Goal: Information Seeking & Learning: Learn about a topic

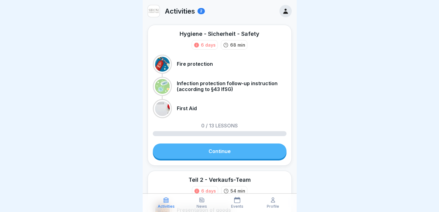
click at [215, 143] on div "Hygiene - Sicherheit - Safety 6 days 68 min Fire protection Infection protectio…" at bounding box center [220, 95] width 144 height 141
click at [213, 153] on link "Continue" at bounding box center [220, 150] width 134 height 15
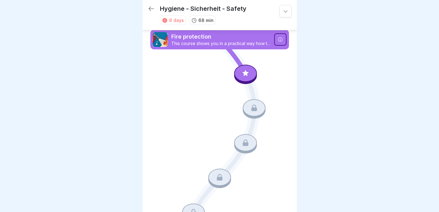
click at [249, 69] on div at bounding box center [245, 72] width 23 height 17
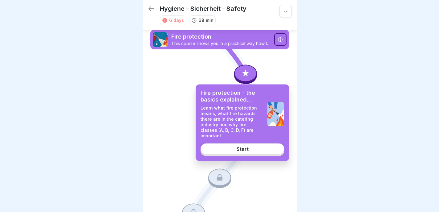
click at [247, 137] on div "Fire protection - the basics explained simply Learn what fire protection means,…" at bounding box center [243, 122] width 94 height 76
click at [257, 143] on link "Start" at bounding box center [243, 148] width 84 height 11
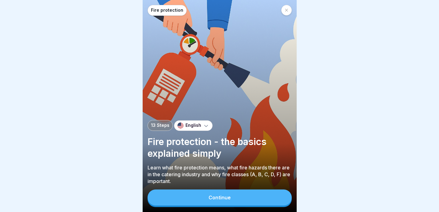
scroll to position [5, 0]
click at [242, 198] on button "Continue" at bounding box center [220, 197] width 144 height 16
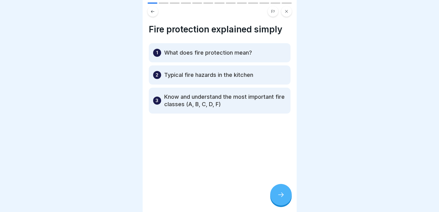
click at [284, 193] on icon at bounding box center [280, 194] width 7 height 7
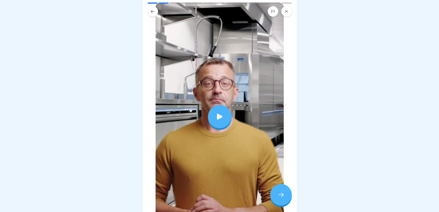
scroll to position [0, 0]
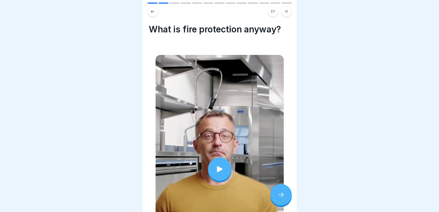
click at [281, 201] on div at bounding box center [281, 195] width 22 height 22
click at [278, 193] on icon at bounding box center [280, 194] width 7 height 7
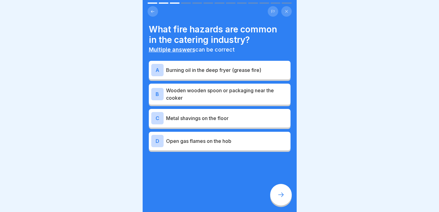
click at [242, 66] on p "Burning oil in the deep fryer (grease fire)" at bounding box center [227, 69] width 122 height 7
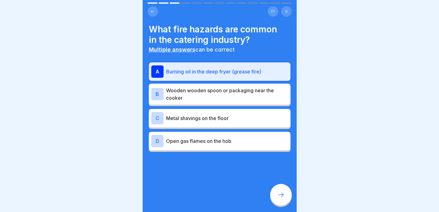
click at [236, 84] on div "B Wooden wooden spoon or packaging near the cooker" at bounding box center [220, 94] width 142 height 21
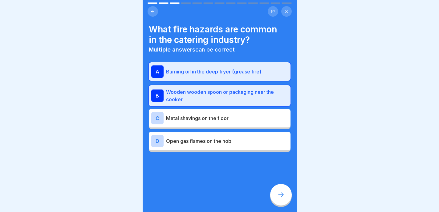
click at [236, 88] on p "Wooden wooden spoon or packaging near the cooker" at bounding box center [227, 95] width 122 height 15
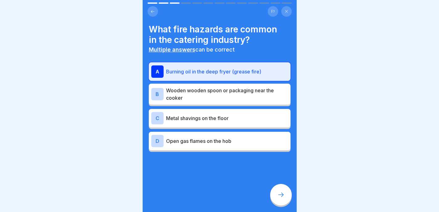
click at [238, 99] on div "B Wooden wooden spoon or packaging near the cooker" at bounding box center [220, 94] width 142 height 21
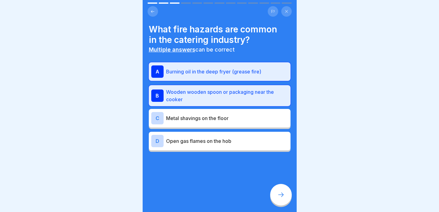
click at [232, 141] on div "D Open gas flames on the hob" at bounding box center [219, 141] width 137 height 12
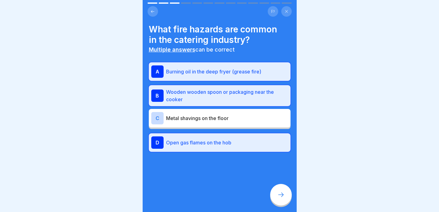
click at [280, 195] on icon at bounding box center [280, 194] width 7 height 7
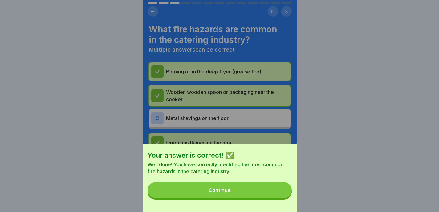
click at [262, 195] on button "Continue" at bounding box center [220, 190] width 144 height 16
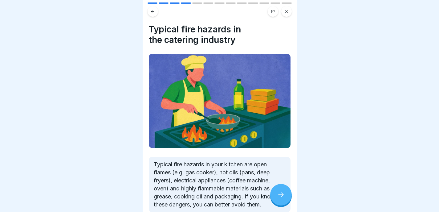
scroll to position [34, 0]
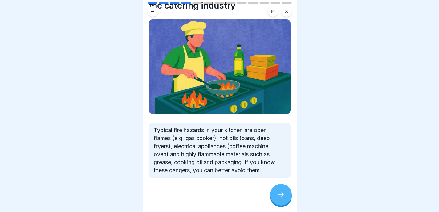
click at [281, 200] on div at bounding box center [281, 195] width 22 height 22
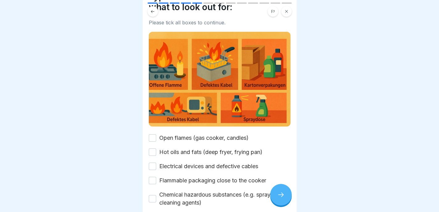
scroll to position [54, 0]
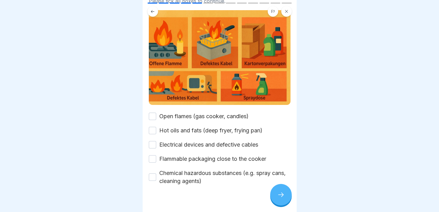
click at [200, 112] on label "Open flames (gas cooker, candles)" at bounding box center [203, 116] width 89 height 8
click at [156, 113] on button "Open flames (gas cooker, candles)" at bounding box center [152, 116] width 7 height 7
click at [191, 126] on label "Hot oils and fats (deep fryer, frying pan)" at bounding box center [210, 130] width 103 height 8
click at [156, 127] on button "Hot oils and fats (deep fryer, frying pan)" at bounding box center [152, 130] width 7 height 7
click at [153, 13] on img at bounding box center [220, 57] width 142 height 94
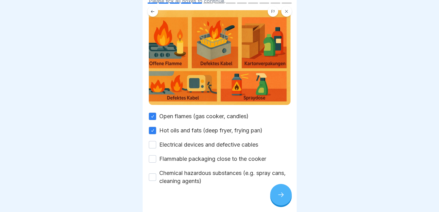
click at [152, 9] on icon at bounding box center [152, 11] width 5 height 5
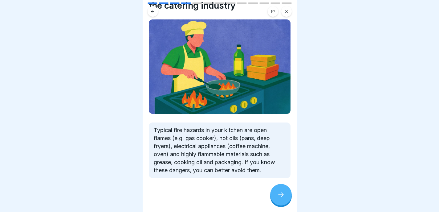
click at [285, 191] on div at bounding box center [281, 195] width 22 height 22
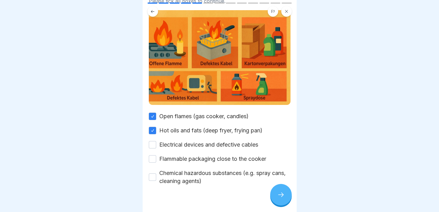
click at [191, 141] on label "Electrical devices and defective cables" at bounding box center [208, 145] width 99 height 8
click at [156, 141] on button "Electrical devices and defective cables" at bounding box center [152, 144] width 7 height 7
click at [149, 8] on button at bounding box center [153, 11] width 10 height 10
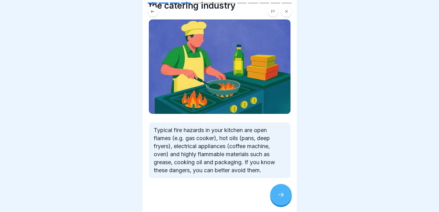
click at [281, 195] on icon at bounding box center [280, 194] width 7 height 7
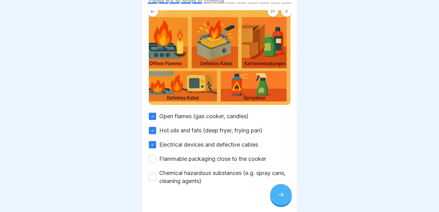
click at [219, 155] on label "Flammable packaging close to the cooker" at bounding box center [212, 159] width 107 height 8
click at [156, 155] on button "Flammable packaging close to the cooker" at bounding box center [152, 158] width 7 height 7
click at [282, 186] on div at bounding box center [281, 195] width 22 height 22
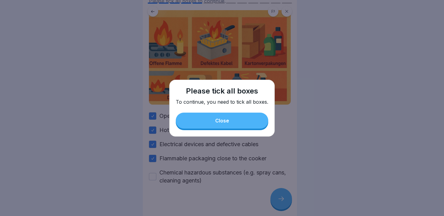
click at [246, 117] on button "Close" at bounding box center [222, 121] width 92 height 16
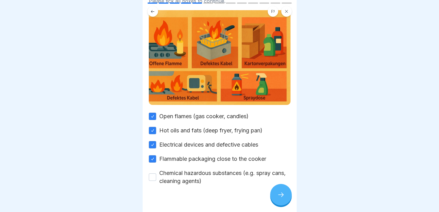
click at [190, 178] on label "Chemical hazardous substances (e.g. spray cans, cleaning agents)" at bounding box center [224, 177] width 131 height 16
click at [156, 178] on button "Chemical hazardous substances (e.g. spray cans, cleaning agents)" at bounding box center [152, 176] width 7 height 7
click at [284, 195] on div at bounding box center [281, 195] width 22 height 22
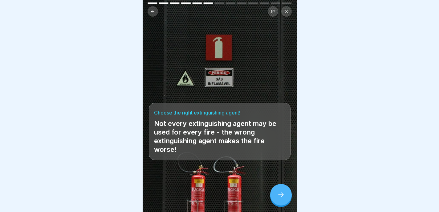
click at [277, 195] on div at bounding box center [281, 195] width 22 height 22
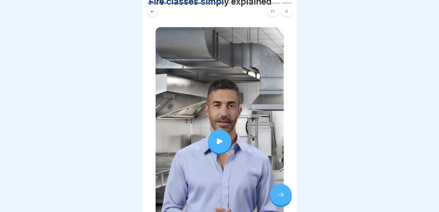
scroll to position [63, 0]
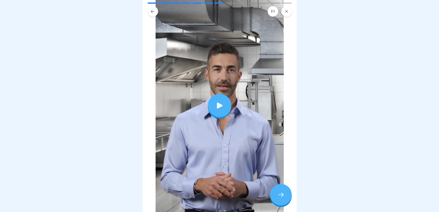
click at [282, 198] on icon at bounding box center [280, 194] width 7 height 7
click at [283, 203] on div at bounding box center [281, 195] width 22 height 22
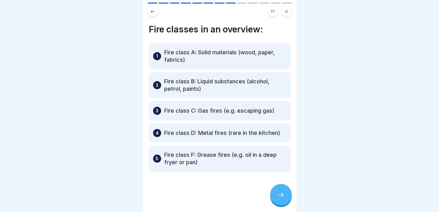
click at [280, 188] on div "Fire protection 13 Steps English Fire protection - the basics explained simply …" at bounding box center [220, 106] width 154 height 212
click at [278, 198] on icon at bounding box center [280, 194] width 7 height 7
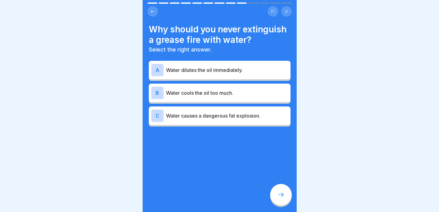
click at [223, 122] on div "C Water causes a dangerous fat explosion." at bounding box center [219, 115] width 137 height 12
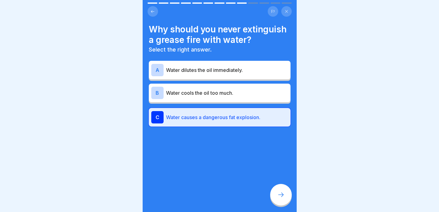
click at [279, 197] on icon at bounding box center [280, 194] width 7 height 7
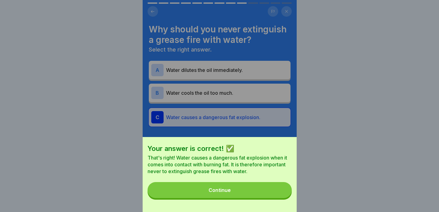
click at [279, 197] on button "Continue" at bounding box center [220, 190] width 144 height 16
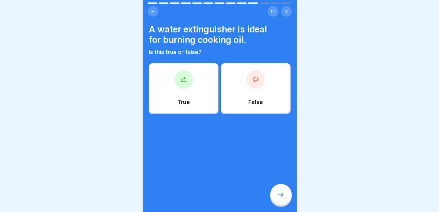
click at [250, 90] on div "False" at bounding box center [256, 87] width 70 height 49
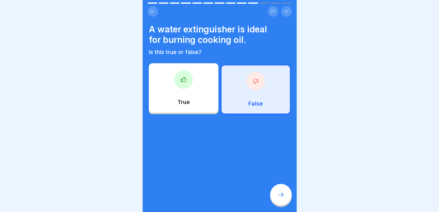
click at [277, 198] on icon at bounding box center [280, 194] width 7 height 7
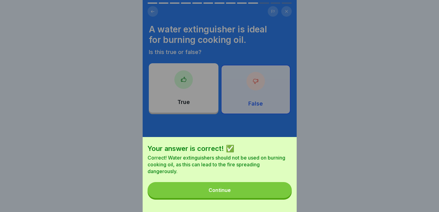
click at [272, 198] on button "Continue" at bounding box center [220, 190] width 144 height 16
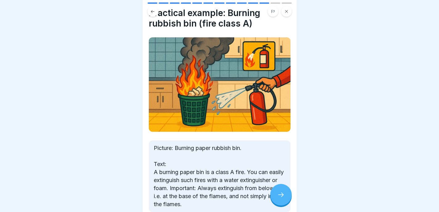
scroll to position [50, 0]
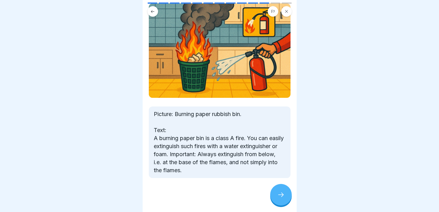
click at [281, 197] on icon at bounding box center [280, 194] width 7 height 7
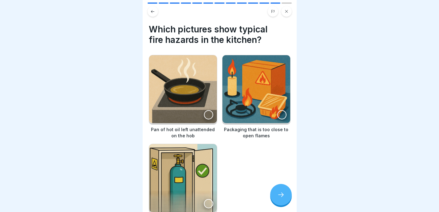
scroll to position [26, 0]
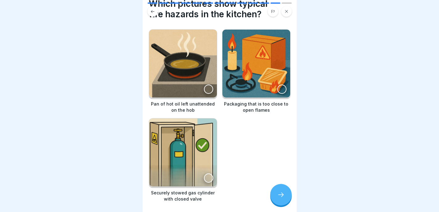
click at [202, 81] on img at bounding box center [183, 64] width 68 height 68
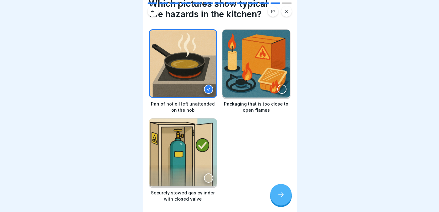
click at [261, 81] on img at bounding box center [257, 64] width 68 height 68
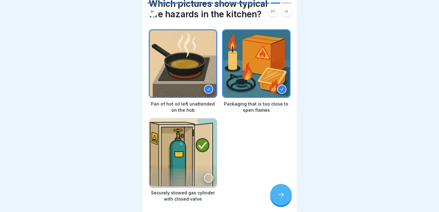
click at [284, 198] on icon at bounding box center [280, 194] width 7 height 7
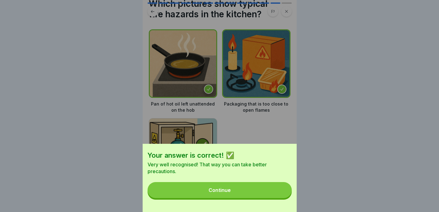
click at [284, 198] on button "Continue" at bounding box center [220, 190] width 144 height 16
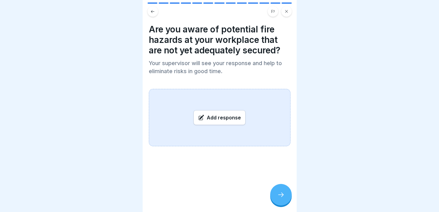
click at [153, 14] on button at bounding box center [153, 11] width 10 height 10
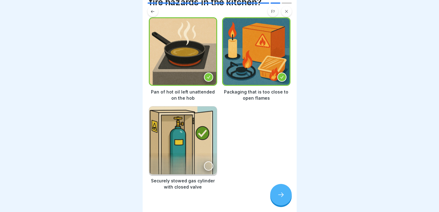
scroll to position [43, 0]
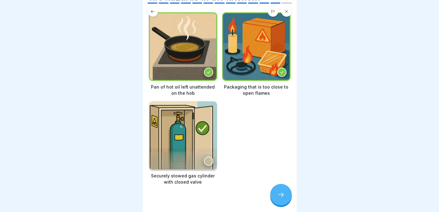
click at [153, 10] on icon at bounding box center [152, 11] width 5 height 5
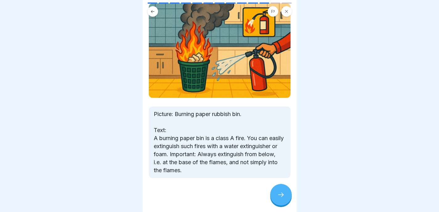
scroll to position [5, 0]
click at [155, 9] on icon at bounding box center [152, 11] width 5 height 5
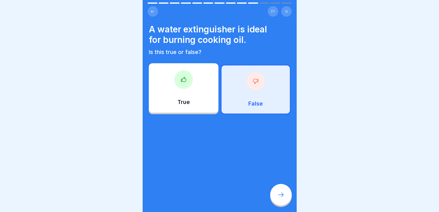
click at [155, 9] on icon at bounding box center [152, 11] width 5 height 5
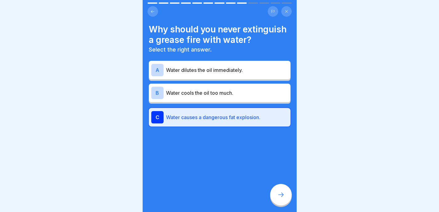
click at [274, 197] on div at bounding box center [281, 195] width 22 height 22
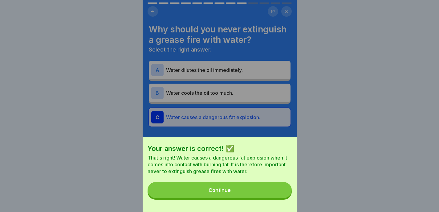
click at [277, 198] on button "Continue" at bounding box center [220, 190] width 144 height 16
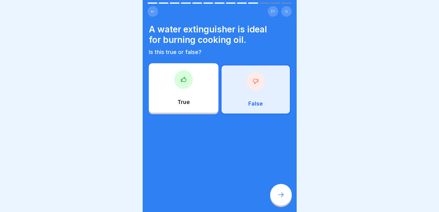
click at [282, 198] on div at bounding box center [281, 195] width 22 height 22
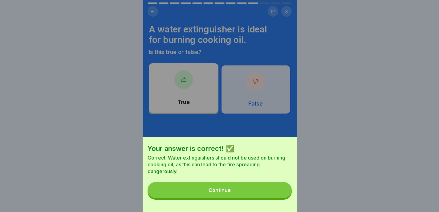
click at [282, 198] on button "Continue" at bounding box center [220, 190] width 144 height 16
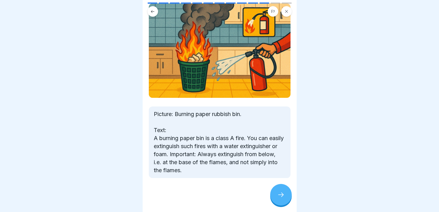
click at [283, 199] on div at bounding box center [281, 195] width 22 height 22
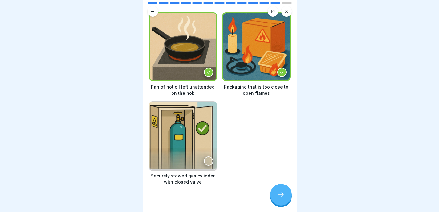
click at [283, 199] on div at bounding box center [281, 195] width 22 height 22
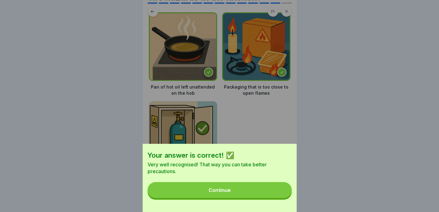
click at [283, 198] on button "Continue" at bounding box center [220, 190] width 144 height 16
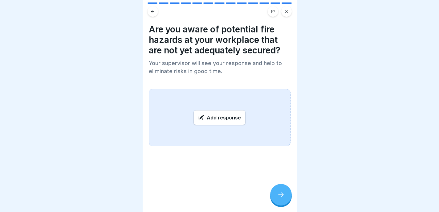
click at [231, 110] on div "Add response" at bounding box center [220, 117] width 52 height 15
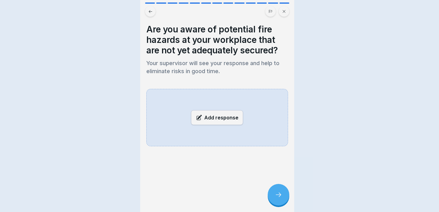
scroll to position [0, 0]
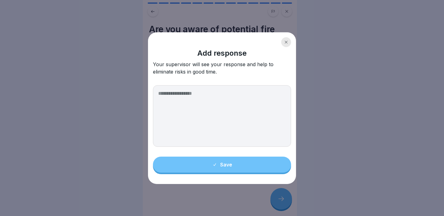
click at [224, 117] on textarea at bounding box center [222, 116] width 138 height 62
click at [278, 45] on div "Add response Your supervisor will see your response and help to eliminate risks…" at bounding box center [222, 56] width 138 height 38
click at [285, 45] on div at bounding box center [286, 42] width 10 height 10
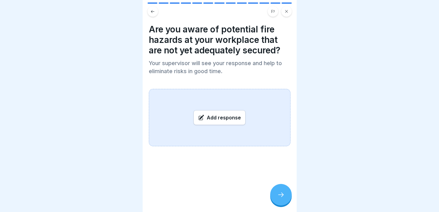
click at [222, 116] on div "Add response" at bounding box center [220, 117] width 52 height 15
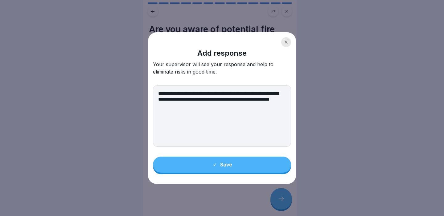
type textarea "**********"
click at [207, 163] on button "Save" at bounding box center [222, 165] width 138 height 16
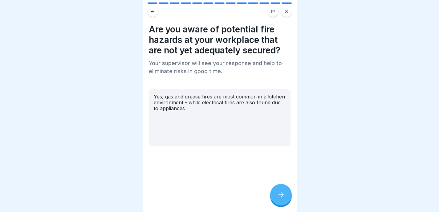
click at [282, 197] on icon at bounding box center [280, 194] width 7 height 7
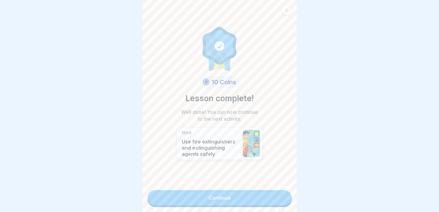
click at [282, 199] on link "Continue" at bounding box center [220, 197] width 144 height 15
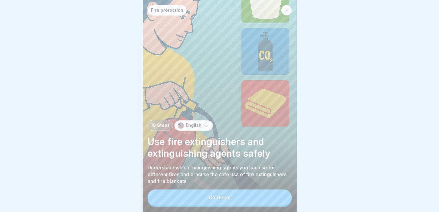
click at [287, 203] on button "Continue" at bounding box center [220, 197] width 144 height 16
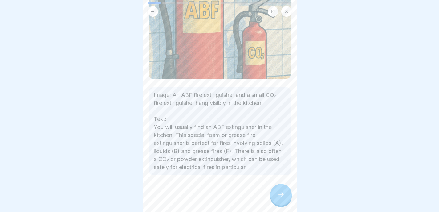
scroll to position [131, 0]
click at [282, 197] on icon at bounding box center [280, 194] width 7 height 7
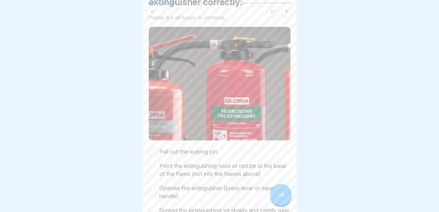
scroll to position [68, 0]
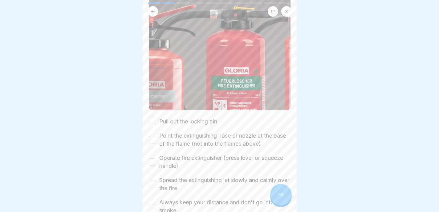
click at [201, 119] on label "Pull out the locking pin" at bounding box center [188, 121] width 58 height 8
click at [156, 119] on button "Pull out the locking pin" at bounding box center [152, 121] width 7 height 7
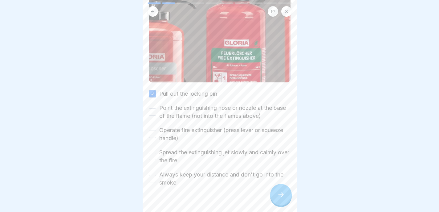
click at [209, 105] on label "Point the extinguishing hose or nozzle at the base of the flame (not into the f…" at bounding box center [224, 112] width 131 height 16
click at [156, 108] on button "Point the extinguishing hose or nozzle at the base of the flame (not into the f…" at bounding box center [152, 111] width 7 height 7
click at [196, 131] on label "Operate fire extinguisher (press lever or squeeze handle)" at bounding box center [224, 134] width 131 height 16
click at [156, 131] on button "Operate fire extinguisher (press lever or squeeze handle)" at bounding box center [152, 133] width 7 height 7
click at [187, 152] on label "Spread the extinguishing jet slowly and calmly over the fire" at bounding box center [224, 156] width 131 height 16
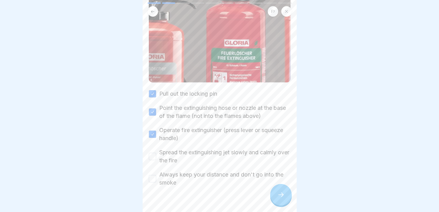
click at [156, 153] on button "Spread the extinguishing jet slowly and calmly over the fire" at bounding box center [152, 156] width 7 height 7
click at [174, 177] on label "Always keep your distance and don't go into the smoke" at bounding box center [224, 178] width 131 height 16
click at [156, 177] on button "Always keep your distance and don't go into the smoke" at bounding box center [152, 178] width 7 height 7
type button "on"
click at [275, 198] on div at bounding box center [281, 195] width 22 height 22
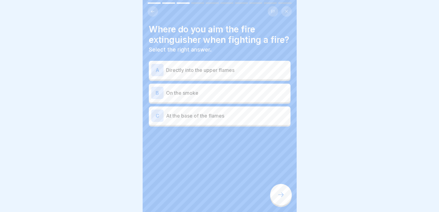
click at [203, 119] on p "At the base of the flames" at bounding box center [227, 115] width 122 height 7
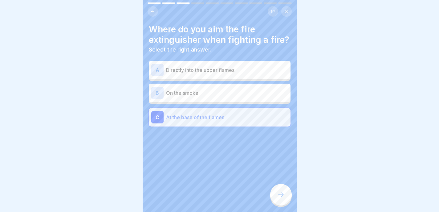
click at [284, 198] on icon at bounding box center [280, 194] width 7 height 7
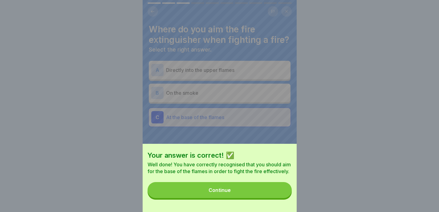
click at [257, 196] on button "Continue" at bounding box center [220, 190] width 144 height 16
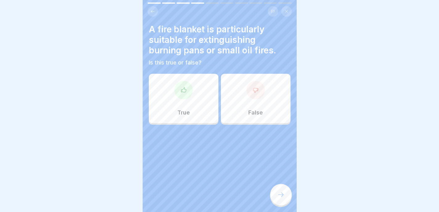
click at [203, 103] on div "True" at bounding box center [184, 98] width 70 height 49
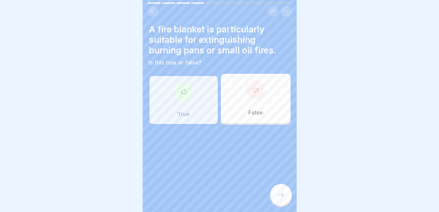
click at [281, 191] on div at bounding box center [281, 195] width 22 height 22
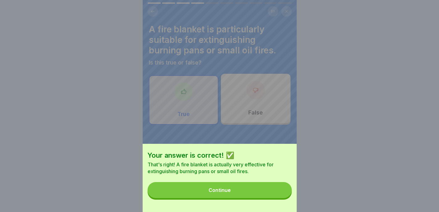
click at [281, 194] on button "Continue" at bounding box center [220, 190] width 144 height 16
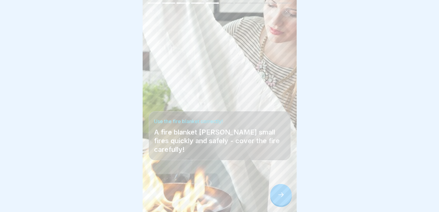
click at [281, 194] on div at bounding box center [281, 195] width 22 height 22
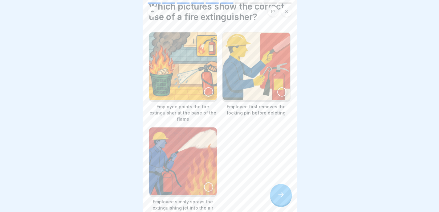
scroll to position [25, 0]
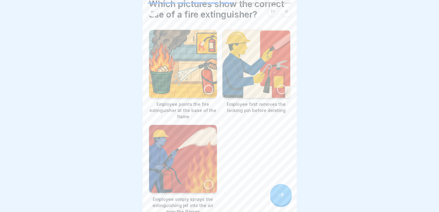
click at [203, 66] on img at bounding box center [183, 64] width 68 height 68
click at [262, 64] on img at bounding box center [257, 64] width 68 height 68
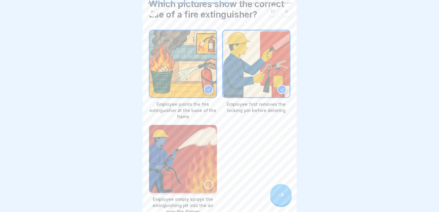
click at [282, 194] on icon at bounding box center [280, 194] width 7 height 7
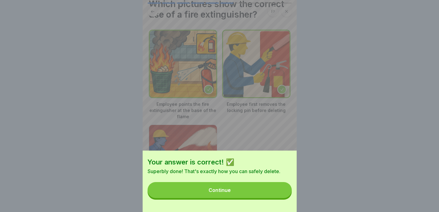
click at [282, 194] on button "Continue" at bounding box center [220, 190] width 144 height 16
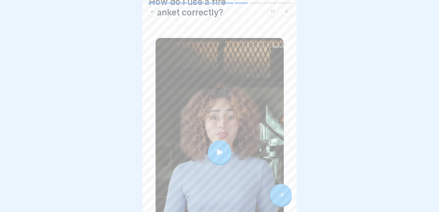
scroll to position [29, 0]
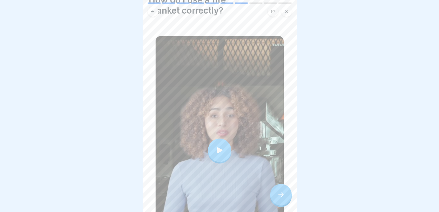
click at [217, 138] on div at bounding box center [219, 149] width 23 height 23
click at [279, 196] on icon at bounding box center [280, 194] width 7 height 7
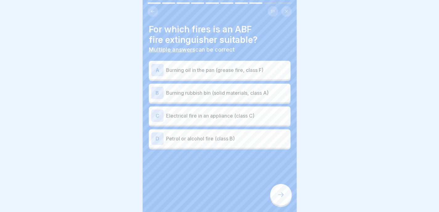
click at [234, 93] on div "B Burning rubbish bin (solid materials, class A)" at bounding box center [219, 93] width 137 height 12
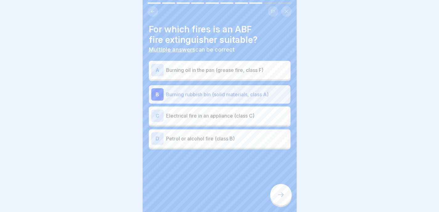
click at [234, 116] on div "C Electrical fire in an appliance (class C)" at bounding box center [219, 115] width 137 height 12
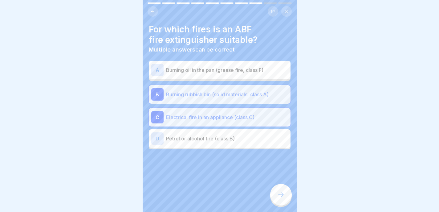
click at [275, 193] on div at bounding box center [281, 195] width 22 height 22
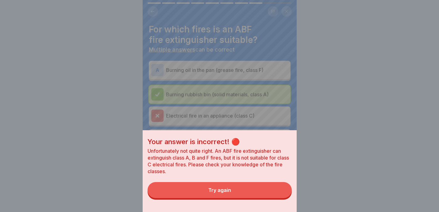
click at [272, 194] on button "Try again" at bounding box center [220, 190] width 144 height 16
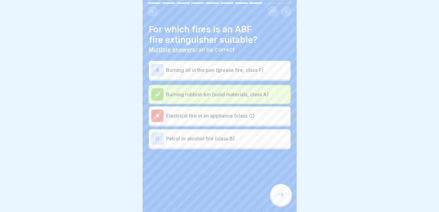
click at [267, 114] on p "Electrical fire in an appliance (class C)" at bounding box center [227, 115] width 122 height 7
click at [280, 203] on div at bounding box center [281, 195] width 22 height 22
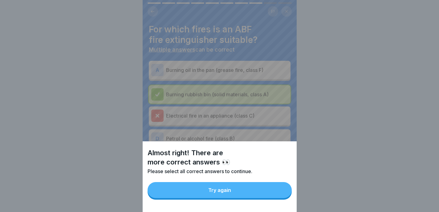
click at [277, 196] on button "Try again" at bounding box center [220, 190] width 144 height 16
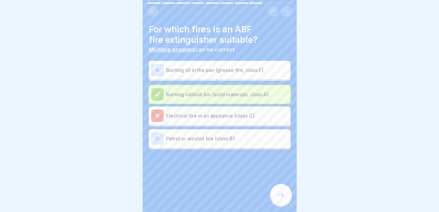
click at [264, 132] on div "D Petrol or alcohol fire (class B)" at bounding box center [219, 138] width 137 height 12
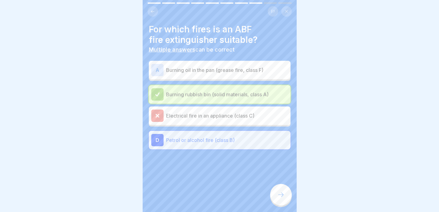
click at [280, 182] on div "For which fires is an ABF fire extinguisher suitable? Multiple answers can be c…" at bounding box center [220, 106] width 154 height 212
click at [280, 191] on icon at bounding box center [280, 194] width 7 height 7
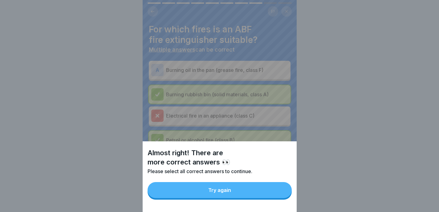
click at [260, 191] on button "Try again" at bounding box center [220, 190] width 144 height 16
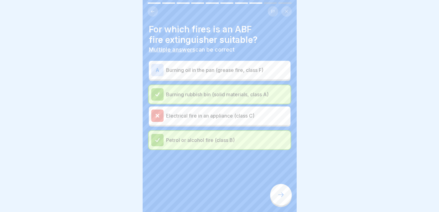
click at [260, 66] on p "Burning oil in the pan (grease fire, class F)" at bounding box center [227, 69] width 122 height 7
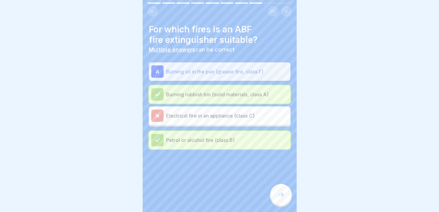
click at [277, 190] on div at bounding box center [281, 195] width 22 height 22
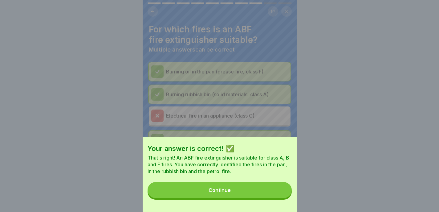
click at [269, 198] on button "Continue" at bounding box center [220, 190] width 144 height 16
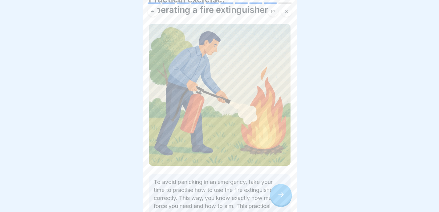
scroll to position [80, 0]
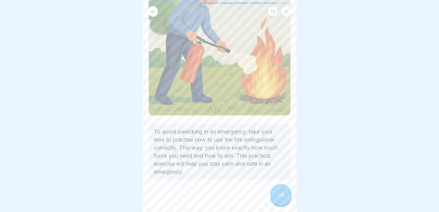
click at [274, 191] on div at bounding box center [281, 195] width 22 height 22
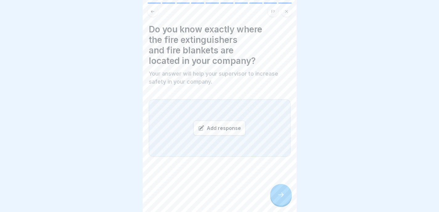
click at [150, 9] on icon at bounding box center [152, 11] width 5 height 5
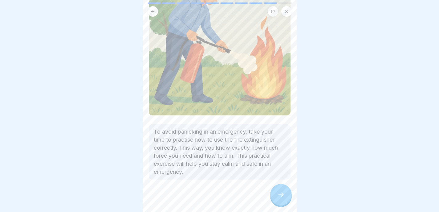
click at [150, 9] on icon at bounding box center [152, 11] width 5 height 5
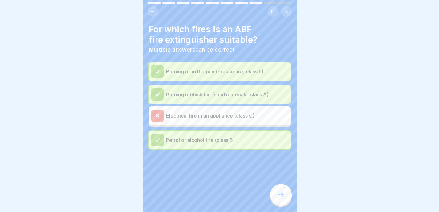
click at [150, 9] on icon at bounding box center [152, 11] width 5 height 5
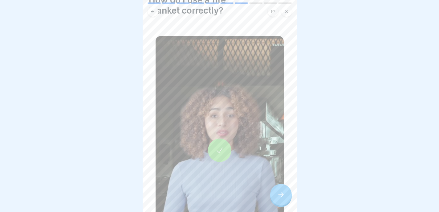
click at [150, 9] on icon at bounding box center [152, 11] width 5 height 5
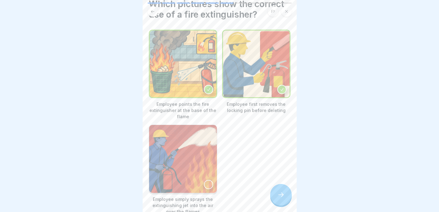
click at [150, 9] on icon at bounding box center [152, 11] width 5 height 5
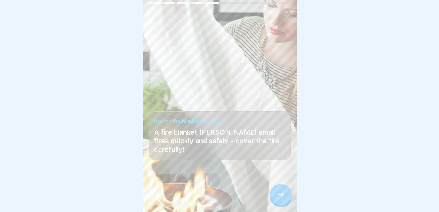
click at [150, 9] on icon at bounding box center [152, 11] width 5 height 5
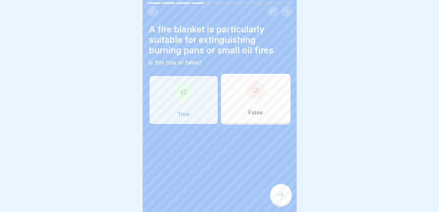
click at [150, 9] on icon at bounding box center [152, 11] width 5 height 5
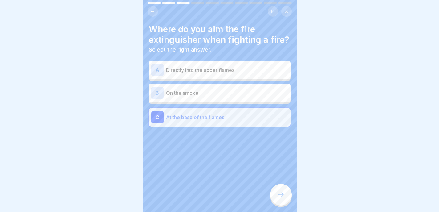
click at [150, 9] on icon at bounding box center [152, 11] width 5 height 5
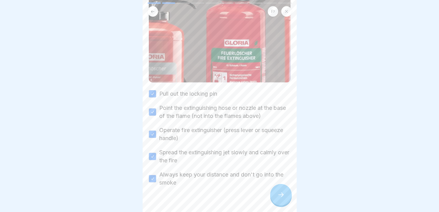
click at [150, 9] on icon at bounding box center [152, 11] width 5 height 5
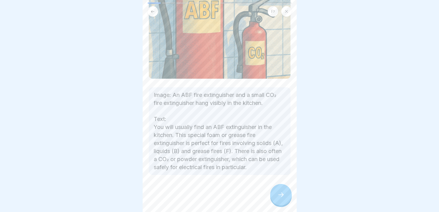
click at [281, 197] on icon at bounding box center [280, 194] width 7 height 7
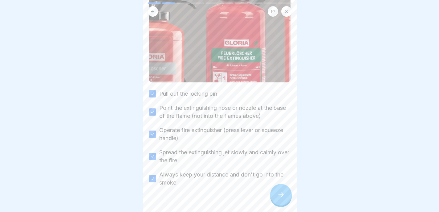
click at [281, 197] on icon at bounding box center [280, 194] width 7 height 7
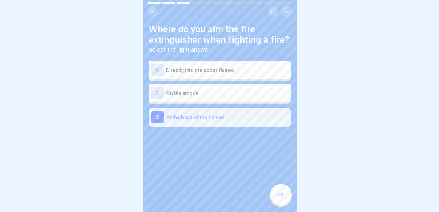
click at [281, 197] on icon at bounding box center [280, 194] width 7 height 7
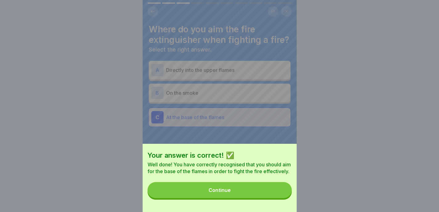
click at [281, 197] on button "Continue" at bounding box center [220, 190] width 144 height 16
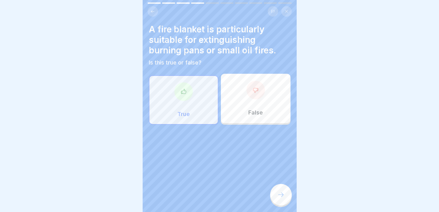
click at [281, 197] on icon at bounding box center [280, 194] width 7 height 7
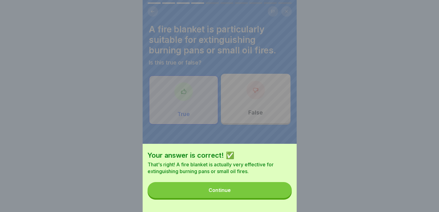
click at [281, 198] on button "Continue" at bounding box center [220, 190] width 144 height 16
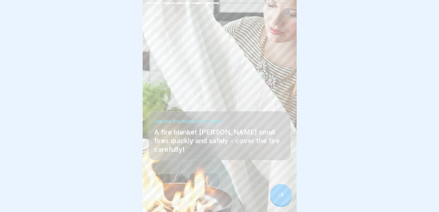
click at [281, 198] on div at bounding box center [281, 195] width 22 height 22
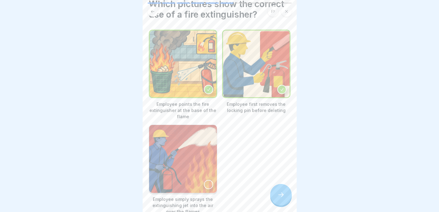
click at [281, 198] on div at bounding box center [281, 195] width 22 height 22
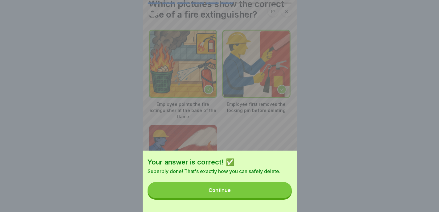
click at [281, 198] on button "Continue" at bounding box center [220, 190] width 144 height 16
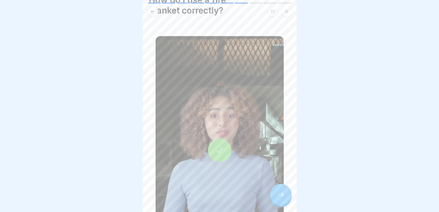
click at [281, 201] on div at bounding box center [281, 195] width 22 height 22
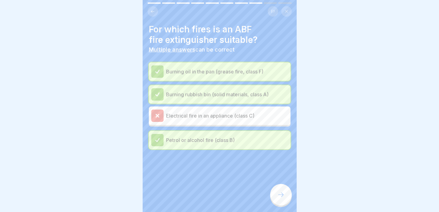
click at [281, 201] on div at bounding box center [281, 195] width 22 height 22
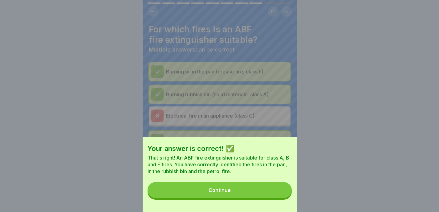
click at [281, 198] on button "Continue" at bounding box center [220, 190] width 144 height 16
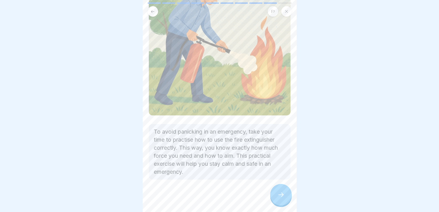
click at [281, 202] on div at bounding box center [281, 195] width 22 height 22
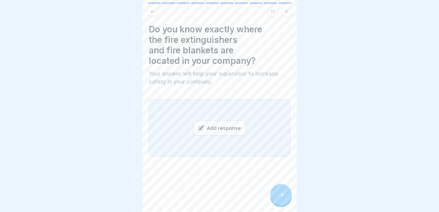
click at [225, 123] on div "Add response" at bounding box center [220, 128] width 52 height 15
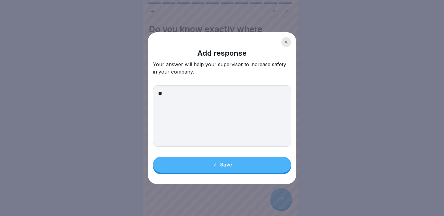
type textarea "*"
drag, startPoint x: 174, startPoint y: 92, endPoint x: 113, endPoint y: 90, distance: 60.4
click at [113, 90] on body "Fire protection 10 Steps English Use fire extinguishers and extinguishing agent…" at bounding box center [219, 108] width 439 height 216
click at [238, 96] on textarea "**********" at bounding box center [222, 116] width 138 height 62
type textarea "**********"
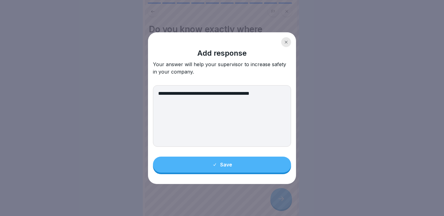
click at [267, 174] on div "**********" at bounding box center [222, 108] width 148 height 152
click at [267, 172] on button "Save" at bounding box center [222, 165] width 138 height 16
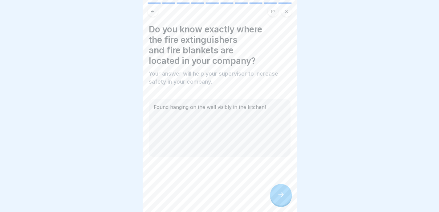
click at [286, 193] on div at bounding box center [281, 195] width 22 height 22
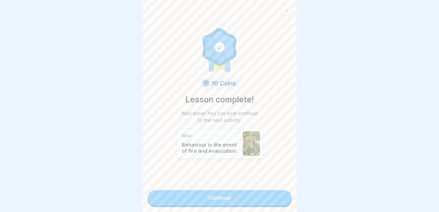
click at [287, 194] on div "10 Coins Lesson complete! Well done! You can now continue to the next activity.…" at bounding box center [220, 106] width 154 height 212
click at [283, 197] on link "Continue" at bounding box center [220, 197] width 144 height 15
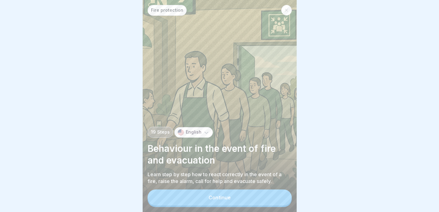
click at [283, 197] on button "Continue" at bounding box center [220, 197] width 144 height 16
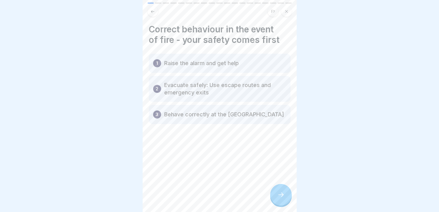
click at [279, 198] on icon at bounding box center [280, 194] width 7 height 7
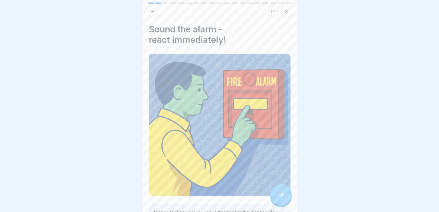
scroll to position [72, 0]
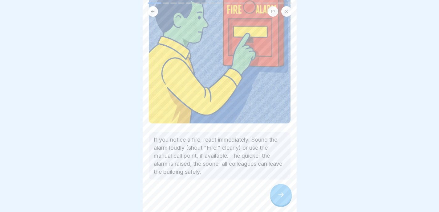
click at [282, 194] on div at bounding box center [281, 195] width 22 height 22
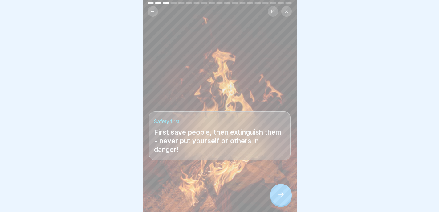
click at [281, 198] on icon at bounding box center [280, 194] width 7 height 7
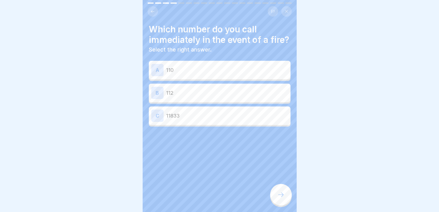
click at [157, 12] on button at bounding box center [153, 11] width 10 height 10
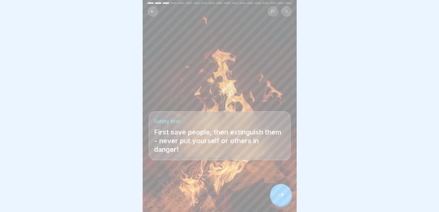
click at [155, 12] on button at bounding box center [153, 11] width 10 height 10
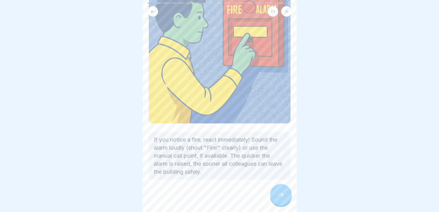
click at [155, 13] on button at bounding box center [153, 11] width 10 height 10
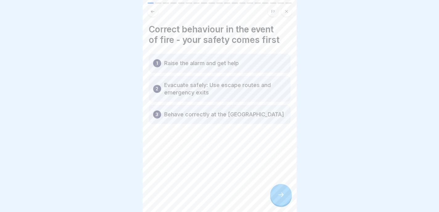
click at [283, 191] on div at bounding box center [281, 195] width 22 height 22
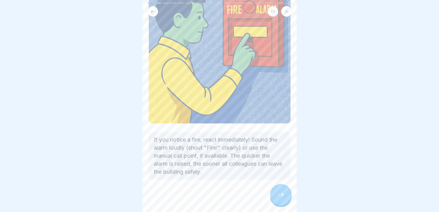
click at [283, 191] on div at bounding box center [281, 195] width 22 height 22
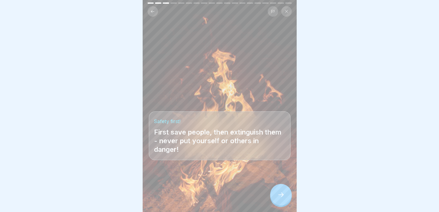
click at [283, 191] on div at bounding box center [281, 195] width 22 height 22
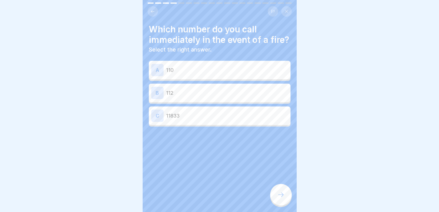
click at [230, 96] on p "112" at bounding box center [227, 92] width 122 height 7
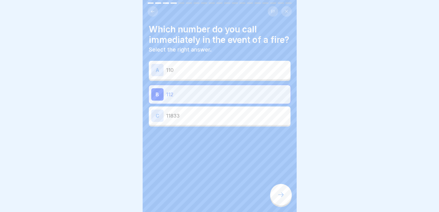
click at [277, 191] on div at bounding box center [281, 195] width 22 height 22
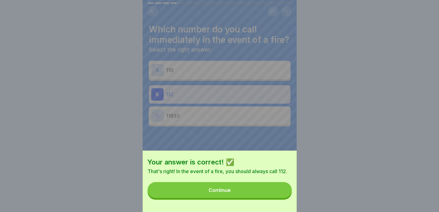
click at [278, 194] on button "Continue" at bounding box center [220, 190] width 144 height 16
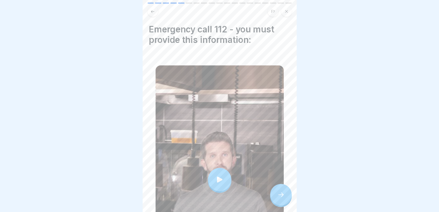
scroll to position [65, 0]
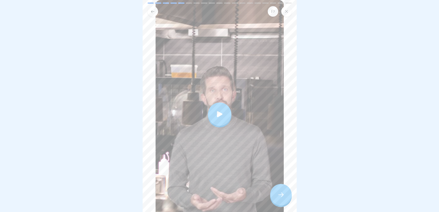
click at [217, 114] on div at bounding box center [219, 113] width 23 height 23
click at [281, 190] on div at bounding box center [281, 195] width 22 height 22
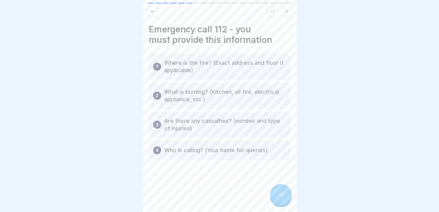
click at [280, 198] on icon at bounding box center [280, 194] width 7 height 7
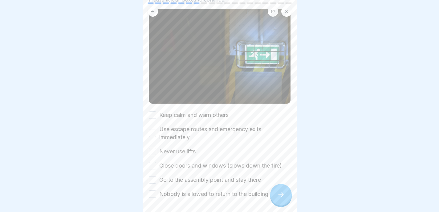
scroll to position [43, 0]
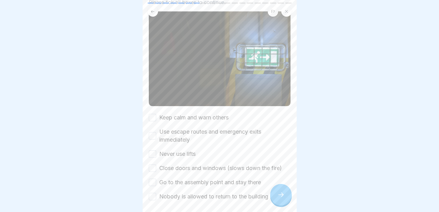
click at [227, 115] on label "Keep calm and warn others" at bounding box center [193, 117] width 69 height 8
click at [156, 115] on button "Keep calm and warn others" at bounding box center [152, 117] width 7 height 7
click at [216, 128] on label "Use escape routes and emergency exits immediately" at bounding box center [224, 136] width 131 height 16
click at [156, 132] on button "Use escape routes and emergency exits immediately" at bounding box center [152, 135] width 7 height 7
click at [185, 150] on label "Never use lifts" at bounding box center [177, 154] width 36 height 8
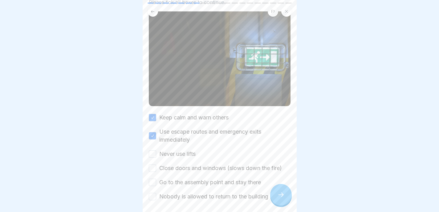
click at [156, 150] on button "Never use lifts" at bounding box center [152, 153] width 7 height 7
click at [186, 166] on label "Close doors and windows (slows down the fire)" at bounding box center [220, 168] width 123 height 8
click at [156, 166] on button "Close doors and windows (slows down the fire)" at bounding box center [152, 167] width 7 height 7
click at [186, 178] on label "Go to the assembly point and stay there" at bounding box center [210, 182] width 102 height 8
click at [156, 178] on button "Go to the assembly point and stay there" at bounding box center [152, 181] width 7 height 7
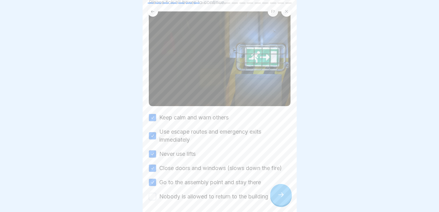
click at [186, 192] on label "Nobody is allowed to return to the building" at bounding box center [213, 196] width 109 height 8
click at [156, 193] on button "Nobody is allowed to return to the building" at bounding box center [152, 196] width 7 height 7
click at [277, 195] on div at bounding box center [281, 195] width 22 height 22
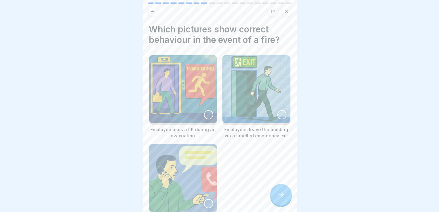
click at [158, 12] on button at bounding box center [153, 11] width 10 height 10
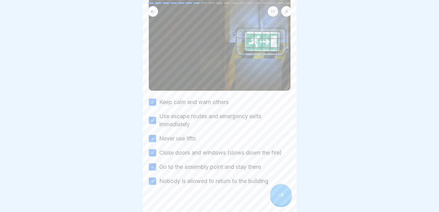
scroll to position [65, 0]
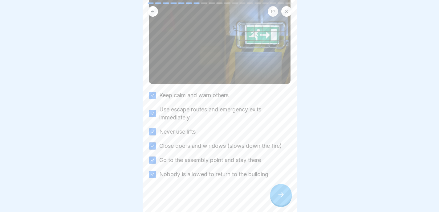
click at [279, 192] on div at bounding box center [281, 195] width 22 height 22
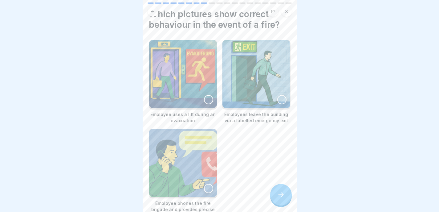
scroll to position [17, 0]
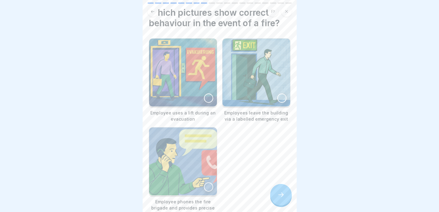
click at [277, 97] on div at bounding box center [281, 97] width 9 height 9
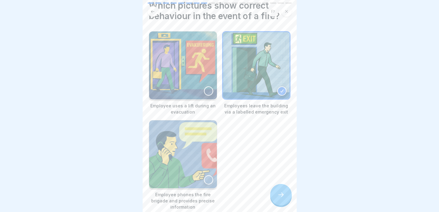
scroll to position [31, 0]
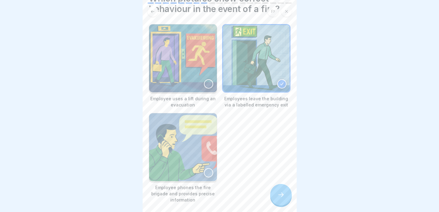
click at [206, 156] on img at bounding box center [183, 147] width 68 height 68
click at [288, 195] on div at bounding box center [281, 195] width 22 height 22
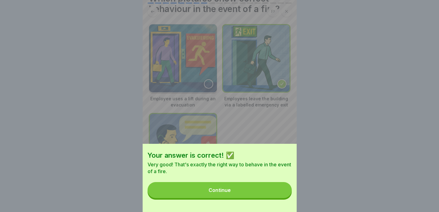
click at [286, 196] on button "Continue" at bounding box center [220, 190] width 144 height 16
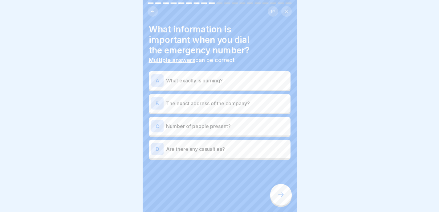
click at [264, 79] on p "What exactly is burning?" at bounding box center [227, 80] width 122 height 7
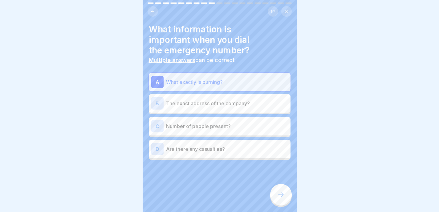
click at [253, 103] on p "The exact address of the company?" at bounding box center [227, 103] width 122 height 7
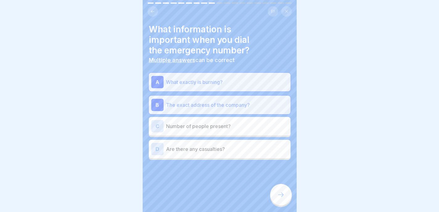
click at [235, 146] on p "Are there any casualties?" at bounding box center [227, 148] width 122 height 7
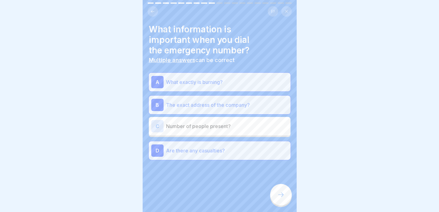
click at [279, 198] on icon at bounding box center [280, 194] width 7 height 7
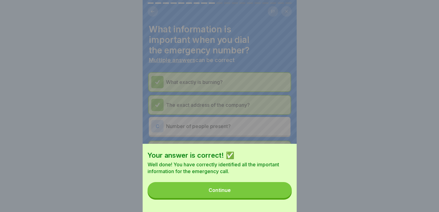
click at [279, 198] on button "Continue" at bounding box center [220, 190] width 144 height 16
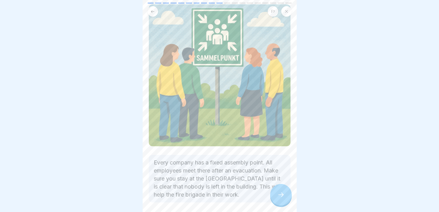
scroll to position [72, 0]
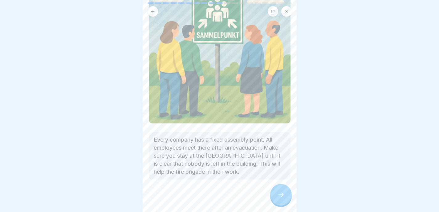
click at [282, 198] on icon at bounding box center [280, 194] width 7 height 7
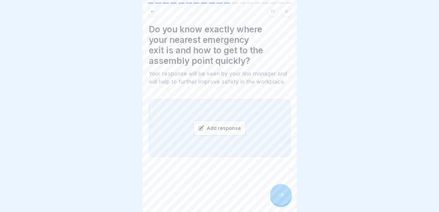
click at [236, 135] on div "Add response" at bounding box center [220, 128] width 52 height 15
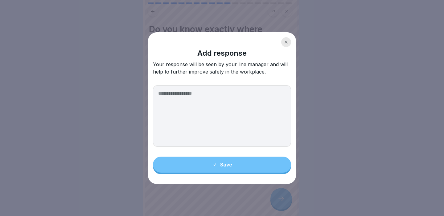
click at [237, 129] on textarea at bounding box center [222, 116] width 138 height 62
click at [283, 51] on div "Add response Your response will be seen by your line manager and will help to f…" at bounding box center [222, 56] width 138 height 38
click at [283, 46] on div "Add response Your response will be seen by your line manager and will help to f…" at bounding box center [222, 56] width 138 height 38
click at [283, 46] on div at bounding box center [286, 42] width 10 height 10
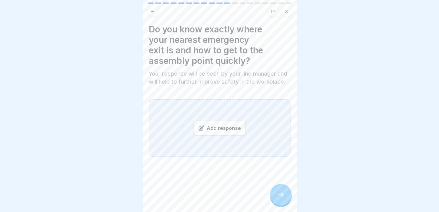
click at [288, 200] on div at bounding box center [281, 195] width 22 height 22
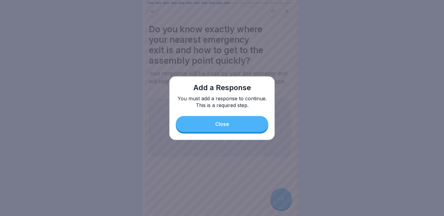
click at [260, 119] on button "Close" at bounding box center [222, 124] width 92 height 16
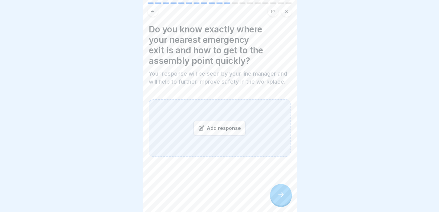
click at [220, 135] on div "Add response" at bounding box center [220, 128] width 52 height 15
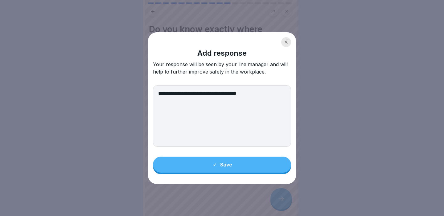
type textarea "**********"
click at [222, 168] on div "Save" at bounding box center [222, 165] width 20 height 6
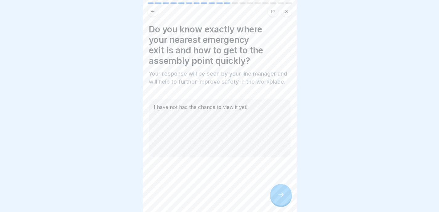
click at [289, 199] on div at bounding box center [281, 195] width 22 height 22
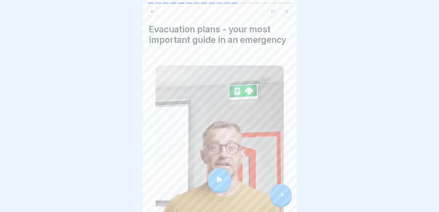
scroll to position [121, 0]
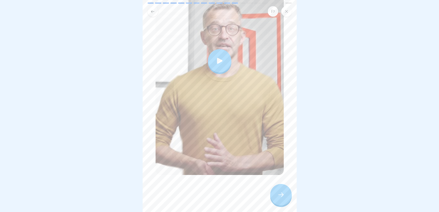
click at [245, 106] on div at bounding box center [220, 61] width 128 height 228
click at [281, 198] on icon at bounding box center [280, 194] width 7 height 7
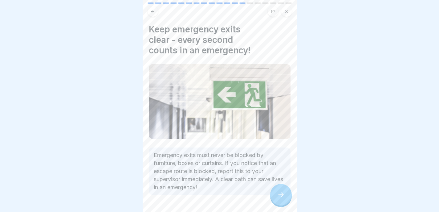
scroll to position [17, 0]
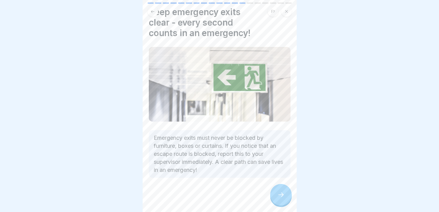
click at [274, 197] on div at bounding box center [281, 195] width 22 height 22
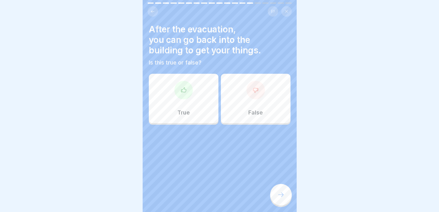
click at [244, 102] on div "False" at bounding box center [256, 98] width 70 height 49
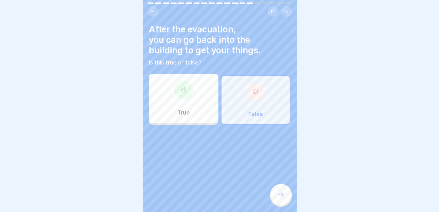
click at [280, 194] on div at bounding box center [281, 195] width 22 height 22
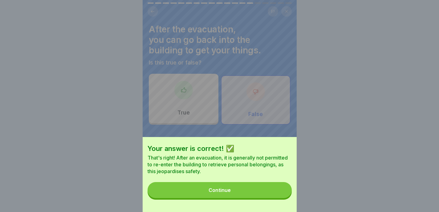
click at [279, 193] on button "Continue" at bounding box center [220, 190] width 144 height 16
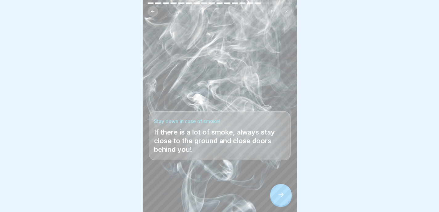
click at [283, 197] on icon at bounding box center [280, 194] width 7 height 7
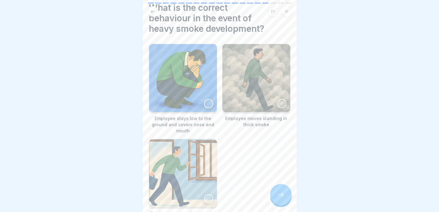
scroll to position [34, 0]
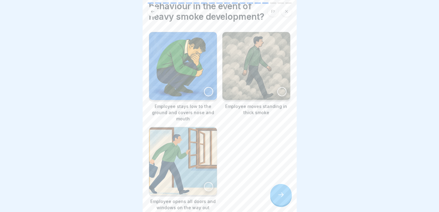
click at [194, 74] on img at bounding box center [183, 66] width 68 height 68
click at [207, 138] on img at bounding box center [183, 161] width 68 height 68
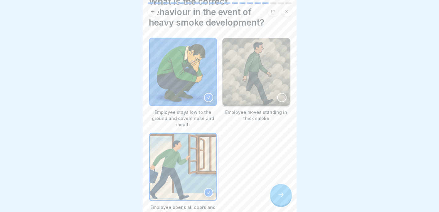
scroll to position [29, 0]
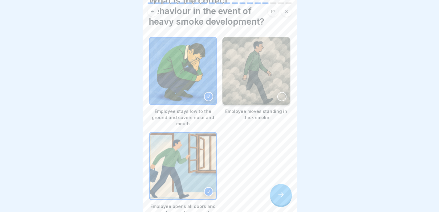
click at [171, 159] on img at bounding box center [183, 166] width 67 height 67
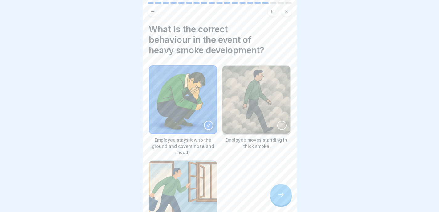
click at [280, 191] on div at bounding box center [281, 195] width 22 height 22
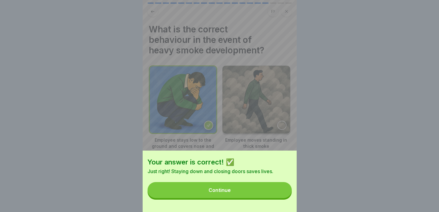
click at [278, 196] on button "Continue" at bounding box center [220, 190] width 144 height 16
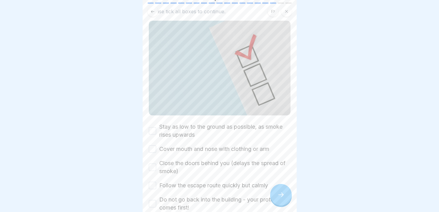
scroll to position [46, 0]
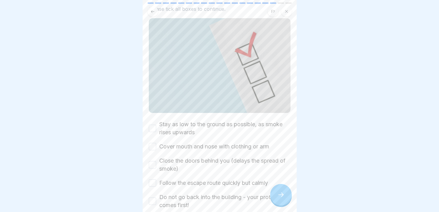
click at [245, 120] on label "Stay as low to the ground as possible, as smoke rises upwards" at bounding box center [224, 128] width 131 height 16
click at [156, 125] on button "Stay as low to the ground as possible, as smoke rises upwards" at bounding box center [152, 128] width 7 height 7
click at [239, 149] on div "Stay as low to the ground as possible, as smoke rises upwards Cover mouth and n…" at bounding box center [220, 164] width 142 height 89
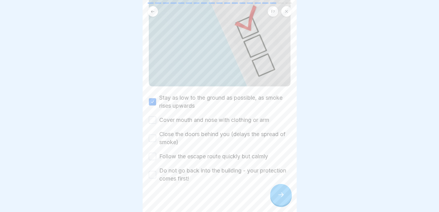
click at [242, 125] on div "Stay as low to the ground as possible, as smoke rises upwards Cover mouth and n…" at bounding box center [220, 138] width 142 height 89
click at [242, 117] on label "Cover mouth and nose with clothing or arm" at bounding box center [214, 120] width 110 height 8
click at [156, 117] on button "Cover mouth and nose with clothing or arm" at bounding box center [152, 119] width 7 height 7
click at [242, 130] on label "Close the doors behind you (delays the spread of smoke)" at bounding box center [224, 138] width 131 height 16
click at [156, 134] on button "Close the doors behind you (delays the spread of smoke)" at bounding box center [152, 137] width 7 height 7
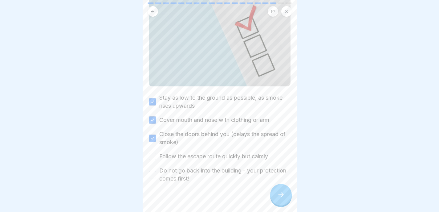
click at [230, 152] on label "Follow the escape route quickly but calmly" at bounding box center [213, 156] width 109 height 8
click at [156, 153] on button "Follow the escape route quickly but calmly" at bounding box center [152, 156] width 7 height 7
click at [223, 167] on label "Do not go back into the building - your protection comes first!" at bounding box center [224, 174] width 131 height 16
click at [156, 171] on button "Do not go back into the building - your protection comes first!" at bounding box center [152, 174] width 7 height 7
click at [278, 196] on div at bounding box center [281, 195] width 22 height 22
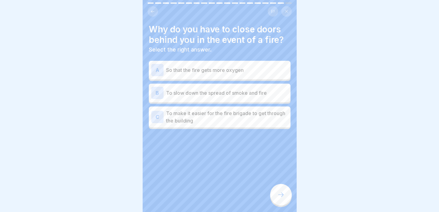
click at [255, 95] on p "To slow down the spread of smoke and fire" at bounding box center [227, 92] width 122 height 7
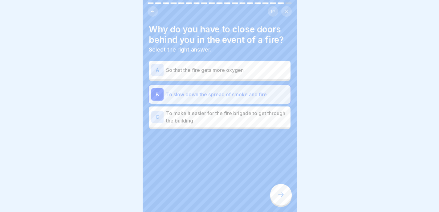
click at [280, 198] on icon at bounding box center [280, 194] width 7 height 7
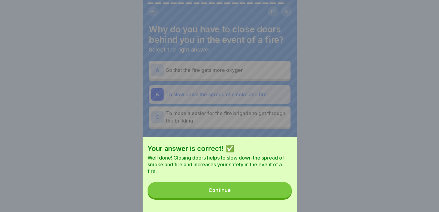
click at [278, 198] on button "Continue" at bounding box center [220, 190] width 144 height 16
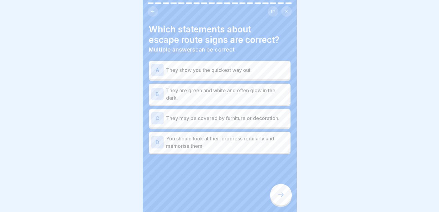
click at [264, 72] on p "They show you the quickest way out." at bounding box center [227, 69] width 122 height 7
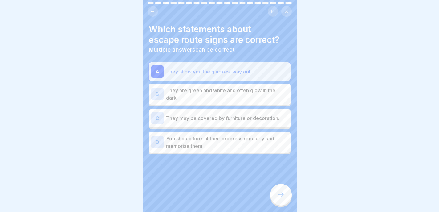
click at [256, 92] on p "They are green and white and often glow in the dark." at bounding box center [227, 94] width 122 height 15
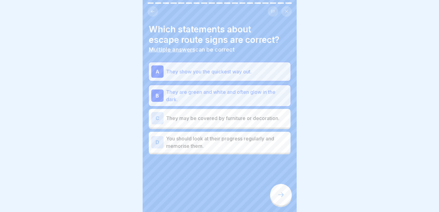
click at [272, 144] on p "You should look at their progress regularly and memorise them." at bounding box center [227, 142] width 122 height 15
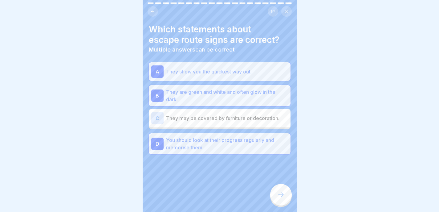
click at [277, 190] on div at bounding box center [281, 195] width 22 height 22
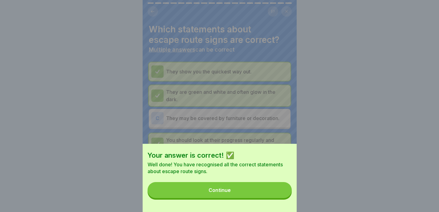
click at [280, 198] on button "Continue" at bounding box center [220, 190] width 144 height 16
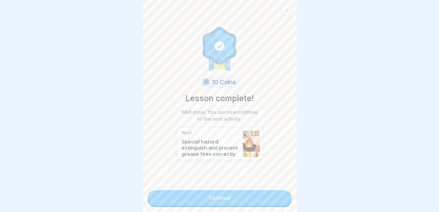
click at [282, 201] on link "Continue" at bounding box center [220, 197] width 144 height 15
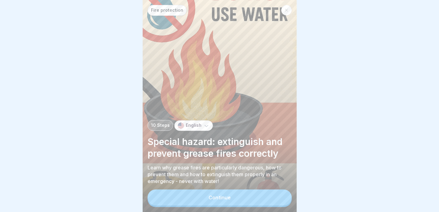
click at [283, 203] on button "Continue" at bounding box center [220, 197] width 144 height 16
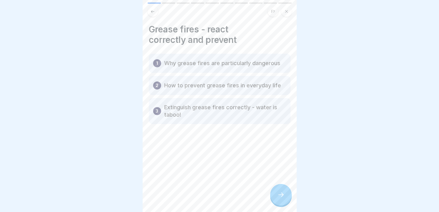
click at [280, 203] on div at bounding box center [281, 195] width 22 height 22
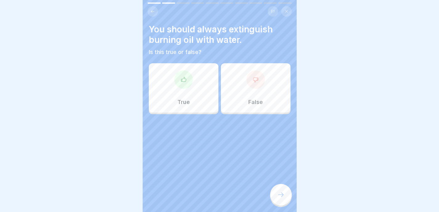
click at [235, 81] on div "False" at bounding box center [256, 87] width 70 height 49
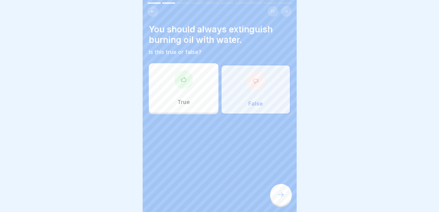
click at [280, 198] on icon at bounding box center [280, 194] width 7 height 7
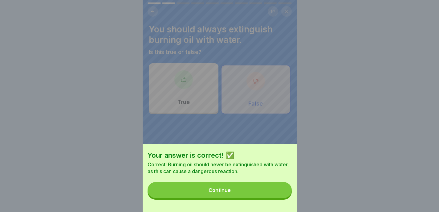
click at [280, 197] on button "Continue" at bounding box center [220, 190] width 144 height 16
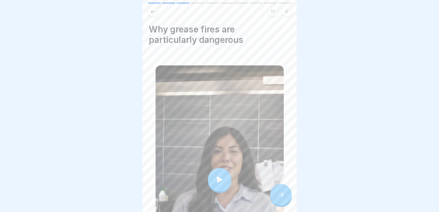
click at [260, 187] on div at bounding box center [220, 179] width 128 height 228
click at [284, 187] on div "Why grease fires are particularly dangerous" at bounding box center [220, 158] width 142 height 269
click at [283, 194] on div at bounding box center [281, 195] width 22 height 22
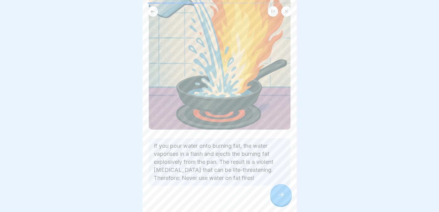
scroll to position [113, 0]
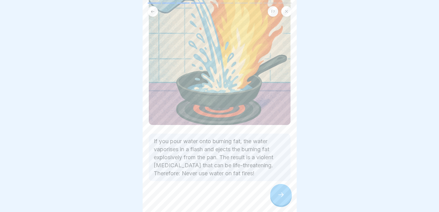
click at [282, 198] on icon at bounding box center [280, 194] width 7 height 7
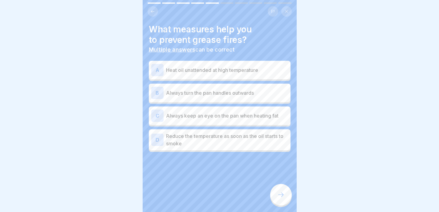
click at [270, 94] on p "Always turn the pan handles outwards" at bounding box center [227, 92] width 122 height 7
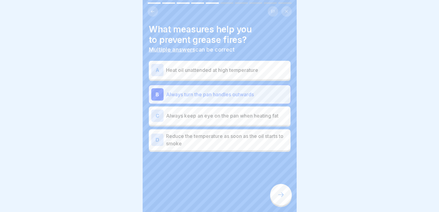
click at [261, 117] on p "Always keep an eye on the pan when heating fat" at bounding box center [227, 115] width 122 height 7
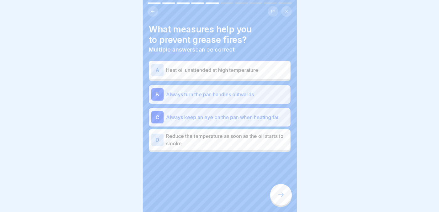
click at [246, 145] on p "Reduce the temperature as soon as the oil starts to smoke" at bounding box center [227, 139] width 122 height 15
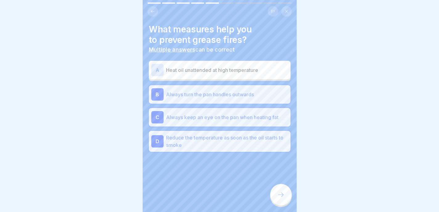
click at [283, 194] on div at bounding box center [281, 195] width 22 height 22
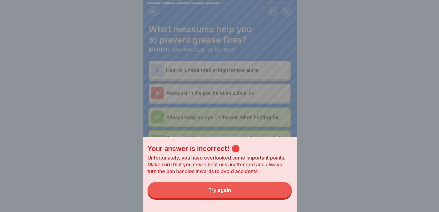
click at [279, 195] on button "Try again" at bounding box center [220, 190] width 144 height 16
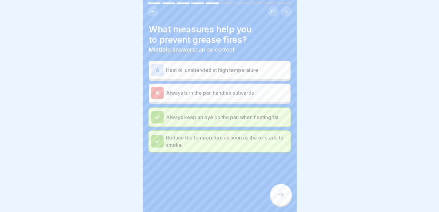
click at [283, 196] on icon at bounding box center [280, 194] width 7 height 7
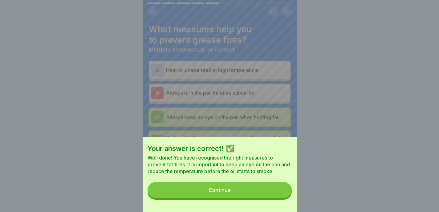
click at [282, 198] on button "Continue" at bounding box center [220, 190] width 144 height 16
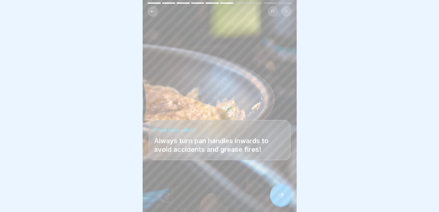
click at [284, 198] on icon at bounding box center [280, 194] width 7 height 7
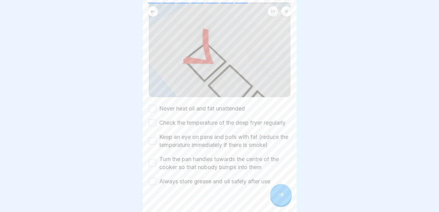
scroll to position [62, 0]
click at [232, 104] on label "Never heat oil and fat unattended" at bounding box center [202, 108] width 86 height 8
click at [156, 104] on button "Never heat oil and fat unattended" at bounding box center [152, 107] width 7 height 7
click at [231, 123] on label "Check the temperature of the deep fryer regularly" at bounding box center [222, 122] width 126 height 8
click at [156, 123] on button "Check the temperature of the deep fryer regularly" at bounding box center [152, 122] width 7 height 7
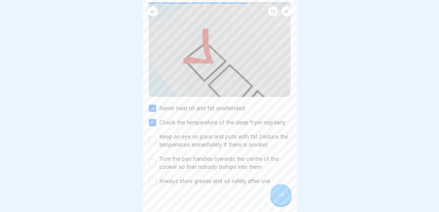
click at [231, 143] on label "Keep an eye on pans and pots with fat (reduce the temperature immediately if th…" at bounding box center [224, 141] width 131 height 16
click at [156, 143] on button "Keep an eye on pans and pots with fat (reduce the temperature immediately if th…" at bounding box center [152, 140] width 7 height 7
click at [221, 169] on label "Turn the pan handles towards the centre of the cooker so that nobody bumps into…" at bounding box center [224, 163] width 131 height 16
click at [156, 166] on button "Turn the pan handles towards the centre of the cooker so that nobody bumps into…" at bounding box center [152, 162] width 7 height 7
click at [220, 185] on label "Always store grease and oil safely after use" at bounding box center [214, 181] width 111 height 8
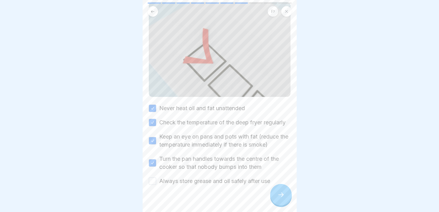
click at [156, 185] on button "Always store grease and oil safely after use" at bounding box center [152, 180] width 7 height 7
click at [280, 198] on icon at bounding box center [280, 194] width 7 height 7
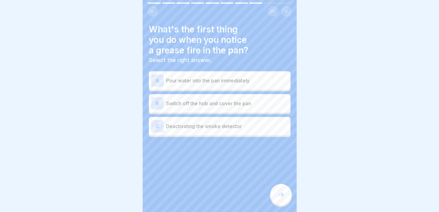
click at [274, 102] on p "Switch off the hob and cover the pan" at bounding box center [227, 103] width 122 height 7
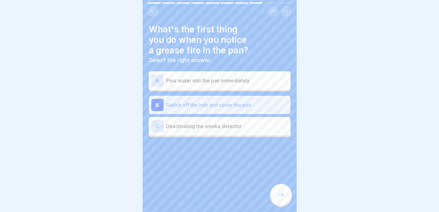
click at [280, 205] on div at bounding box center [281, 195] width 22 height 22
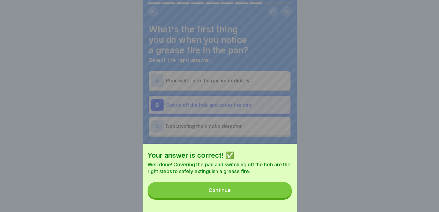
click at [280, 204] on div "Your answer is correct! ✅ Well done! Covering the pan and switching off the hob…" at bounding box center [220, 178] width 154 height 68
click at [280, 197] on button "Continue" at bounding box center [220, 190] width 144 height 16
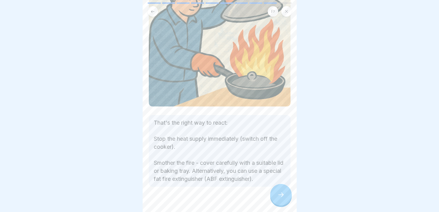
scroll to position [104, 0]
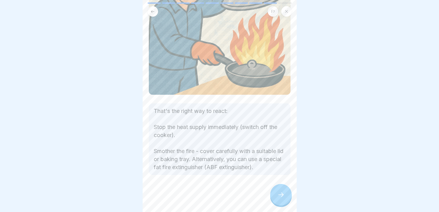
click at [278, 198] on icon at bounding box center [280, 194] width 7 height 7
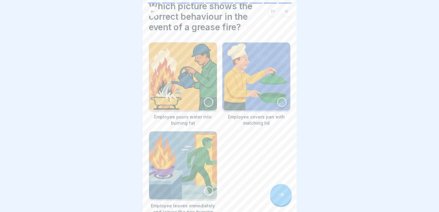
scroll to position [34, 0]
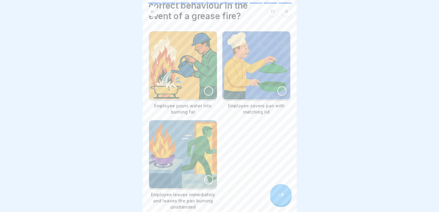
click at [277, 86] on div at bounding box center [281, 90] width 9 height 9
click at [283, 195] on icon at bounding box center [280, 194] width 7 height 7
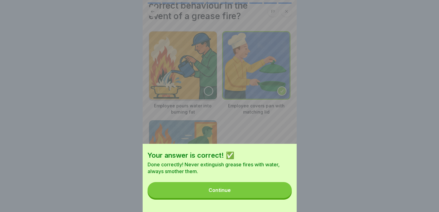
click at [283, 196] on button "Continue" at bounding box center [220, 190] width 144 height 16
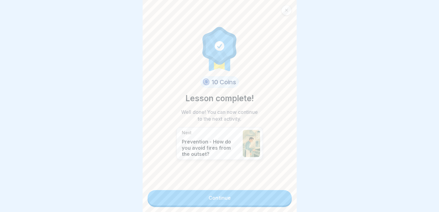
click at [280, 201] on div "10 Coins Lesson complete! Well done! You can now continue to the next activity.…" at bounding box center [220, 106] width 154 height 212
click at [278, 198] on link "Continue" at bounding box center [220, 197] width 144 height 15
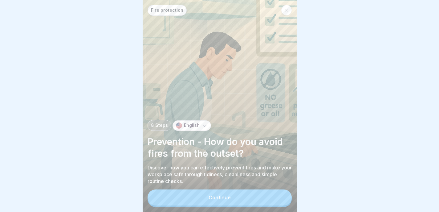
click at [278, 198] on button "Continue" at bounding box center [220, 197] width 144 height 16
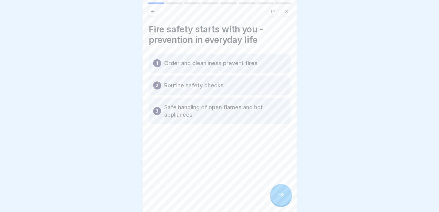
click at [276, 62] on div "1 Order and cleanliness prevent fires" at bounding box center [220, 63] width 142 height 19
click at [276, 78] on div "2 Routine safety checks" at bounding box center [220, 85] width 142 height 19
click at [276, 113] on p "Safe handling of open flames and hot appliances" at bounding box center [225, 111] width 122 height 15
click at [278, 193] on icon at bounding box center [280, 194] width 7 height 7
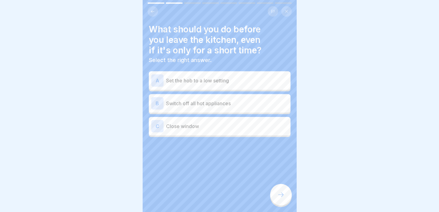
click at [241, 100] on p "Switch off all hot appliances" at bounding box center [227, 103] width 122 height 7
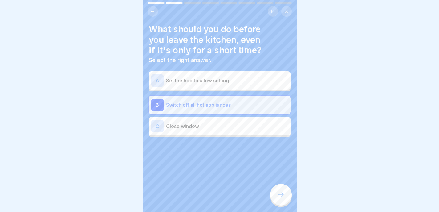
click at [281, 195] on icon at bounding box center [280, 194] width 7 height 7
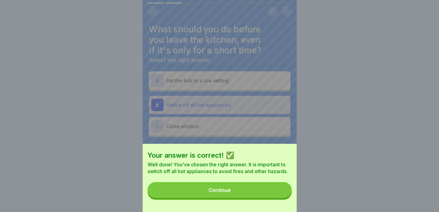
click at [281, 194] on button "Continue" at bounding box center [220, 190] width 144 height 16
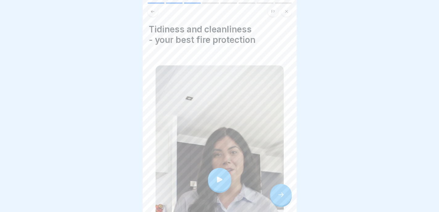
click at [253, 158] on div at bounding box center [220, 179] width 128 height 228
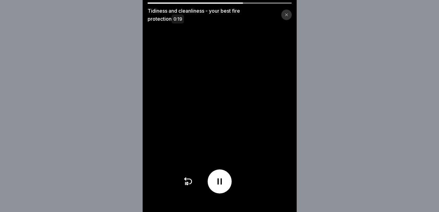
click at [292, 17] on div at bounding box center [286, 15] width 10 height 10
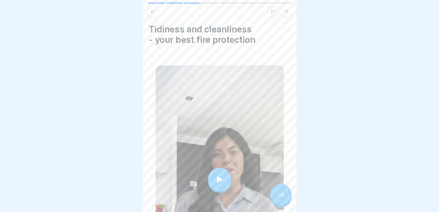
click at [283, 190] on div at bounding box center [281, 195] width 22 height 22
click at [284, 189] on div at bounding box center [281, 195] width 22 height 22
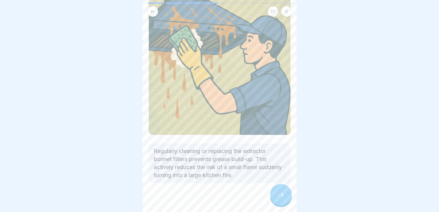
scroll to position [54, 0]
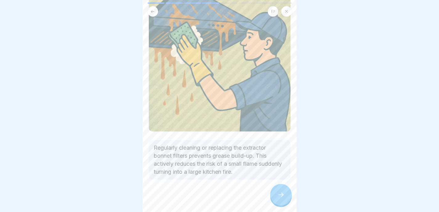
click at [278, 195] on icon at bounding box center [280, 194] width 7 height 7
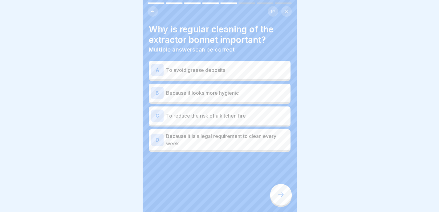
click at [245, 66] on p "To avoid grease deposits" at bounding box center [227, 69] width 122 height 7
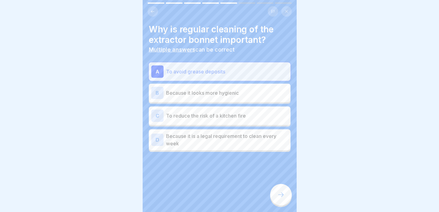
click at [233, 117] on div "C To reduce the risk of a kitchen fire" at bounding box center [219, 115] width 137 height 12
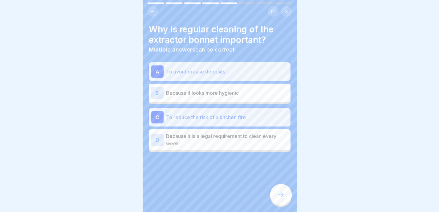
click at [153, 9] on icon at bounding box center [152, 11] width 5 height 5
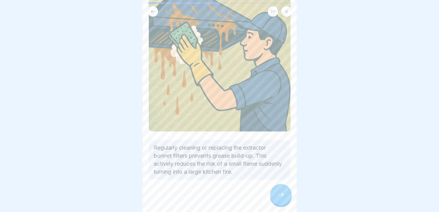
click at [282, 195] on icon at bounding box center [280, 194] width 7 height 7
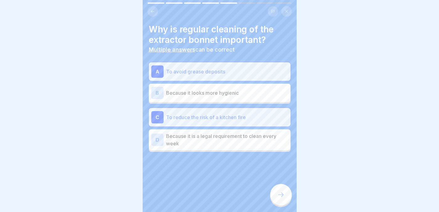
click at [282, 195] on icon at bounding box center [281, 194] width 6 height 4
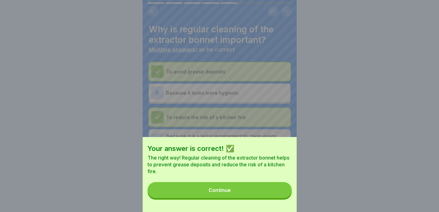
click at [266, 198] on button "Continue" at bounding box center [220, 190] width 144 height 16
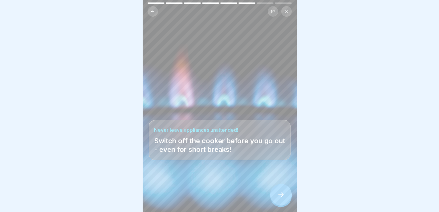
click at [286, 197] on div at bounding box center [281, 195] width 22 height 22
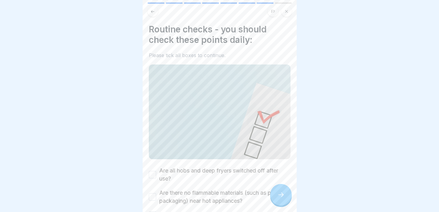
scroll to position [85, 0]
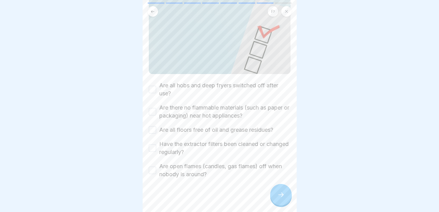
click at [265, 83] on label "Are all hobs and deep fryers switched off after use?" at bounding box center [224, 89] width 131 height 16
click at [156, 86] on button "Are all hobs and deep fryers switched off after use?" at bounding box center [152, 89] width 7 height 7
click at [261, 104] on label "Are there no flammable materials (such as paper or packaging) near hot applianc…" at bounding box center [224, 112] width 131 height 16
click at [156, 108] on button "Are there no flammable materials (such as paper or packaging) near hot applianc…" at bounding box center [152, 111] width 7 height 7
click at [257, 115] on div "Are all hobs and deep fryers switched off after use? Are there no flammable mat…" at bounding box center [220, 129] width 142 height 97
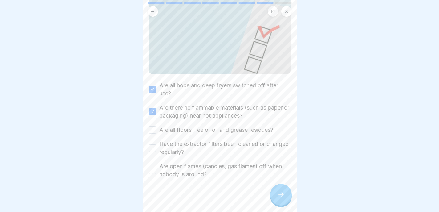
click at [255, 126] on label "Are all floors free of oil and grease residues?" at bounding box center [216, 130] width 114 height 8
click at [156, 126] on button "Are all floors free of oil and grease residues?" at bounding box center [152, 129] width 7 height 7
click at [248, 144] on label "Have the extractor filters been cleaned or changed regularly?" at bounding box center [224, 148] width 131 height 16
click at [156, 144] on button "Have the extractor filters been cleaned or changed regularly?" at bounding box center [152, 147] width 7 height 7
click at [238, 166] on label "Are open flames (candles, gas flames) off when nobody is around?" at bounding box center [224, 170] width 131 height 16
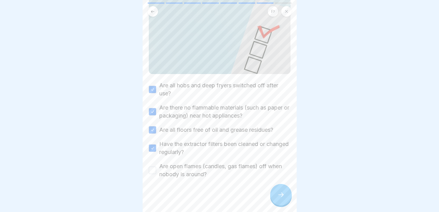
click at [156, 166] on button "Are open flames (candles, gas flames) off when nobody is around?" at bounding box center [152, 169] width 7 height 7
click at [278, 199] on div at bounding box center [281, 195] width 22 height 22
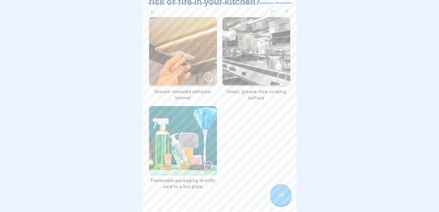
scroll to position [39, 0]
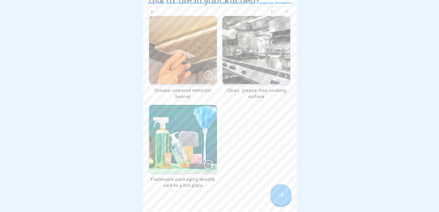
click at [192, 49] on img at bounding box center [183, 50] width 68 height 68
click at [191, 124] on img at bounding box center [183, 139] width 68 height 68
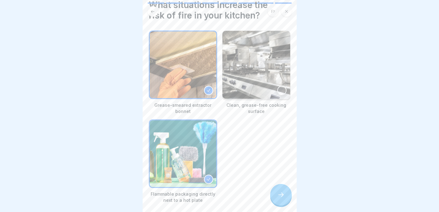
scroll to position [22, 0]
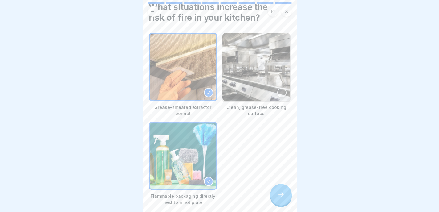
click at [282, 190] on div at bounding box center [281, 195] width 22 height 22
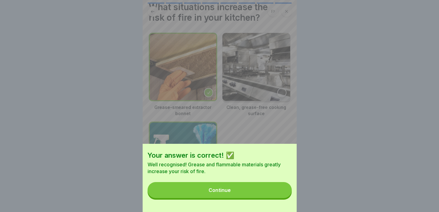
click at [268, 195] on button "Continue" at bounding box center [220, 190] width 144 height 16
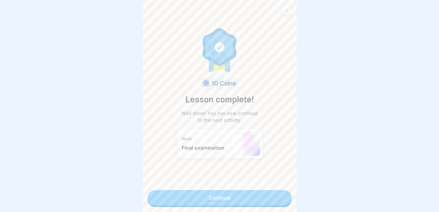
click at [268, 195] on link "Continue" at bounding box center [220, 197] width 144 height 15
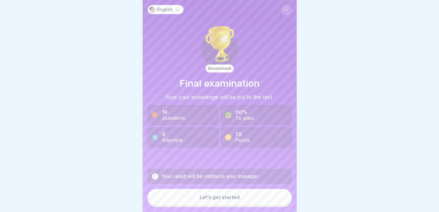
click at [247, 191] on button "Let’s get started" at bounding box center [220, 197] width 144 height 17
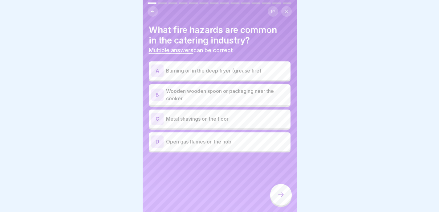
click at [260, 68] on p "Burning oil in the deep fryer (grease fire)" at bounding box center [227, 70] width 122 height 7
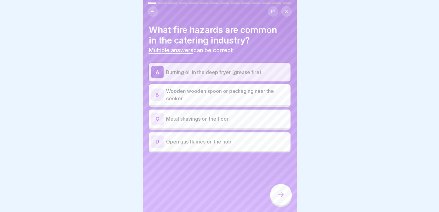
click at [258, 94] on p "Wooden wooden spoon or packaging near the cooker" at bounding box center [227, 94] width 122 height 15
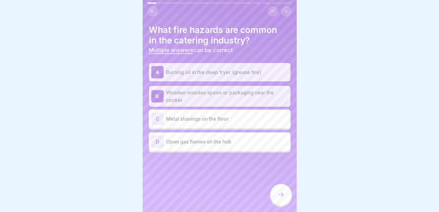
click at [245, 135] on div "D Open gas flames on the hob" at bounding box center [219, 141] width 137 height 12
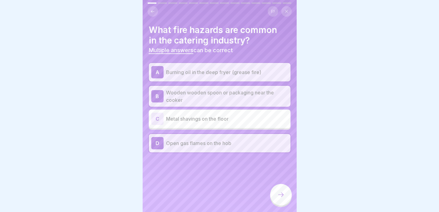
click at [275, 186] on div at bounding box center [281, 195] width 22 height 23
click at [276, 187] on div at bounding box center [281, 195] width 22 height 22
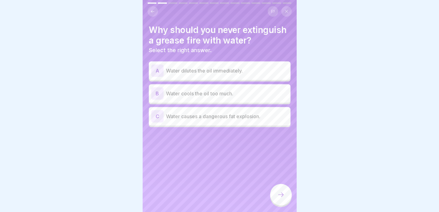
click at [233, 125] on div "C Water causes a dangerous fat explosion." at bounding box center [220, 116] width 142 height 18
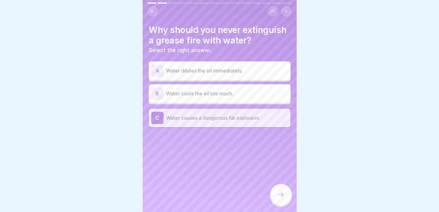
click at [274, 188] on div at bounding box center [281, 195] width 22 height 22
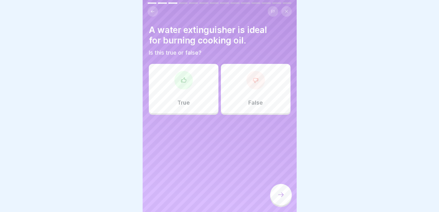
click at [262, 86] on div "False" at bounding box center [256, 88] width 70 height 49
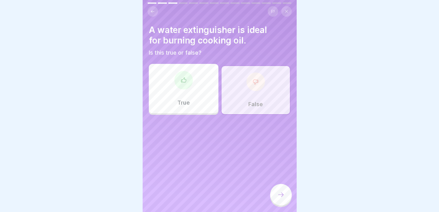
click at [281, 192] on icon at bounding box center [280, 194] width 7 height 7
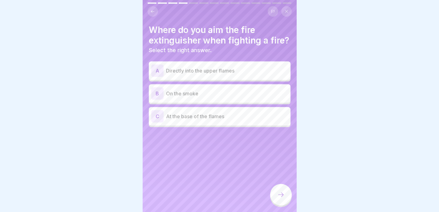
click at [260, 120] on p "At the base of the flames" at bounding box center [227, 116] width 122 height 7
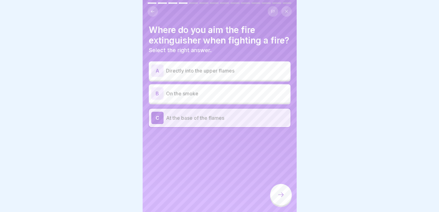
click at [287, 195] on div at bounding box center [281, 195] width 22 height 22
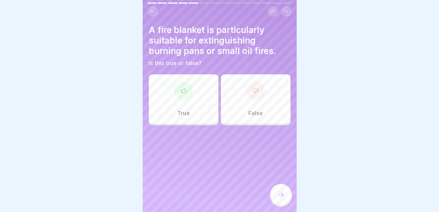
click at [207, 102] on div "True" at bounding box center [184, 98] width 70 height 49
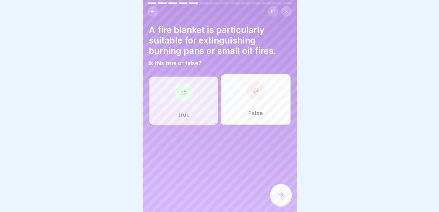
click at [277, 196] on icon at bounding box center [280, 194] width 7 height 7
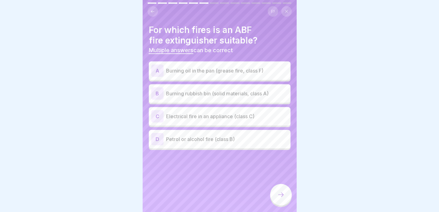
click at [267, 70] on div "A Burning oil in the pan (grease fire, class F)" at bounding box center [219, 70] width 137 height 12
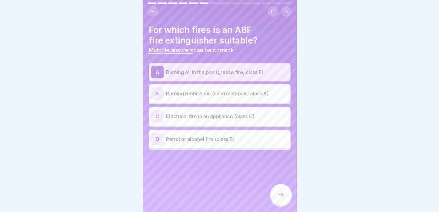
click at [267, 90] on p "Burning rubbish bin (solid materials, class A)" at bounding box center [227, 93] width 122 height 7
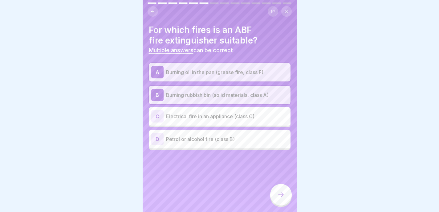
click at [259, 135] on p "Petrol or alcohol fire (class B)" at bounding box center [227, 138] width 122 height 7
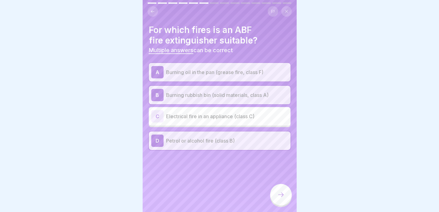
click at [278, 187] on div at bounding box center [281, 195] width 22 height 22
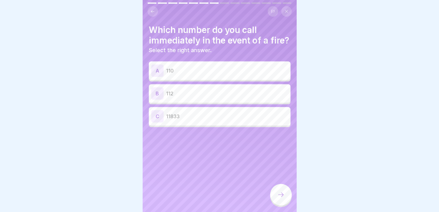
click at [249, 97] on p "112" at bounding box center [227, 93] width 122 height 7
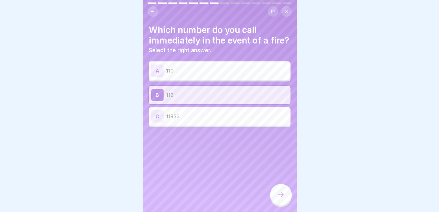
click at [280, 193] on icon at bounding box center [280, 194] width 7 height 7
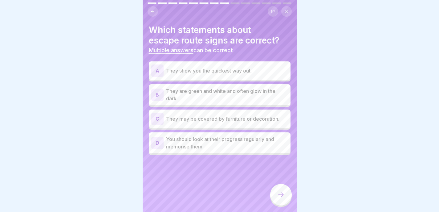
click at [262, 67] on p "They show you the quickest way out." at bounding box center [227, 70] width 122 height 7
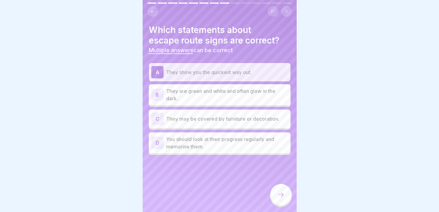
click at [258, 90] on p "They are green and white and often glow in the dark." at bounding box center [227, 94] width 122 height 15
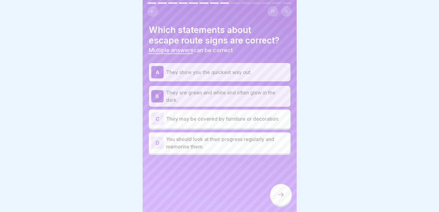
click at [250, 144] on p "You should look at their progress regularly and memorise them." at bounding box center [227, 142] width 122 height 15
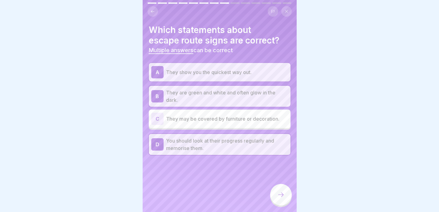
click at [280, 188] on div at bounding box center [281, 195] width 22 height 22
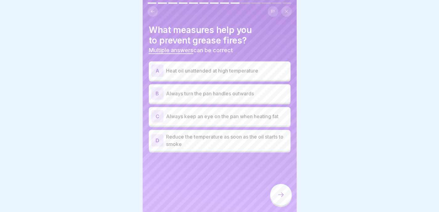
click at [253, 117] on div "C Always keep an eye on the pan when heating fat" at bounding box center [219, 116] width 137 height 12
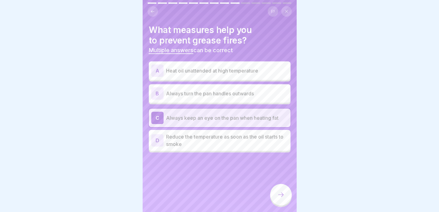
click at [255, 141] on p "Reduce the temperature as soon as the oil starts to smoke" at bounding box center [227, 140] width 122 height 15
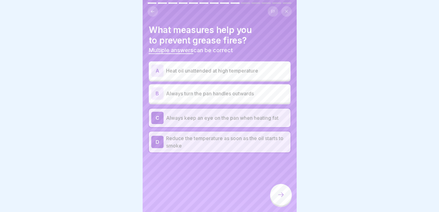
click at [282, 186] on div at bounding box center [281, 195] width 22 height 22
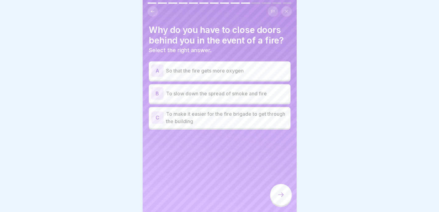
click at [267, 92] on p "To slow down the spread of smoke and fire" at bounding box center [227, 93] width 122 height 7
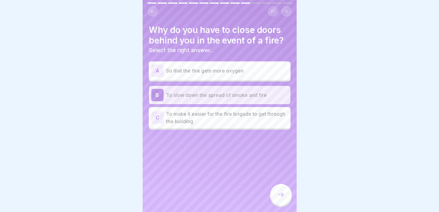
click at [278, 198] on div at bounding box center [281, 195] width 22 height 22
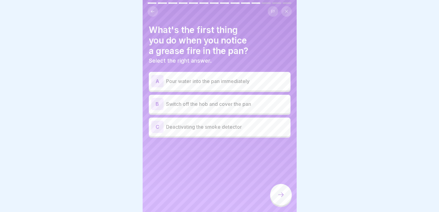
click at [267, 101] on p "Switch off the hob and cover the pan" at bounding box center [227, 103] width 122 height 7
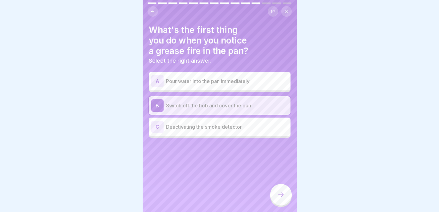
click at [287, 204] on div at bounding box center [281, 195] width 22 height 23
click at [287, 203] on div at bounding box center [281, 195] width 22 height 22
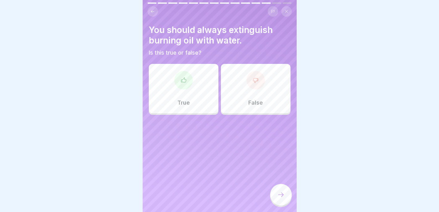
click at [269, 82] on div "False" at bounding box center [256, 88] width 70 height 49
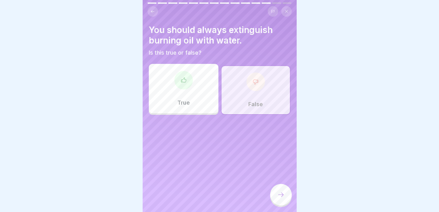
click at [275, 192] on div at bounding box center [281, 195] width 22 height 22
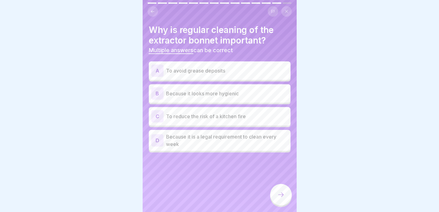
click at [268, 67] on p "To avoid grease deposits" at bounding box center [227, 70] width 122 height 7
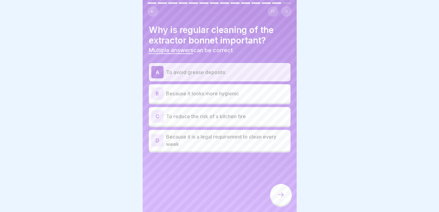
click at [244, 114] on p "To reduce the risk of a kitchen fire" at bounding box center [227, 116] width 122 height 7
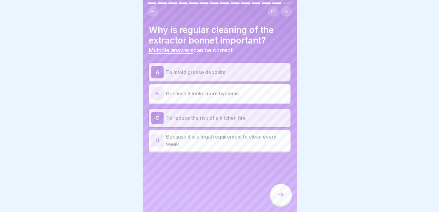
click at [277, 190] on div at bounding box center [281, 195] width 22 height 22
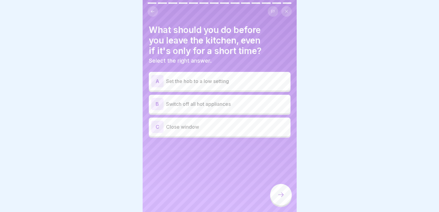
click at [252, 101] on p "Switch off all hot appliances" at bounding box center [227, 103] width 122 height 7
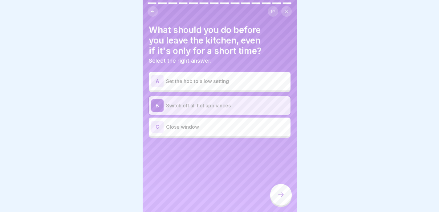
click at [282, 194] on icon at bounding box center [280, 194] width 7 height 7
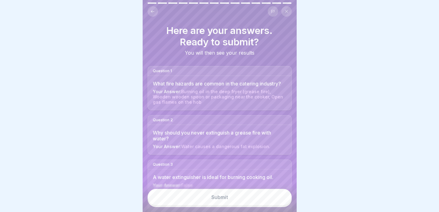
click at [242, 198] on button "Submit" at bounding box center [220, 197] width 144 height 17
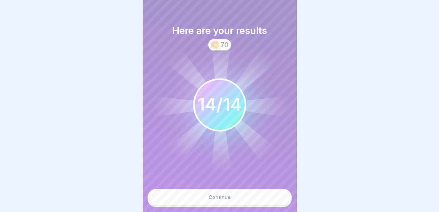
click at [243, 198] on button "Continue" at bounding box center [220, 197] width 144 height 17
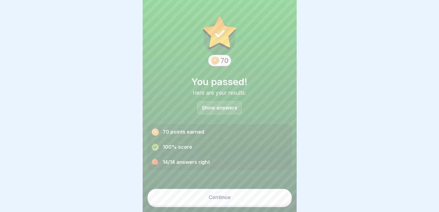
click at [241, 201] on button "Continue" at bounding box center [220, 197] width 144 height 17
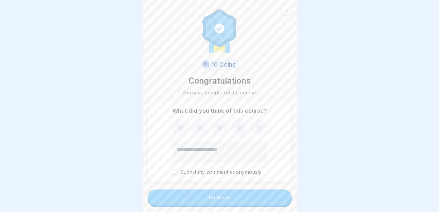
click at [242, 202] on button "Continue" at bounding box center [220, 197] width 144 height 16
click at [245, 196] on button "Continue" at bounding box center [220, 197] width 144 height 16
click at [232, 191] on button "Continue" at bounding box center [220, 197] width 144 height 16
click at [214, 187] on form "10 Coins Congratulations You have completed the course. What did you think of t…" at bounding box center [220, 106] width 154 height 212
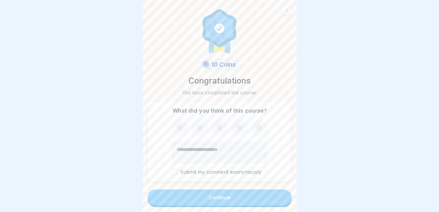
click at [204, 205] on button "Continue" at bounding box center [220, 197] width 144 height 16
click at [209, 199] on div "Continue" at bounding box center [220, 198] width 22 height 6
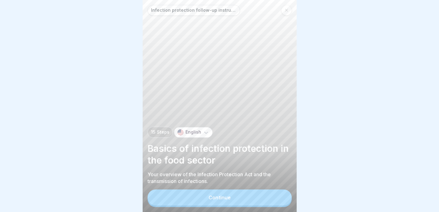
click at [207, 199] on button "Continue" at bounding box center [220, 197] width 144 height 16
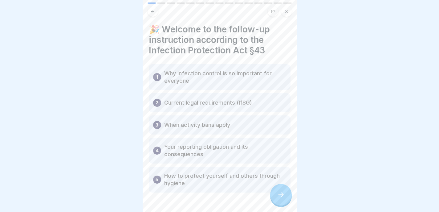
click at [154, 6] on button at bounding box center [153, 11] width 10 height 10
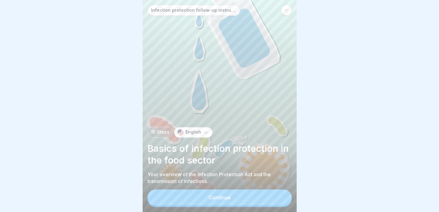
click at [220, 200] on button "Continue" at bounding box center [220, 197] width 144 height 16
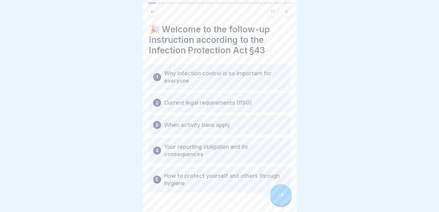
click at [279, 190] on div at bounding box center [281, 195] width 22 height 22
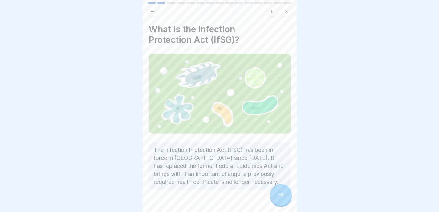
scroll to position [20, 0]
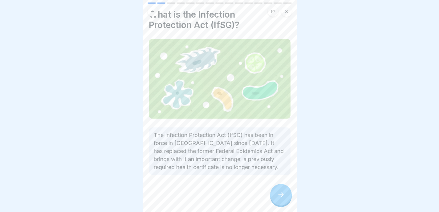
click at [279, 196] on icon at bounding box center [280, 194] width 7 height 7
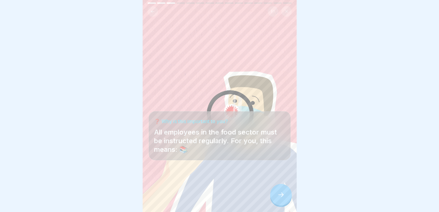
click at [279, 197] on icon at bounding box center [280, 194] width 7 height 7
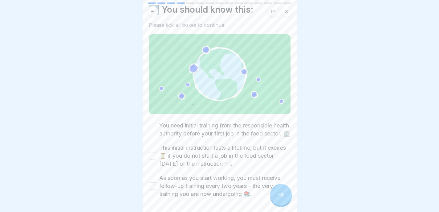
scroll to position [48, 0]
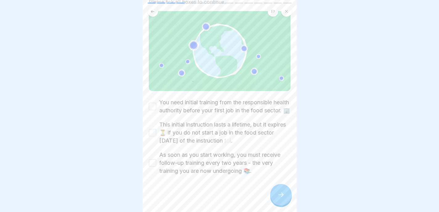
click at [262, 98] on label "You need initial training from the responsible health authority before your fir…" at bounding box center [224, 106] width 131 height 16
click at [156, 103] on button "You need initial training from the responsible health authority before your fir…" at bounding box center [152, 106] width 7 height 7
click at [250, 126] on label "This initial instruction lasts a lifetime, but it expires ⏳ if you do not start…" at bounding box center [224, 133] width 131 height 24
click at [156, 129] on button "This initial instruction lasts a lifetime, but it expires ⏳ if you do not start…" at bounding box center [152, 132] width 7 height 7
click at [236, 160] on label "As soon as you start working, you must receive follow-up training every two yea…" at bounding box center [224, 163] width 131 height 24
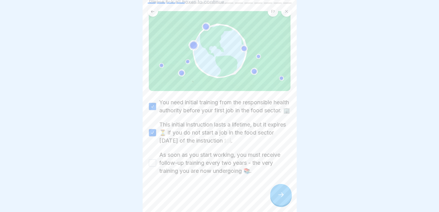
click at [156, 160] on button "As soon as you start working, you must receive follow-up training every two yea…" at bounding box center [152, 162] width 7 height 7
click at [283, 191] on div at bounding box center [281, 195] width 22 height 22
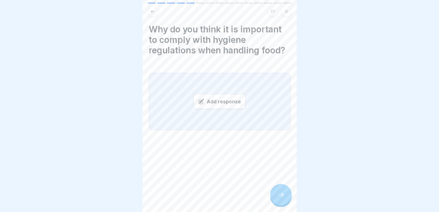
click at [150, 9] on icon at bounding box center [152, 11] width 5 height 5
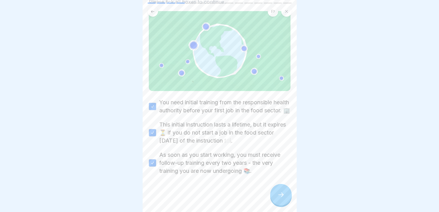
click at [282, 186] on div at bounding box center [281, 195] width 22 height 22
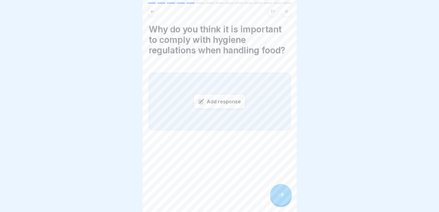
click at [228, 96] on div "Add response" at bounding box center [220, 101] width 52 height 15
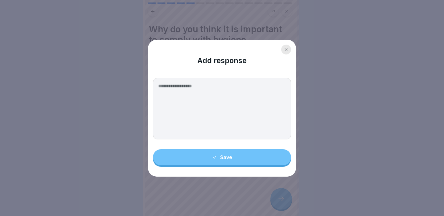
click at [232, 105] on textarea at bounding box center [222, 109] width 138 height 62
type textarea "*"
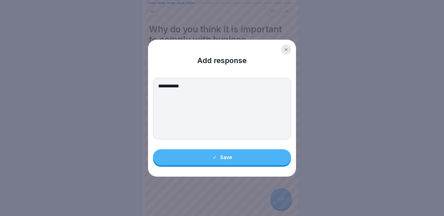
type textarea "**********"
click at [285, 60] on div "Add response" at bounding box center [222, 56] width 138 height 23
click at [285, 57] on div "Add response" at bounding box center [222, 56] width 138 height 23
click at [285, 53] on div at bounding box center [286, 50] width 10 height 10
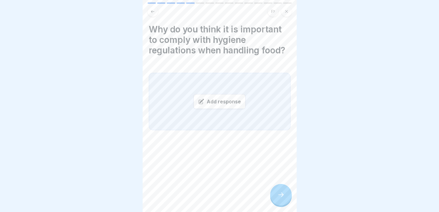
click at [226, 105] on div "Add response" at bounding box center [220, 101] width 52 height 15
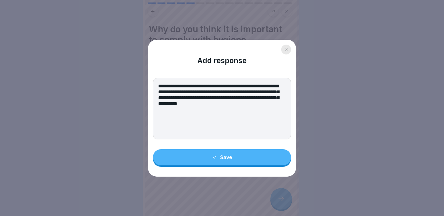
type textarea "**********"
click at [234, 158] on button "Save" at bounding box center [222, 158] width 138 height 16
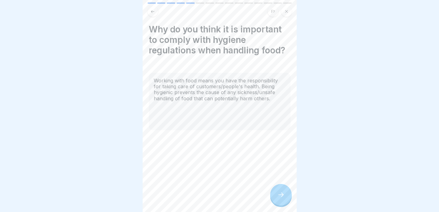
click at [277, 197] on icon at bounding box center [280, 194] width 7 height 7
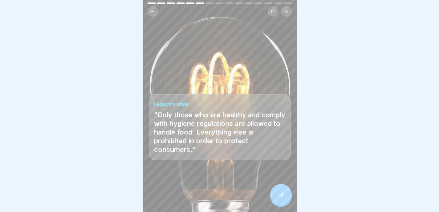
click at [279, 195] on div at bounding box center [281, 195] width 22 height 22
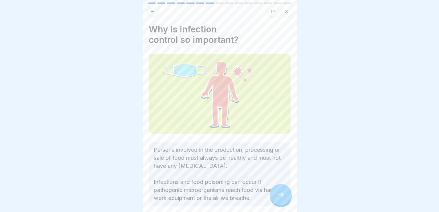
scroll to position [28, 0]
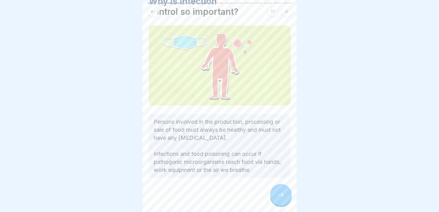
click at [284, 194] on div at bounding box center [281, 195] width 22 height 22
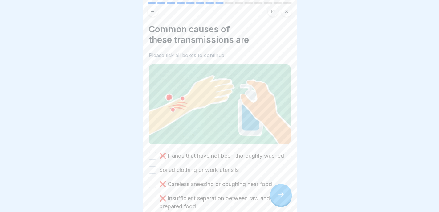
scroll to position [33, 0]
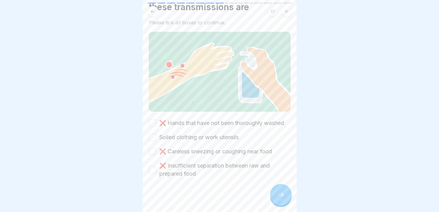
click at [231, 119] on label "❌ Hands that have not been thoroughly washed" at bounding box center [221, 123] width 125 height 8
click at [156, 119] on button "❌ Hands that have not been thoroughly washed" at bounding box center [152, 122] width 7 height 7
click at [217, 135] on label "Soiled clothing or work utensils" at bounding box center [199, 137] width 80 height 8
click at [156, 135] on button "Soiled clothing or work utensils" at bounding box center [152, 136] width 7 height 7
click at [215, 150] on label "❌ Careless sneezing or coughing near food" at bounding box center [215, 151] width 113 height 8
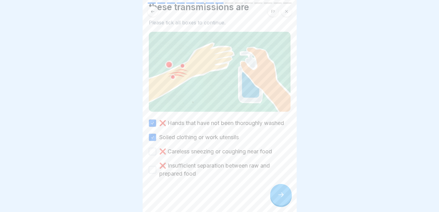
click at [156, 150] on button "❌ Careless sneezing or coughing near food" at bounding box center [152, 151] width 7 height 7
click at [202, 166] on label "❌ Insufficient separation between raw and prepared food" at bounding box center [224, 170] width 131 height 16
click at [156, 166] on button "❌ Insufficient separation between raw and prepared food" at bounding box center [152, 169] width 7 height 7
click at [284, 203] on div at bounding box center [281, 195] width 22 height 22
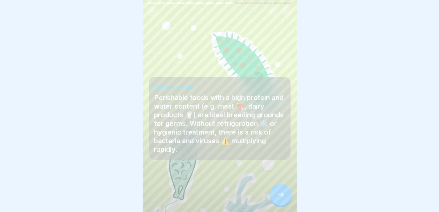
click at [287, 196] on div at bounding box center [281, 195] width 22 height 22
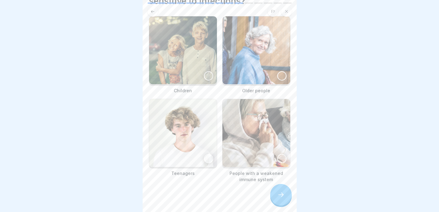
scroll to position [52, 0]
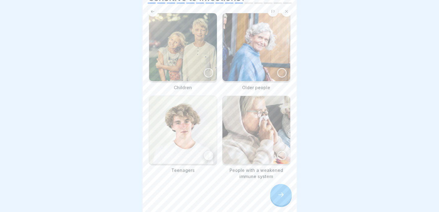
click at [268, 63] on img at bounding box center [257, 47] width 68 height 68
click at [264, 124] on img at bounding box center [257, 130] width 68 height 68
click at [277, 198] on icon at bounding box center [280, 194] width 7 height 7
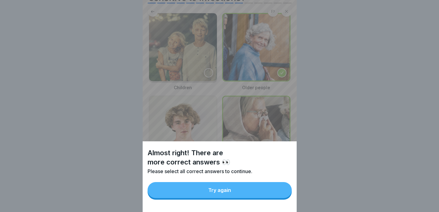
click at [281, 198] on button "Try again" at bounding box center [220, 190] width 144 height 16
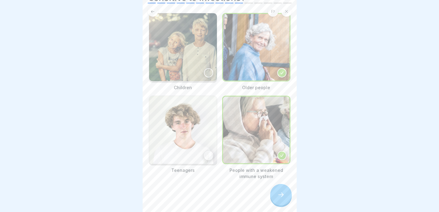
click at [204, 123] on img at bounding box center [183, 130] width 68 height 68
click at [199, 40] on img at bounding box center [183, 47] width 68 height 68
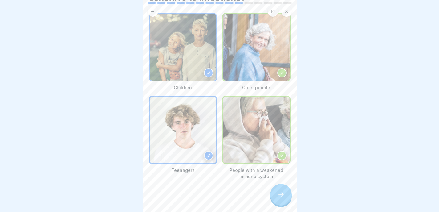
click at [281, 196] on icon at bounding box center [280, 194] width 7 height 7
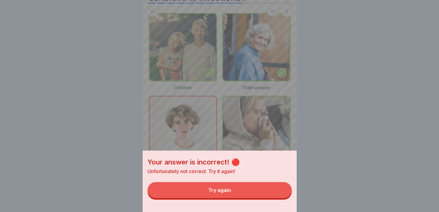
click at [279, 197] on button "Try again" at bounding box center [220, 190] width 144 height 16
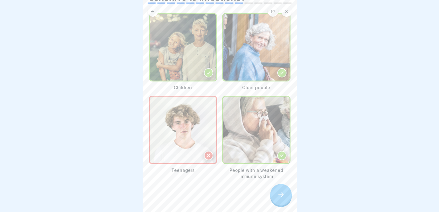
click at [285, 202] on div at bounding box center [281, 195] width 22 height 22
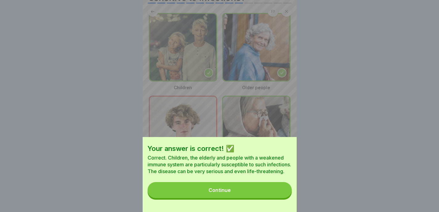
click at [284, 198] on button "Continue" at bounding box center [220, 190] width 144 height 16
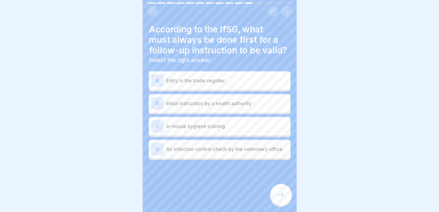
click at [261, 131] on div "C In-house hygiene training." at bounding box center [219, 126] width 137 height 12
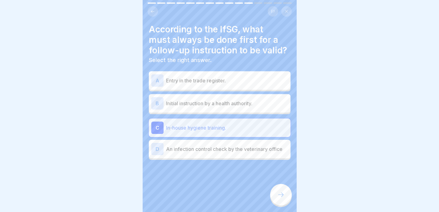
click at [262, 153] on p "An infection control check by the veterinary office" at bounding box center [227, 148] width 122 height 7
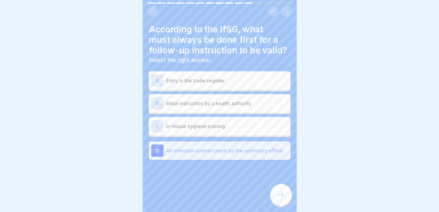
click at [262, 154] on p "An infection control check by the veterinary office" at bounding box center [227, 150] width 122 height 7
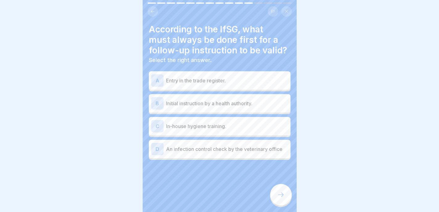
click at [265, 135] on div "C In-house hygiene training." at bounding box center [220, 126] width 142 height 18
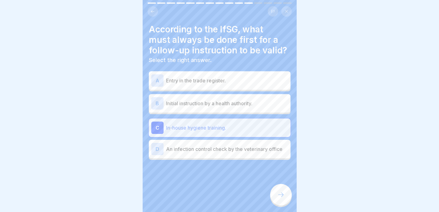
click at [279, 191] on div at bounding box center [281, 195] width 22 height 22
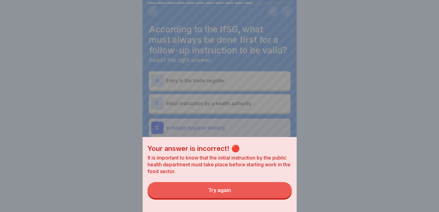
click at [271, 195] on button "Try again" at bounding box center [220, 190] width 144 height 16
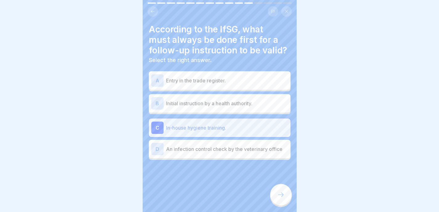
click at [268, 109] on div "B Initial instruction by a health authority." at bounding box center [219, 103] width 137 height 12
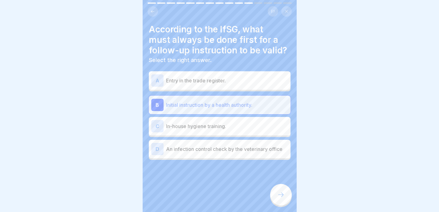
click at [279, 191] on div at bounding box center [281, 195] width 22 height 22
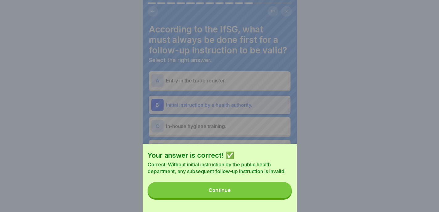
click at [279, 191] on button "Continue" at bounding box center [220, 190] width 144 height 16
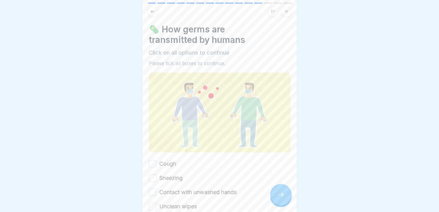
scroll to position [47, 0]
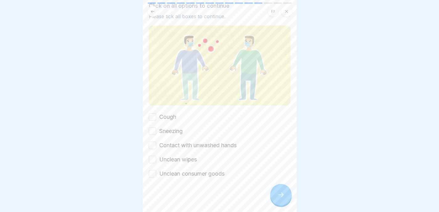
click at [169, 115] on label "Cough" at bounding box center [167, 117] width 17 height 8
click at [156, 115] on button "Cough" at bounding box center [152, 116] width 7 height 7
click at [168, 131] on label "Sneezing" at bounding box center [170, 131] width 23 height 8
click at [156, 131] on button "Sneezing" at bounding box center [152, 130] width 7 height 7
click at [168, 145] on label "Contact with unwashed hands" at bounding box center [197, 145] width 77 height 8
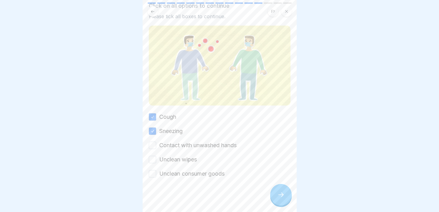
click at [156, 145] on button "Contact with unwashed hands" at bounding box center [152, 144] width 7 height 7
click at [168, 159] on label "Unclean wipes" at bounding box center [178, 159] width 38 height 8
click at [156, 159] on button "Unclean wipes" at bounding box center [152, 159] width 7 height 7
click at [170, 180] on div at bounding box center [220, 196] width 142 height 37
click at [249, 168] on div "Cough Sneezing Contact with unwashed hands Unclean wipes Unclean consumer goods" at bounding box center [220, 145] width 142 height 65
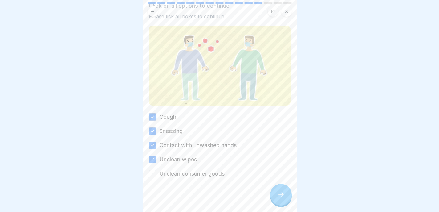
click at [230, 168] on div "Cough Sneezing Contact with unwashed hands Unclean wipes Unclean consumer goods" at bounding box center [220, 145] width 142 height 65
click at [219, 170] on label "Unclean consumer goods" at bounding box center [191, 174] width 65 height 8
click at [156, 170] on button "Unclean consumer goods" at bounding box center [152, 173] width 7 height 7
click at [275, 194] on div at bounding box center [281, 195] width 22 height 22
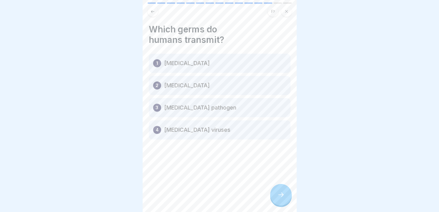
click at [218, 67] on div "1 [MEDICAL_DATA]" at bounding box center [220, 63] width 142 height 19
click at [213, 80] on div "2 [MEDICAL_DATA]" at bounding box center [220, 85] width 142 height 19
click at [281, 193] on div at bounding box center [281, 195] width 22 height 22
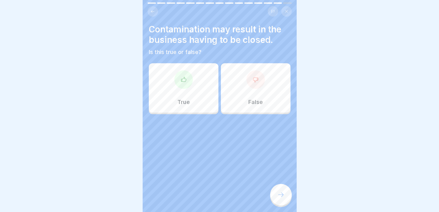
click at [190, 71] on div "True" at bounding box center [184, 87] width 70 height 49
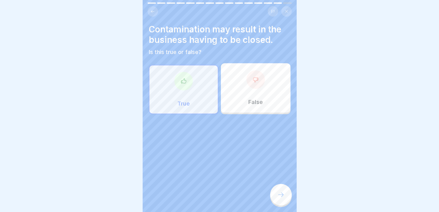
click at [278, 198] on icon at bounding box center [280, 194] width 7 height 7
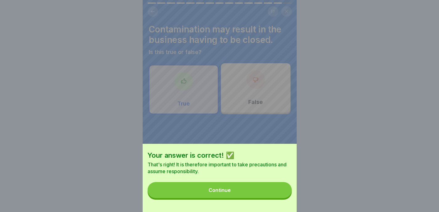
click at [282, 198] on button "Continue" at bounding box center [220, 190] width 144 height 16
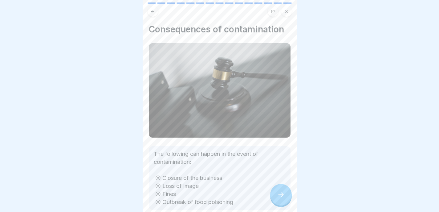
click at [282, 198] on icon at bounding box center [280, 194] width 7 height 7
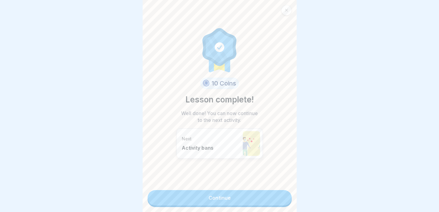
click at [282, 201] on link "Continue" at bounding box center [220, 197] width 144 height 15
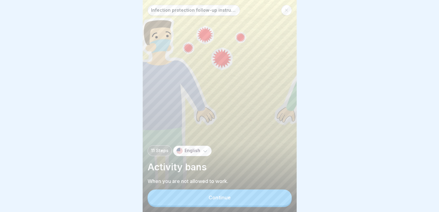
click at [283, 202] on button "Continue" at bounding box center [220, 197] width 144 height 16
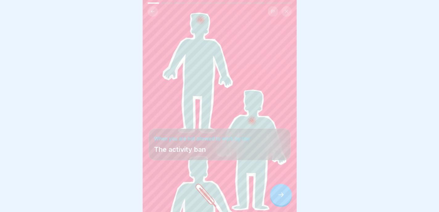
click at [285, 199] on div at bounding box center [281, 195] width 22 height 22
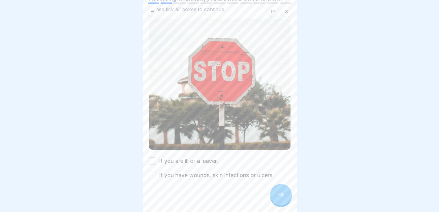
scroll to position [1, 0]
click at [201, 157] on label "if you are ill or a leaver." at bounding box center [188, 161] width 59 height 8
click at [156, 157] on button "if you are ill or a leaver." at bounding box center [152, 160] width 7 height 7
click at [206, 173] on label "if you have wounds, skin infections or ulcers." at bounding box center [216, 175] width 115 height 8
click at [156, 173] on button "if you have wounds, skin infections or ulcers." at bounding box center [152, 174] width 7 height 7
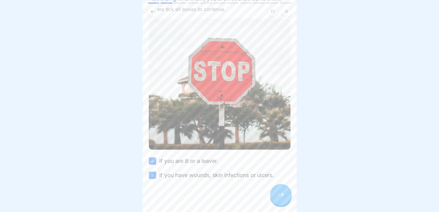
click at [282, 198] on icon at bounding box center [280, 194] width 7 height 7
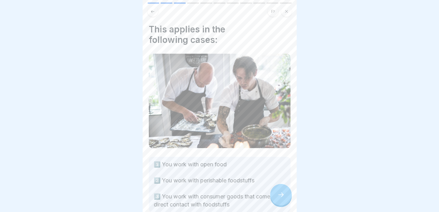
scroll to position [34, 0]
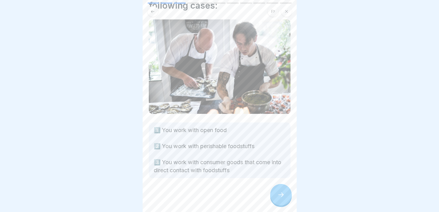
click at [280, 193] on div at bounding box center [281, 195] width 22 height 22
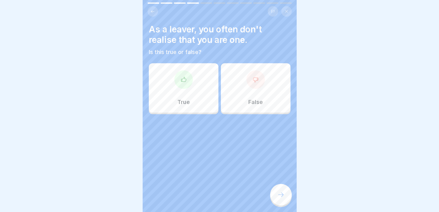
click at [200, 94] on div "True" at bounding box center [184, 87] width 70 height 49
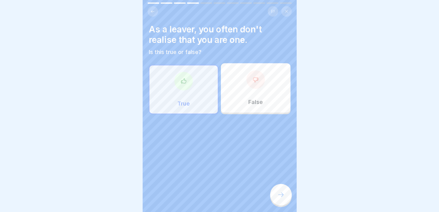
click at [276, 197] on div at bounding box center [281, 195] width 22 height 22
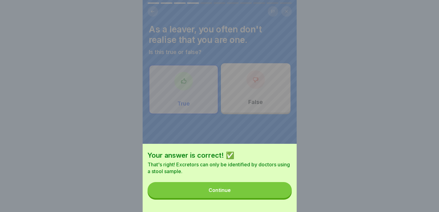
click at [280, 197] on button "Continue" at bounding box center [220, 190] width 144 height 16
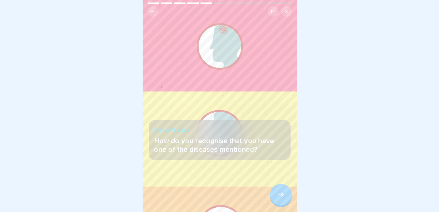
scroll to position [5, 0]
click at [280, 195] on icon at bounding box center [280, 194] width 7 height 7
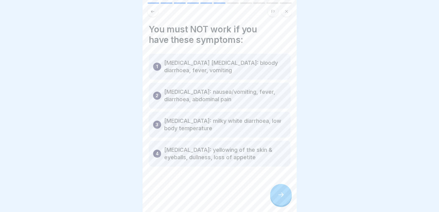
scroll to position [0, 0]
click at [275, 198] on div at bounding box center [281, 195] width 22 height 22
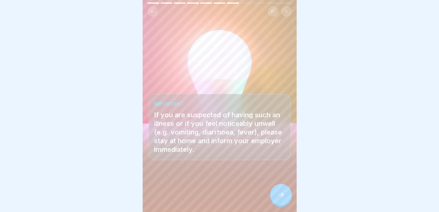
click at [275, 198] on div at bounding box center [281, 195] width 22 height 22
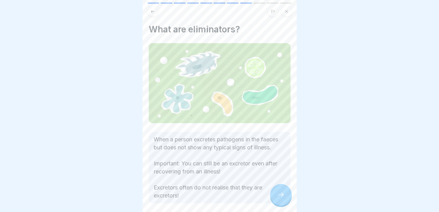
scroll to position [34, 0]
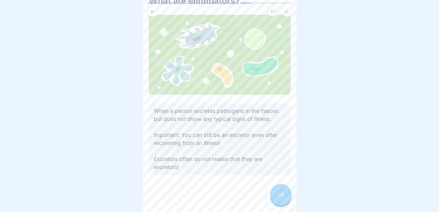
click at [279, 198] on icon at bounding box center [280, 194] width 7 height 7
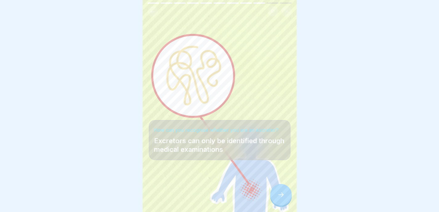
click at [279, 198] on icon at bounding box center [280, 194] width 7 height 7
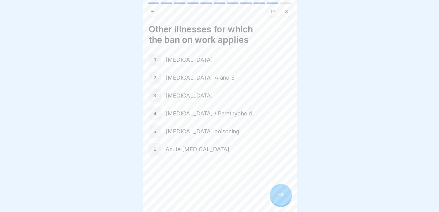
click at [280, 195] on div at bounding box center [281, 195] width 22 height 22
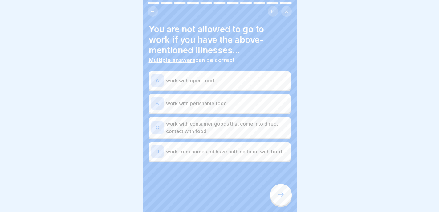
click at [263, 85] on div "A work with open food" at bounding box center [219, 80] width 137 height 12
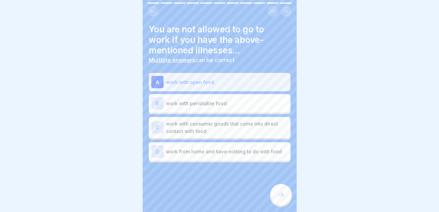
click at [259, 100] on p "work with perishable food" at bounding box center [227, 103] width 122 height 7
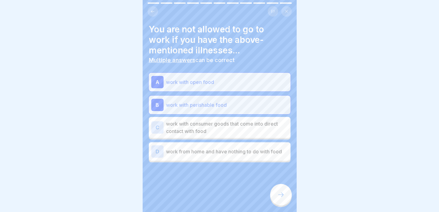
click at [252, 131] on p "work with consumer goods that come into direct contact with food" at bounding box center [227, 127] width 122 height 15
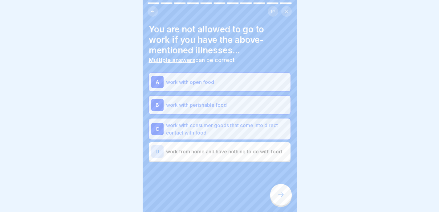
click at [278, 198] on icon at bounding box center [280, 194] width 7 height 7
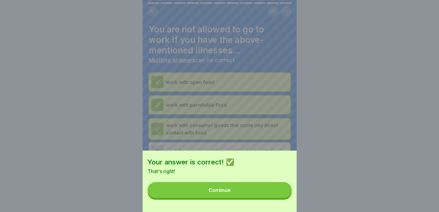
click at [280, 198] on button "Continue" at bounding box center [220, 190] width 144 height 16
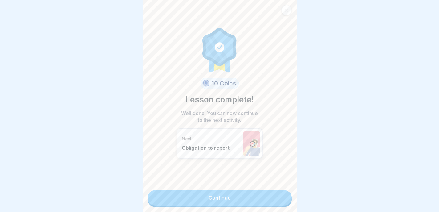
click at [276, 200] on link "Continue" at bounding box center [220, 197] width 144 height 15
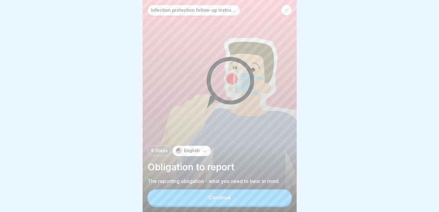
click at [282, 205] on button "Continue" at bounding box center [220, 197] width 144 height 16
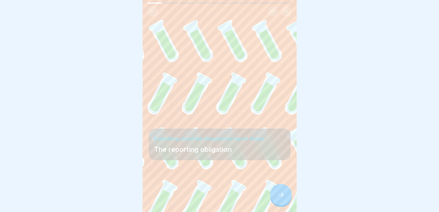
click at [288, 201] on div at bounding box center [281, 195] width 22 height 22
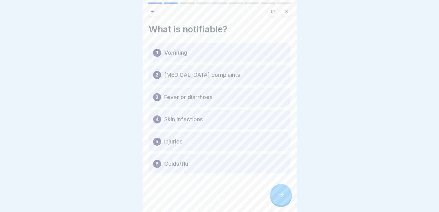
click at [288, 201] on div at bounding box center [281, 195] width 22 height 22
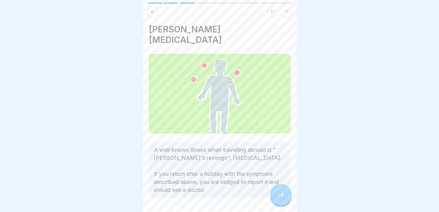
click at [288, 201] on div at bounding box center [281, 195] width 22 height 22
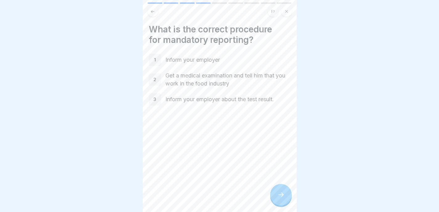
click at [283, 205] on div at bounding box center [281, 195] width 22 height 22
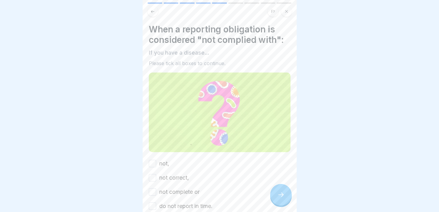
scroll to position [5, 0]
click at [164, 159] on label "not," at bounding box center [164, 163] width 10 height 8
click at [156, 160] on button "not," at bounding box center [152, 163] width 7 height 7
click at [160, 174] on label "not correct," at bounding box center [174, 178] width 30 height 8
click at [156, 174] on button "not correct," at bounding box center [152, 177] width 7 height 7
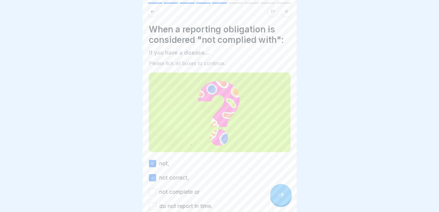
click at [158, 188] on div "not complete or" at bounding box center [174, 192] width 51 height 8
click at [165, 188] on label "not complete or" at bounding box center [179, 192] width 40 height 8
click at [156, 188] on button "not complete or" at bounding box center [152, 191] width 7 height 7
click at [164, 202] on label "do not report in time." at bounding box center [185, 206] width 53 height 8
click at [156, 202] on button "do not report in time." at bounding box center [152, 205] width 7 height 7
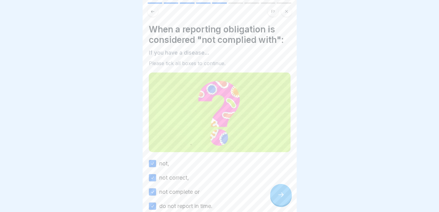
click at [280, 190] on div at bounding box center [281, 195] width 22 height 22
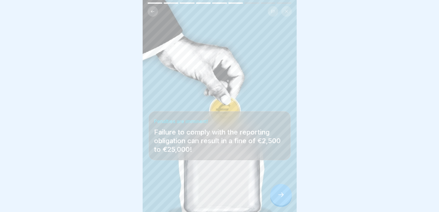
click at [282, 190] on div at bounding box center [281, 195] width 22 height 22
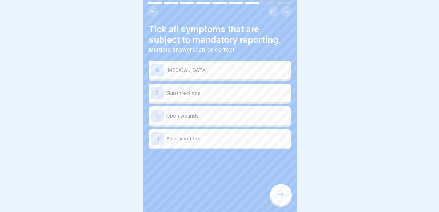
click at [250, 72] on div "A [MEDICAL_DATA]" at bounding box center [220, 70] width 142 height 18
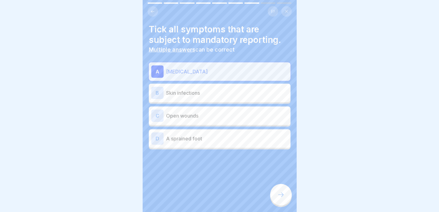
click at [244, 92] on p "Skin infections" at bounding box center [227, 92] width 122 height 7
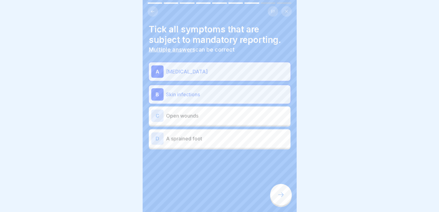
click at [244, 109] on div "C Open wounds" at bounding box center [219, 115] width 137 height 12
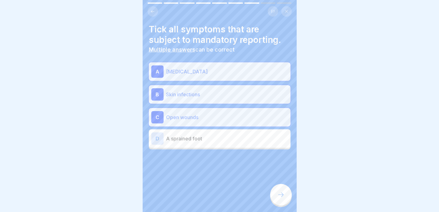
click at [282, 196] on icon at bounding box center [280, 194] width 7 height 7
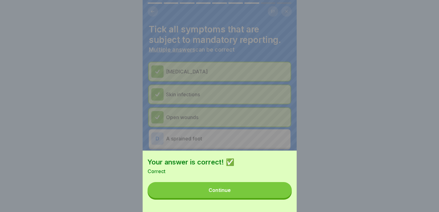
click at [282, 196] on button "Continue" at bounding box center [220, 190] width 144 height 16
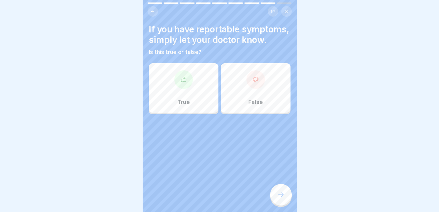
click at [203, 97] on div "True" at bounding box center [184, 87] width 70 height 49
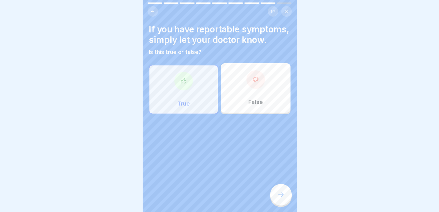
click at [284, 191] on div at bounding box center [281, 195] width 22 height 22
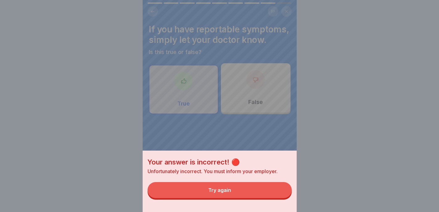
click at [282, 195] on button "Try again" at bounding box center [220, 190] width 144 height 16
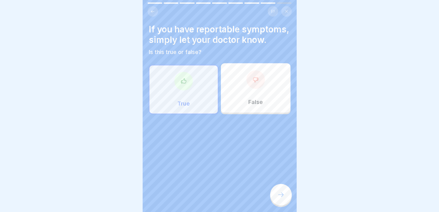
click at [272, 109] on div "False" at bounding box center [256, 87] width 70 height 49
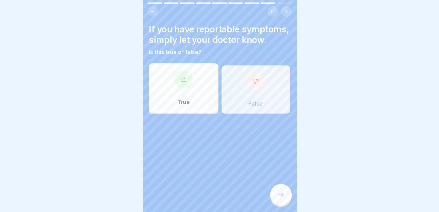
click at [285, 197] on icon at bounding box center [280, 194] width 7 height 7
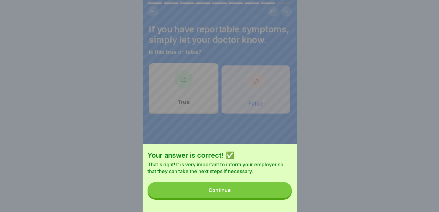
click at [285, 197] on button "Continue" at bounding box center [220, 190] width 144 height 16
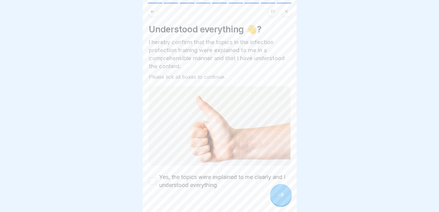
click at [285, 196] on div at bounding box center [281, 195] width 22 height 22
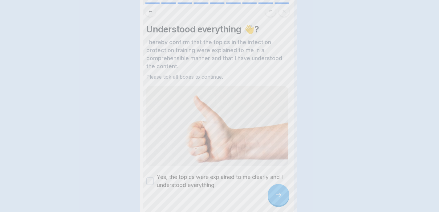
scroll to position [0, 0]
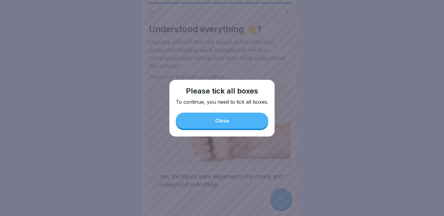
click at [252, 119] on button "Close" at bounding box center [222, 121] width 92 height 16
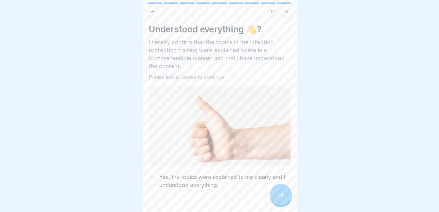
click at [178, 178] on label "Yes, the topics were explained to me clearly and I understood everything." at bounding box center [224, 181] width 131 height 16
click at [156, 178] on button "Yes, the topics were explained to me clearly and I understood everything." at bounding box center [152, 180] width 7 height 7
click at [283, 198] on icon at bounding box center [280, 194] width 7 height 7
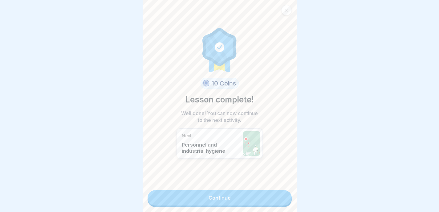
click at [283, 202] on link "Continue" at bounding box center [220, 197] width 144 height 15
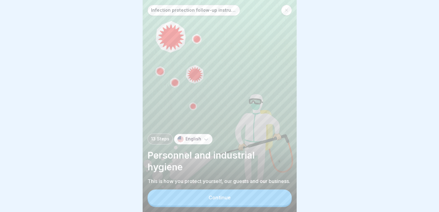
click at [284, 203] on button "Continue" at bounding box center [220, 197] width 144 height 16
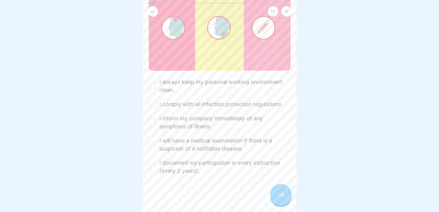
scroll to position [79, 0]
click at [255, 78] on label "I always keep my personal working environment clean." at bounding box center [224, 86] width 131 height 16
click at [156, 82] on button "I always keep my personal working environment clean." at bounding box center [152, 85] width 7 height 7
click at [246, 91] on div "I always keep my personal working environment clean. I comply with all infectio…" at bounding box center [220, 126] width 142 height 97
click at [234, 117] on label "I inform my company immediately of any symptoms of illness." at bounding box center [224, 122] width 131 height 16
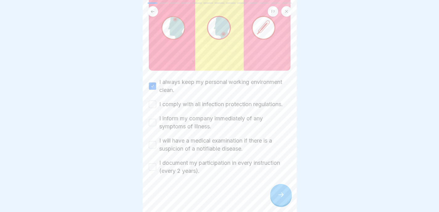
click at [156, 119] on button "I inform my company immediately of any symptoms of illness." at bounding box center [152, 122] width 7 height 7
click at [234, 100] on label "I comply with all infection protection regulations." at bounding box center [221, 104] width 124 height 8
click at [156, 100] on button "I comply with all infection protection regulations." at bounding box center [152, 103] width 7 height 7
click at [212, 145] on label "I will have a medical examination if there is a suspicion of a notifiable disea…" at bounding box center [224, 145] width 131 height 16
click at [156, 145] on button "I will have a medical examination if there is a suspicion of a notifiable disea…" at bounding box center [152, 144] width 7 height 7
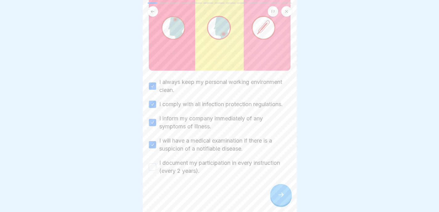
click at [204, 160] on label "I document my participation in every instruction (every 2 years)." at bounding box center [224, 167] width 131 height 16
click at [156, 163] on button "I document my participation in every instruction (every 2 years)." at bounding box center [152, 166] width 7 height 7
click at [279, 198] on icon at bounding box center [280, 194] width 7 height 7
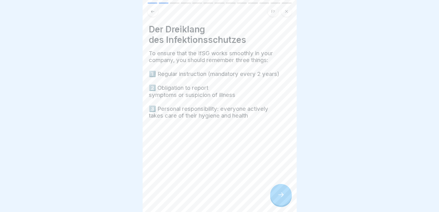
click at [281, 196] on icon at bounding box center [280, 194] width 7 height 7
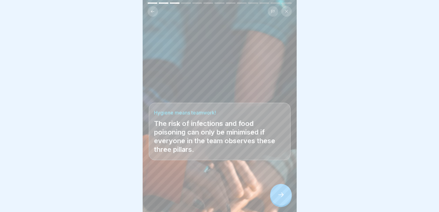
click at [282, 196] on icon at bounding box center [280, 194] width 7 height 7
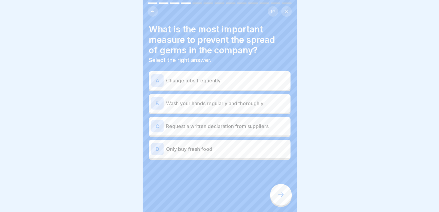
click at [248, 107] on div "B Wash your hands regularly and thoroughly" at bounding box center [219, 103] width 137 height 12
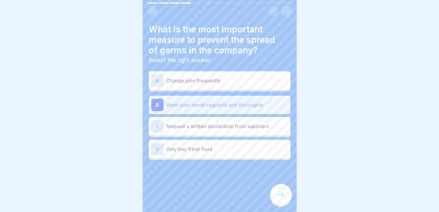
click at [255, 129] on div "C Request a written declaration from suppliers" at bounding box center [219, 126] width 137 height 12
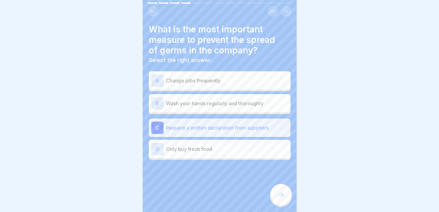
click at [257, 97] on div "B Wash your hands regularly and thoroughly" at bounding box center [219, 103] width 137 height 12
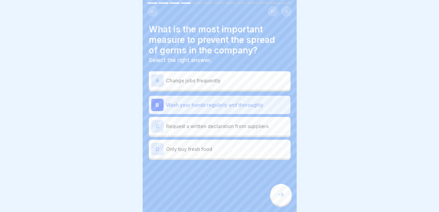
click at [282, 198] on icon at bounding box center [280, 194] width 7 height 7
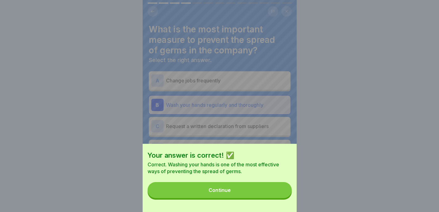
click at [284, 198] on button "Continue" at bounding box center [220, 190] width 144 height 16
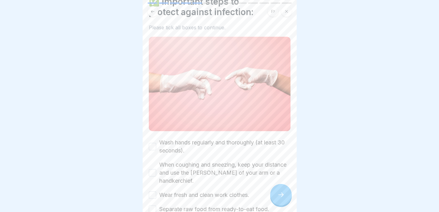
scroll to position [107, 0]
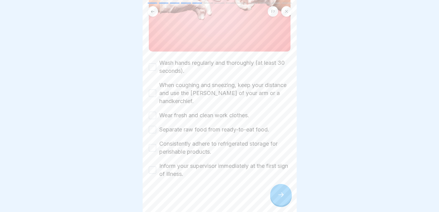
click at [257, 59] on label "Wash hands regularly and thoroughly (at least 30 seconds)." at bounding box center [224, 67] width 131 height 16
click at [156, 63] on button "Wash hands regularly and thoroughly (at least 30 seconds)." at bounding box center [152, 66] width 7 height 7
click at [244, 82] on label "When coughing and sneezing, keep your distance and use the [PERSON_NAME] of you…" at bounding box center [224, 93] width 131 height 24
click at [156, 89] on button "When coughing and sneezing, keep your distance and use the [PERSON_NAME] of you…" at bounding box center [152, 92] width 7 height 7
click at [231, 111] on label "Wear fresh and clean work clothes." at bounding box center [204, 115] width 90 height 8
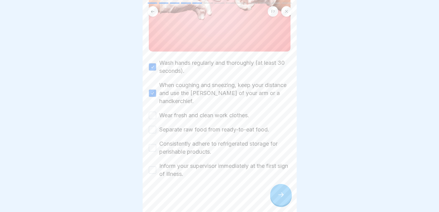
click at [156, 112] on button "Wear fresh and clean work clothes." at bounding box center [152, 115] width 7 height 7
click at [222, 128] on label "Separate raw food from ready-to-eat food." at bounding box center [214, 129] width 110 height 8
click at [156, 128] on button "Separate raw food from ready-to-eat food." at bounding box center [152, 129] width 7 height 7
click at [215, 143] on label "Consistently adhere to refrigerated storage for perishable products." at bounding box center [224, 148] width 131 height 16
click at [156, 144] on button "Consistently adhere to refrigerated storage for perishable products." at bounding box center [152, 147] width 7 height 7
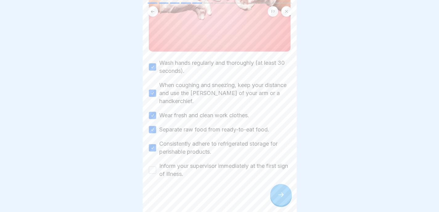
click at [209, 162] on label "Inform your supervisor immediately at the first sign of illness." at bounding box center [224, 170] width 131 height 16
click at [156, 166] on button "Inform your supervisor immediately at the first sign of illness." at bounding box center [152, 169] width 7 height 7
click at [282, 190] on div at bounding box center [281, 195] width 22 height 22
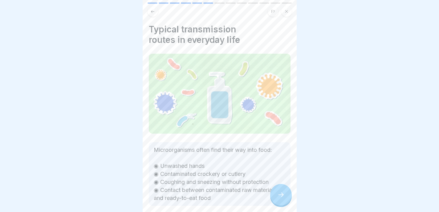
click at [282, 190] on div at bounding box center [281, 195] width 22 height 22
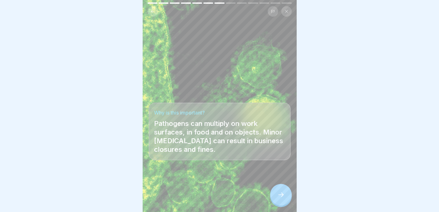
click at [282, 190] on div at bounding box center [281, 195] width 22 height 22
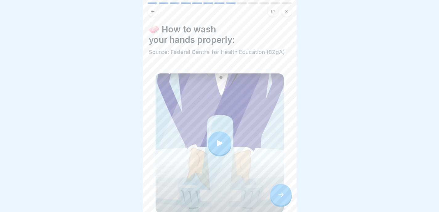
click at [225, 139] on div at bounding box center [219, 142] width 23 height 23
click at [286, 199] on div at bounding box center [281, 195] width 22 height 22
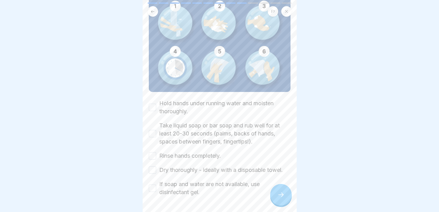
scroll to position [96, 0]
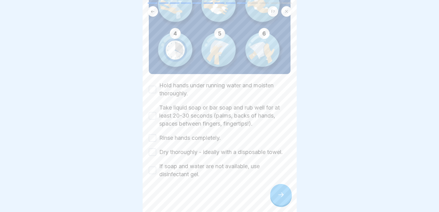
click at [242, 85] on label "Hold hands under running water and moisten thoroughly." at bounding box center [224, 89] width 131 height 16
click at [156, 86] on button "Hold hands under running water and moisten thoroughly." at bounding box center [152, 89] width 7 height 7
click at [234, 108] on label "Take liquid soap or bar soap and rub well for at least 20-30 seconds (palms, ba…" at bounding box center [224, 116] width 131 height 24
click at [156, 112] on button "Take liquid soap or bar soap and rub well for at least 20-30 seconds (palms, ba…" at bounding box center [152, 115] width 7 height 7
click at [213, 129] on div "Hold hands under running water and moisten thoroughly. Take liquid soap or bar …" at bounding box center [220, 129] width 142 height 97
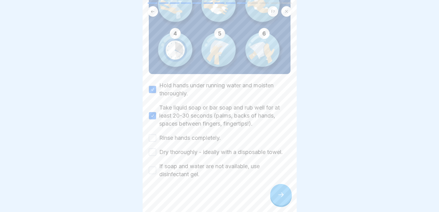
click at [213, 137] on label "Rinse hands completely." at bounding box center [190, 138] width 62 height 8
click at [156, 137] on button "Rinse hands completely." at bounding box center [152, 137] width 7 height 7
click at [213, 148] on label "Dry thoroughly - ideally with a disposable towel." at bounding box center [221, 152] width 124 height 8
click at [156, 148] on button "Dry thoroughly - ideally with a disposable towel." at bounding box center [152, 151] width 7 height 7
click at [212, 164] on label "If soap and water are not available, use disinfectant gel." at bounding box center [224, 170] width 131 height 16
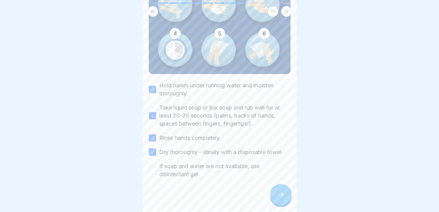
click at [156, 166] on button "If soap and water are not available, use disinfectant gel." at bounding box center [152, 169] width 7 height 7
click at [286, 197] on div at bounding box center [281, 195] width 22 height 22
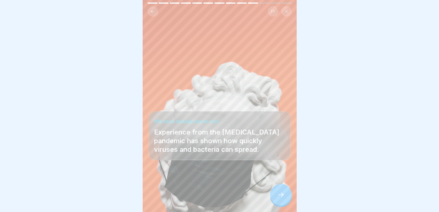
click at [286, 197] on div at bounding box center [281, 195] width 22 height 22
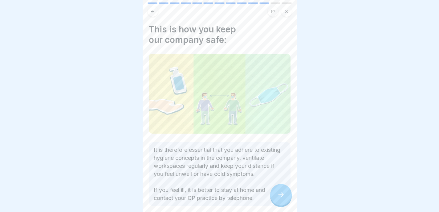
click at [286, 198] on div at bounding box center [281, 195] width 22 height 22
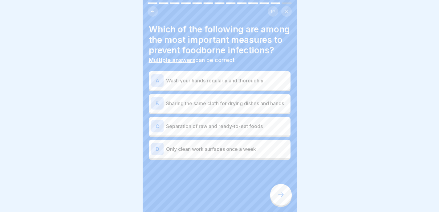
click at [250, 84] on p "Wash your hands regularly and thoroughly" at bounding box center [227, 80] width 122 height 7
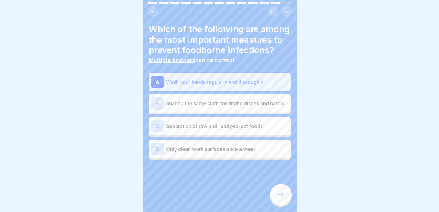
click at [247, 107] on p "Sharing the same cloth for drying dishes and hands" at bounding box center [227, 103] width 122 height 7
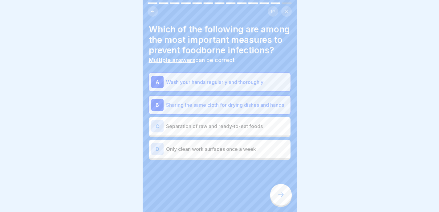
click at [257, 88] on div "A Wash your hands regularly and thoroughly" at bounding box center [219, 82] width 137 height 12
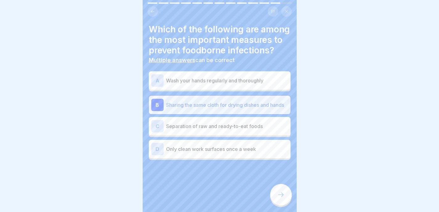
click at [250, 109] on p "Sharing the same cloth for drying dishes and hands" at bounding box center [227, 104] width 122 height 7
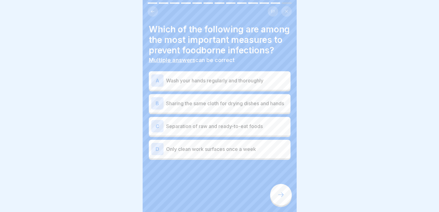
click at [254, 84] on p "Wash your hands regularly and thoroughly" at bounding box center [227, 80] width 122 height 7
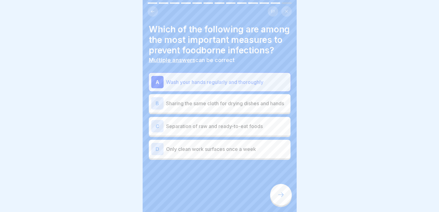
click at [243, 130] on p "Separation of raw and ready-to-eat foods" at bounding box center [227, 125] width 122 height 7
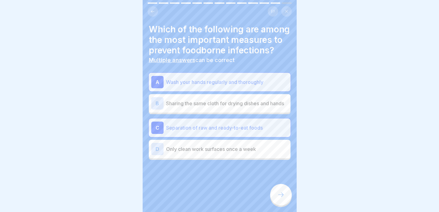
click at [281, 205] on div at bounding box center [281, 195] width 22 height 22
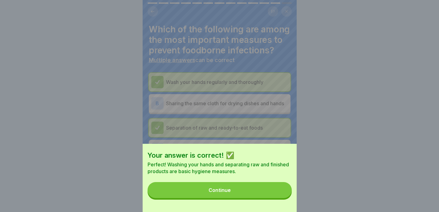
click at [280, 207] on div "Your answer is correct! ✅ Perfect! Washing your hands and separating raw and fi…" at bounding box center [220, 178] width 154 height 68
click at [281, 187] on button "Continue" at bounding box center [220, 190] width 144 height 16
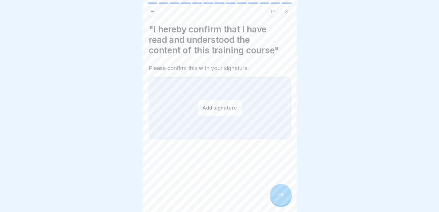
click at [227, 108] on button "Add signature" at bounding box center [219, 108] width 45 height 16
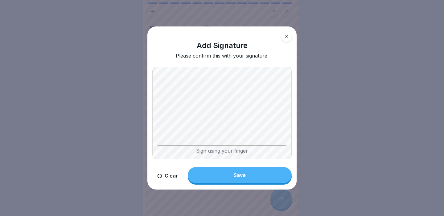
click at [139, 145] on body "Infection protection follow-up instruction (according to §43 IfSG) 13 Steps Eng…" at bounding box center [219, 108] width 439 height 216
click at [173, 178] on button "Clear" at bounding box center [167, 176] width 31 height 18
click at [133, 121] on body "Infection protection follow-up instruction (according to §43 IfSG) 13 Steps Eng…" at bounding box center [219, 108] width 439 height 216
click at [230, 181] on button "Save" at bounding box center [240, 175] width 104 height 16
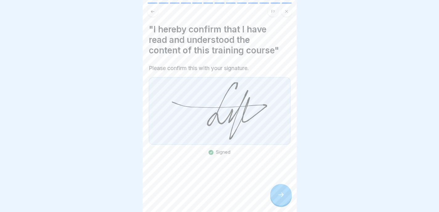
click at [281, 198] on icon at bounding box center [280, 194] width 7 height 7
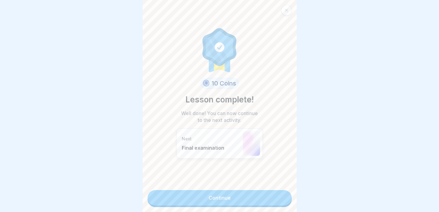
click at [281, 199] on link "Continue" at bounding box center [220, 197] width 144 height 15
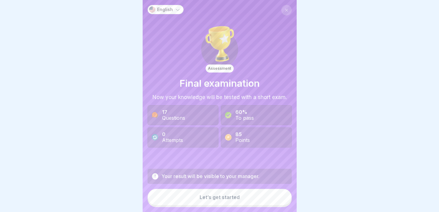
click at [275, 200] on button "Let’s get started" at bounding box center [220, 197] width 144 height 17
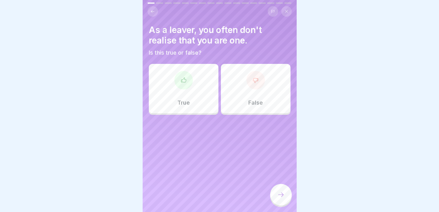
click at [198, 84] on div "True" at bounding box center [184, 88] width 70 height 49
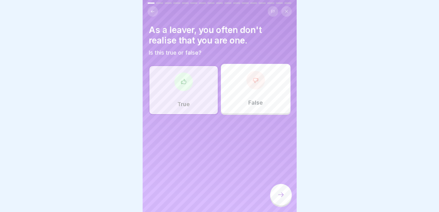
click at [279, 198] on icon at bounding box center [280, 194] width 7 height 7
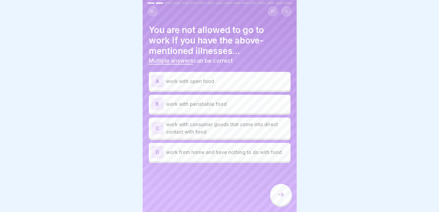
click at [249, 82] on p "work with open food" at bounding box center [227, 80] width 122 height 7
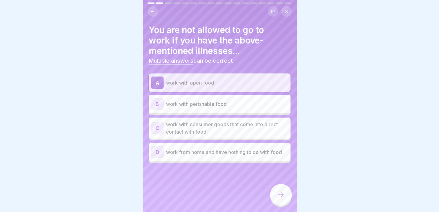
click at [241, 103] on p "work with perishable food" at bounding box center [227, 103] width 122 height 7
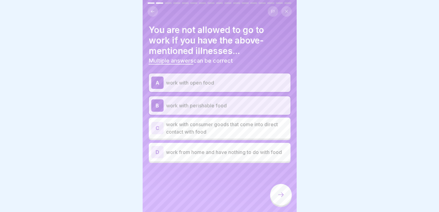
click at [235, 127] on p "work with consumer goods that come into direct contact with food" at bounding box center [227, 128] width 122 height 15
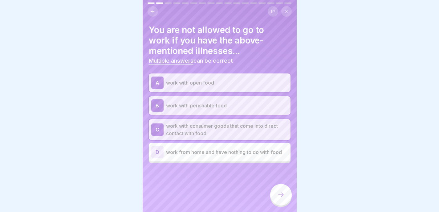
click at [282, 192] on div at bounding box center [281, 195] width 22 height 22
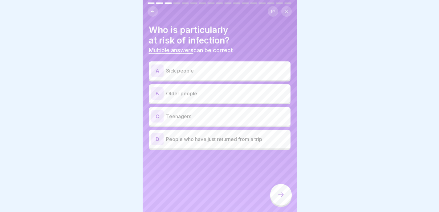
click at [231, 66] on div "A Sick people" at bounding box center [219, 70] width 137 height 12
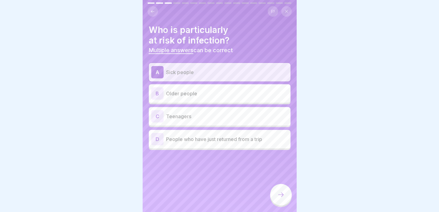
click at [226, 88] on div "B Older people" at bounding box center [219, 93] width 137 height 12
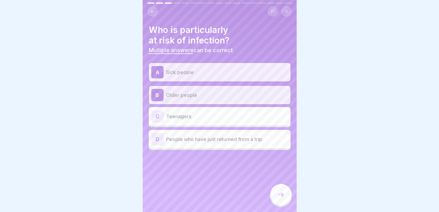
click at [216, 145] on div "D People who have just returned from a trip" at bounding box center [220, 139] width 142 height 18
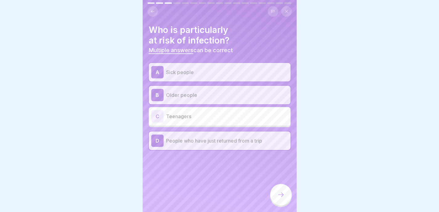
click at [268, 142] on p "People who have just returned from a trip" at bounding box center [227, 140] width 122 height 7
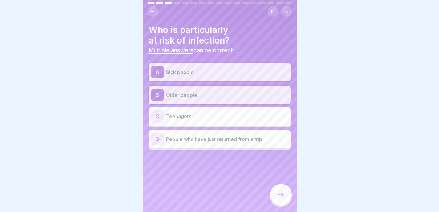
click at [269, 144] on div "D People who have just returned from a trip" at bounding box center [219, 139] width 137 height 12
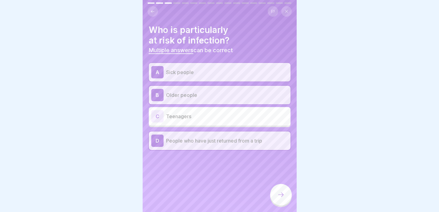
click at [280, 195] on div at bounding box center [281, 195] width 22 height 22
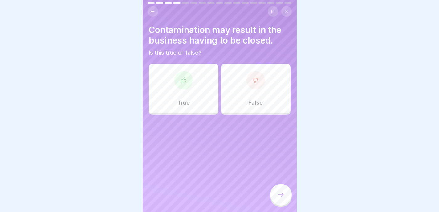
click at [203, 93] on div "True" at bounding box center [184, 88] width 70 height 49
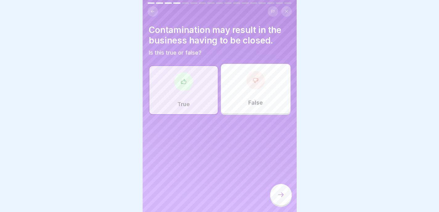
click at [279, 198] on icon at bounding box center [280, 194] width 7 height 7
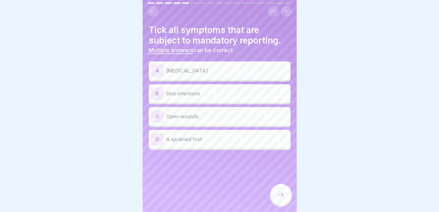
click at [265, 69] on p "[MEDICAL_DATA]" at bounding box center [227, 70] width 122 height 7
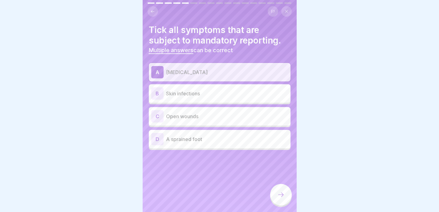
click at [256, 91] on p "Skin infections" at bounding box center [227, 93] width 122 height 7
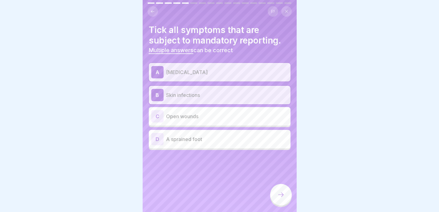
click at [244, 117] on p "Open wounds" at bounding box center [227, 116] width 122 height 7
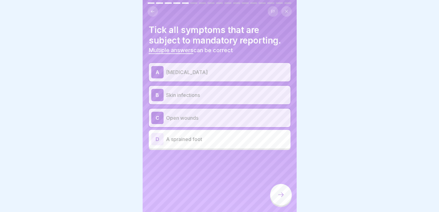
click at [282, 198] on icon at bounding box center [280, 194] width 7 height 7
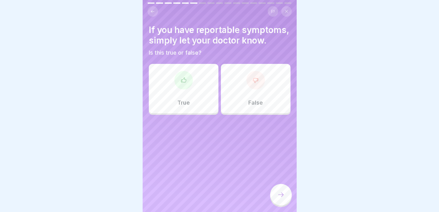
click at [264, 111] on div "False" at bounding box center [256, 88] width 70 height 49
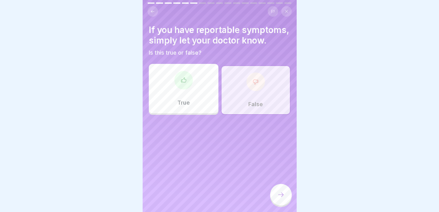
click at [278, 198] on icon at bounding box center [280, 194] width 7 height 7
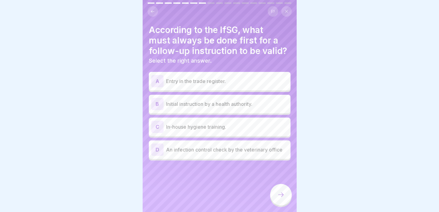
click at [262, 103] on p "Initial instruction by a health authority." at bounding box center [227, 103] width 122 height 7
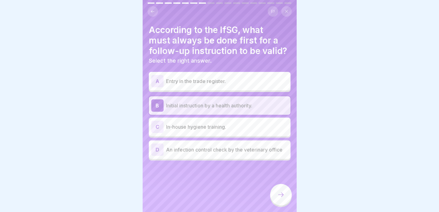
click at [279, 196] on icon at bounding box center [280, 194] width 7 height 7
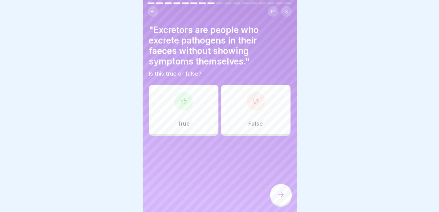
click at [207, 115] on div "True" at bounding box center [184, 109] width 70 height 49
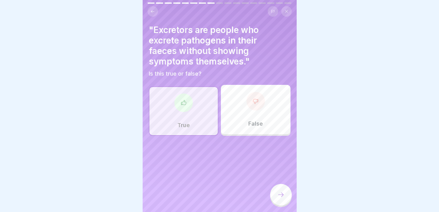
click at [281, 205] on div at bounding box center [281, 195] width 22 height 22
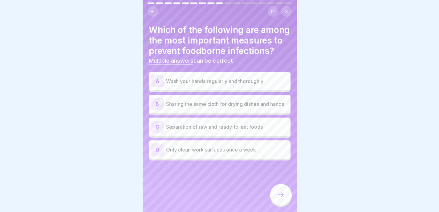
click at [277, 85] on p "Wash your hands regularly and thoroughly" at bounding box center [227, 80] width 122 height 7
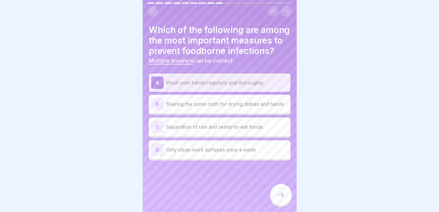
click at [267, 130] on p "Separation of raw and ready-to-eat foods" at bounding box center [227, 126] width 122 height 7
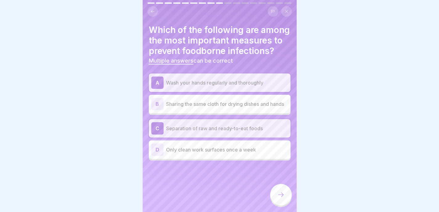
click at [277, 194] on div at bounding box center [281, 195] width 22 height 22
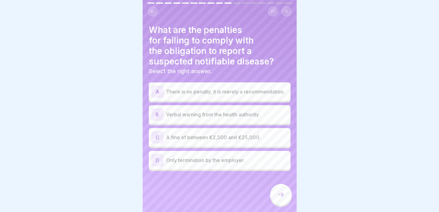
click at [265, 139] on p "A fine of between €2,500 and €25,000." at bounding box center [227, 136] width 122 height 7
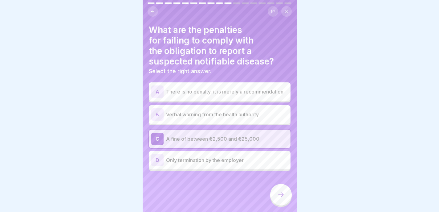
click at [281, 192] on div at bounding box center [281, 195] width 22 height 22
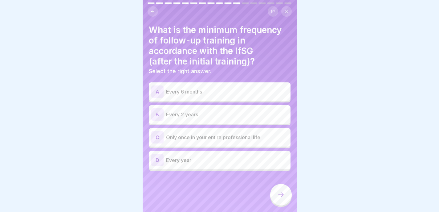
click at [271, 88] on p "Every 6 months" at bounding box center [227, 91] width 122 height 7
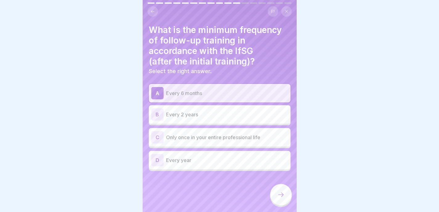
click at [283, 205] on div at bounding box center [281, 195] width 22 height 22
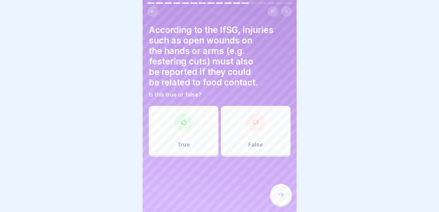
click at [191, 125] on div at bounding box center [183, 122] width 18 height 18
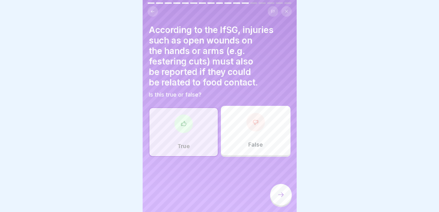
click at [282, 194] on div at bounding box center [281, 195] width 22 height 22
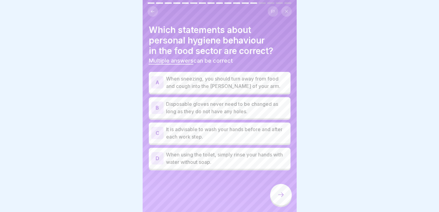
click at [281, 87] on p "When sneezing, you should turn away from food and cough into the [PERSON_NAME] …" at bounding box center [227, 82] width 122 height 15
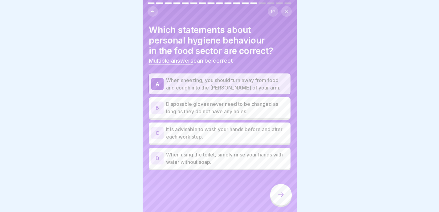
click at [269, 136] on p "It is advisable to wash your hands before and after each work step." at bounding box center [227, 132] width 122 height 15
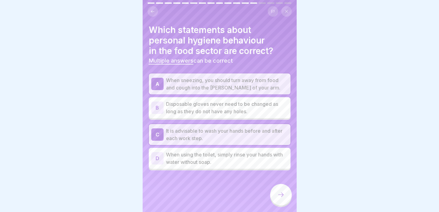
click at [280, 194] on div at bounding box center [281, 195] width 22 height 22
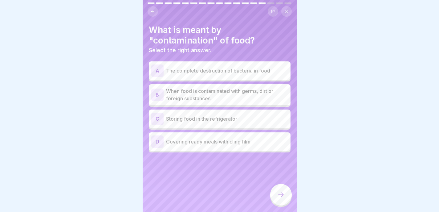
click at [273, 94] on p "When food is contaminated with germs, dirt or foreign substances" at bounding box center [227, 94] width 122 height 15
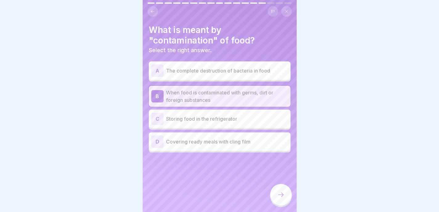
click at [264, 143] on p "Covering ready meals with cling film" at bounding box center [227, 141] width 122 height 7
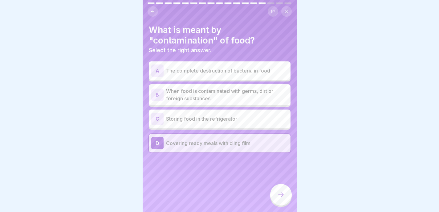
click at [268, 107] on div "A The complete destruction of bacteria in food B When food is contaminated with…" at bounding box center [220, 107] width 142 height 89
click at [274, 97] on p "When food is contaminated with germs, dirt or foreign substances" at bounding box center [227, 94] width 122 height 15
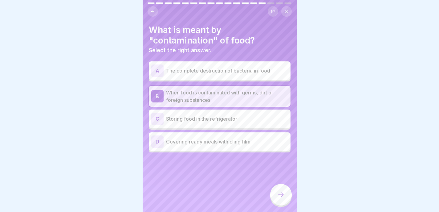
click at [280, 196] on icon at bounding box center [280, 194] width 7 height 7
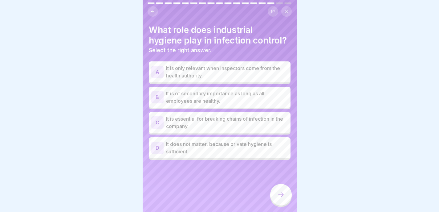
click at [249, 130] on p "It is essential for breaking chains of infection in the company." at bounding box center [227, 122] width 122 height 15
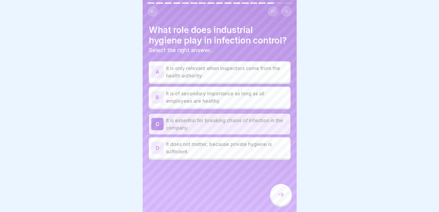
click at [280, 197] on icon at bounding box center [280, 194] width 7 height 7
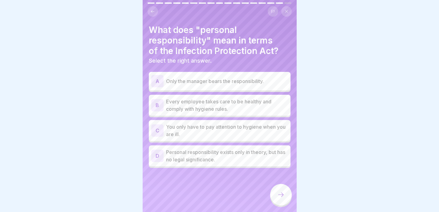
click at [275, 106] on p "Every employee takes care to be healthy and comply with hygiene rules." at bounding box center [227, 105] width 122 height 15
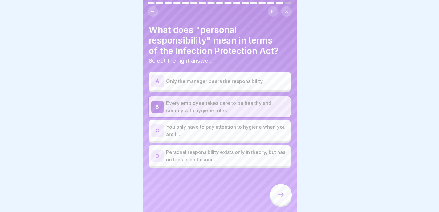
click at [282, 197] on icon at bounding box center [280, 194] width 7 height 7
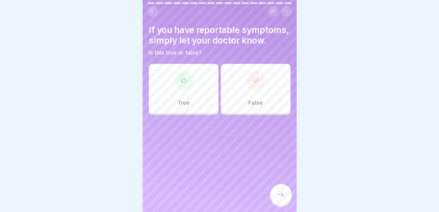
click at [263, 107] on div "False" at bounding box center [256, 88] width 70 height 49
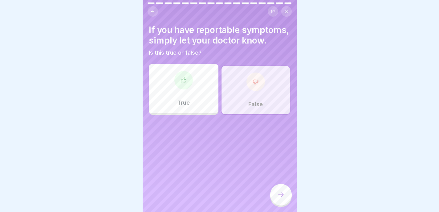
click at [279, 189] on div at bounding box center [281, 195] width 22 height 22
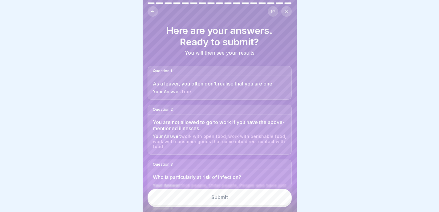
drag, startPoint x: 279, startPoint y: 193, endPoint x: 344, endPoint y: 83, distance: 128.5
click at [344, 83] on body "English Assessment Final examination Now your knowledge will be tested with a s…" at bounding box center [219, 106] width 439 height 212
click at [231, 205] on button "Submit" at bounding box center [220, 197] width 144 height 17
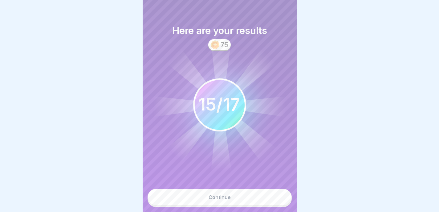
click at [226, 195] on button "Continue" at bounding box center [220, 197] width 144 height 17
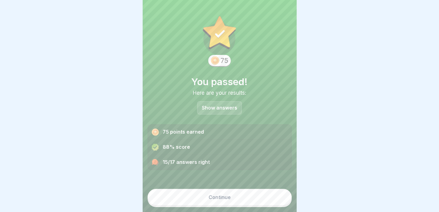
scroll to position [5, 0]
click at [226, 105] on p "Show answers" at bounding box center [219, 107] width 35 height 5
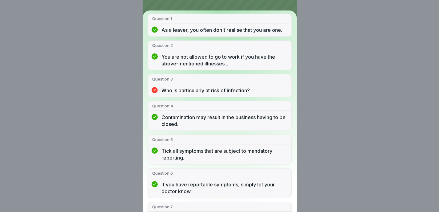
scroll to position [68, 0]
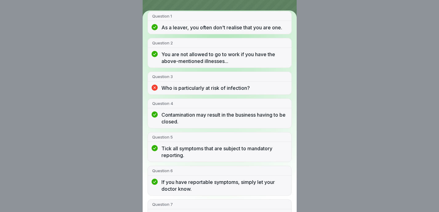
click at [235, 91] on p "Who is particularly at risk of infection?" at bounding box center [225, 87] width 126 height 7
click at [169, 94] on div "Who is particularly at risk of infection?" at bounding box center [220, 89] width 144 height 10
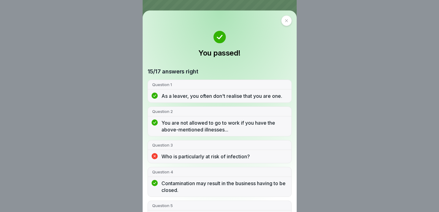
click at [341, 18] on div "You passed! 15/17 answers right Question 1 As a leaver, you often don't realise…" at bounding box center [219, 106] width 439 height 212
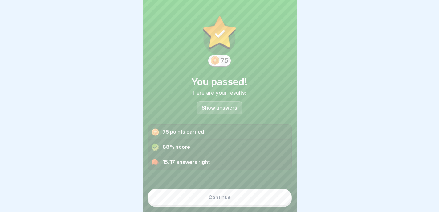
click at [225, 106] on p "Show answers" at bounding box center [219, 107] width 35 height 5
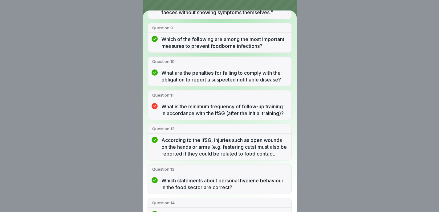
scroll to position [312, 0]
click at [320, 107] on div "You passed! 15/17 answers right Question 1 As a leaver, you often don't realise…" at bounding box center [219, 106] width 439 height 212
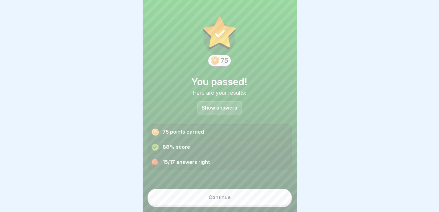
click at [218, 191] on button "Continue" at bounding box center [220, 197] width 144 height 17
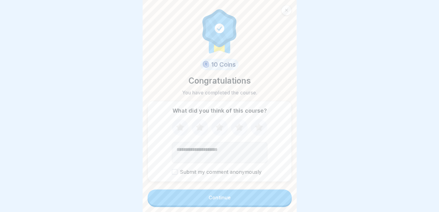
click at [218, 191] on button "Continue" at bounding box center [220, 197] width 144 height 16
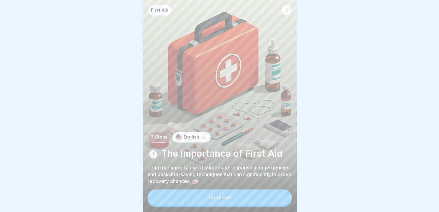
click at [242, 194] on button "Continue" at bounding box center [220, 197] width 144 height 16
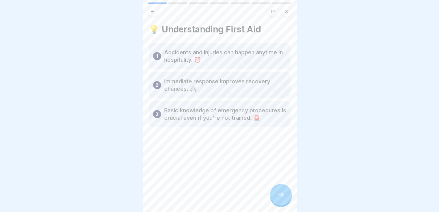
click at [277, 187] on div at bounding box center [281, 195] width 22 height 22
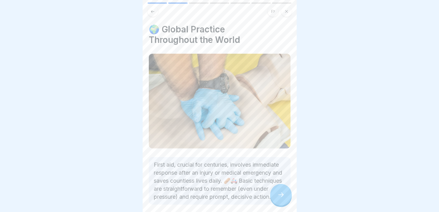
click at [277, 187] on div at bounding box center [281, 195] width 22 height 22
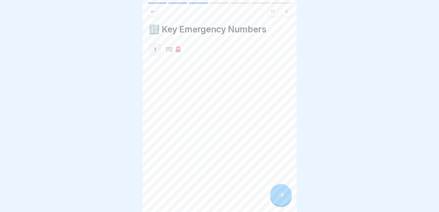
click at [277, 187] on div at bounding box center [281, 195] width 22 height 22
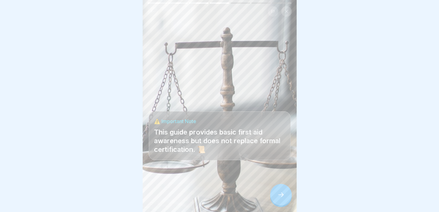
click at [277, 188] on div at bounding box center [281, 195] width 22 height 22
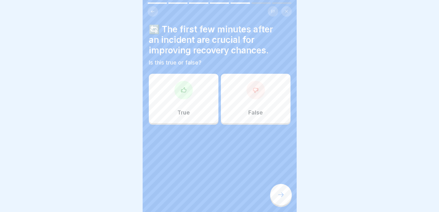
click at [179, 84] on div at bounding box center [183, 90] width 18 height 18
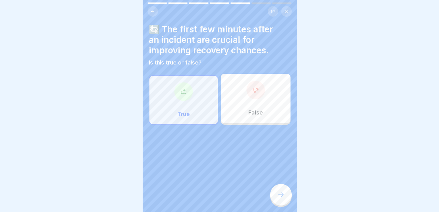
click at [280, 196] on icon at bounding box center [280, 194] width 7 height 7
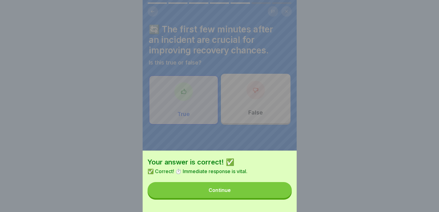
click at [280, 196] on button "Continue" at bounding box center [220, 190] width 144 height 16
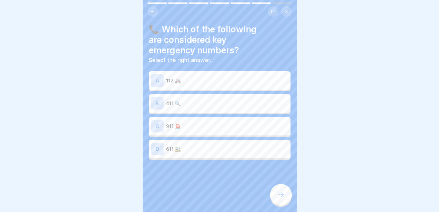
click at [252, 77] on p "112 🚑" at bounding box center [227, 80] width 122 height 7
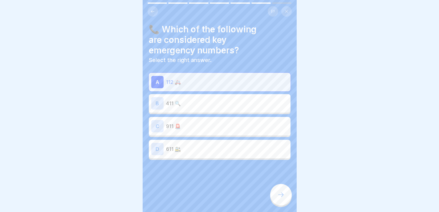
click at [277, 197] on icon at bounding box center [280, 194] width 7 height 7
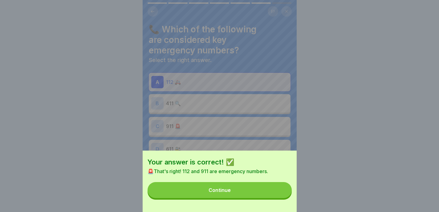
click at [277, 197] on button "Continue" at bounding box center [220, 190] width 144 height 16
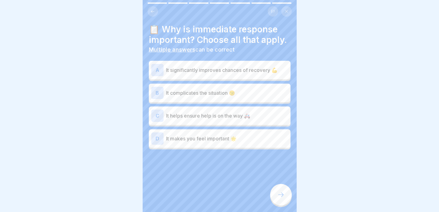
click at [272, 74] on p "It significantly improves chances of recovery 💪" at bounding box center [227, 69] width 122 height 7
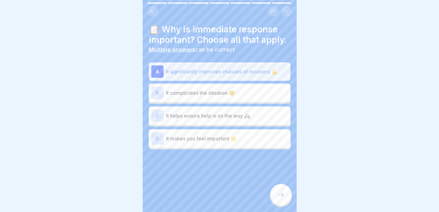
click at [264, 96] on p "It complicates the situation 😕" at bounding box center [227, 92] width 122 height 7
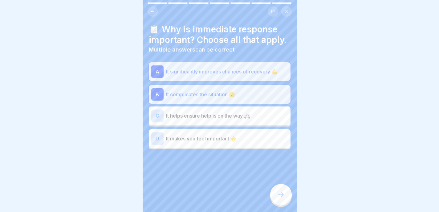
click at [261, 117] on div "C It helps ensure help is on the way 🚑" at bounding box center [219, 115] width 137 height 12
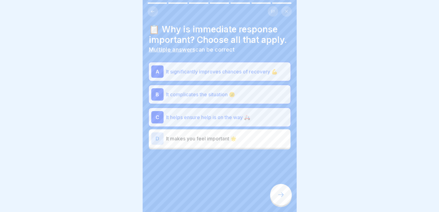
click at [255, 142] on p "It makes you feel important 🌟" at bounding box center [227, 138] width 122 height 7
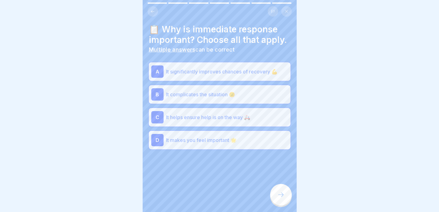
click at [259, 104] on div "B It complicates the situation 😕" at bounding box center [220, 94] width 142 height 18
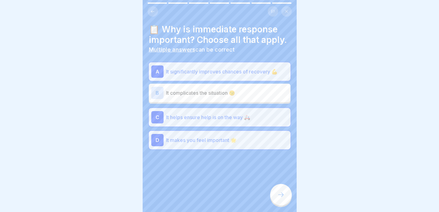
click at [253, 144] on p "It makes you feel important 🌟" at bounding box center [227, 139] width 122 height 7
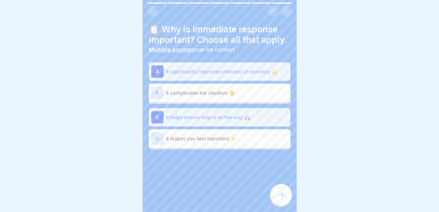
click at [276, 190] on div at bounding box center [281, 195] width 22 height 22
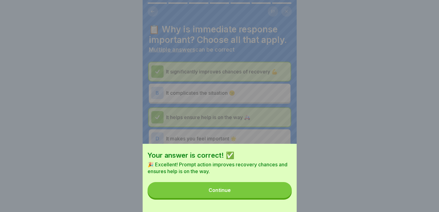
click at [277, 192] on button "Continue" at bounding box center [220, 190] width 144 height 16
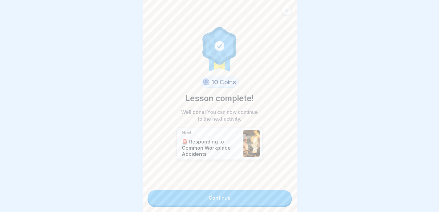
click at [277, 192] on link "Continue" at bounding box center [220, 197] width 144 height 15
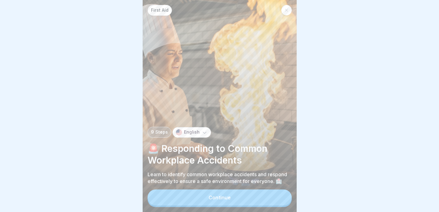
click at [278, 194] on button "Continue" at bounding box center [220, 197] width 144 height 16
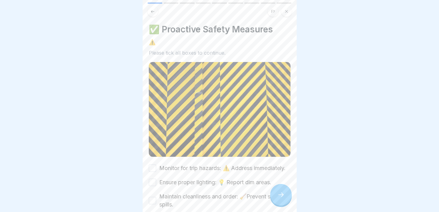
scroll to position [38, 0]
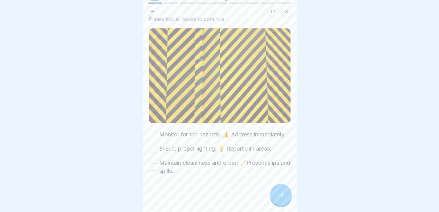
click at [153, 131] on button "Monitor for trip hazards: ⚠️ Address immediately." at bounding box center [152, 134] width 7 height 7
click at [154, 145] on button "Ensure proper lighting: 💡 Report dim areas." at bounding box center [152, 148] width 7 height 7
click at [154, 159] on div "Maintain cleanliness and order: 🧹Prevent slips and spills." at bounding box center [220, 167] width 142 height 16
click at [153, 164] on button "Maintain cleanliness and order: 🧹Prevent slips and spills." at bounding box center [152, 166] width 7 height 7
click at [280, 203] on div at bounding box center [281, 195] width 22 height 22
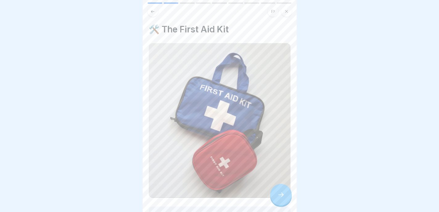
click at [277, 195] on div at bounding box center [281, 195] width 22 height 22
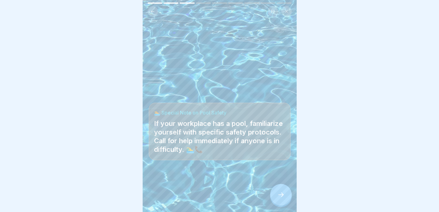
click at [278, 195] on icon at bounding box center [280, 194] width 7 height 7
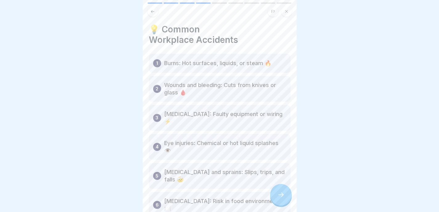
click at [278, 195] on icon at bounding box center [280, 194] width 7 height 7
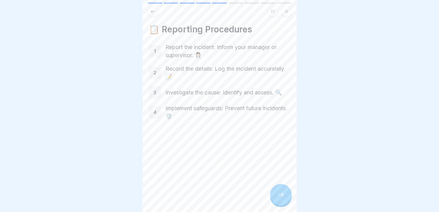
click at [279, 196] on icon at bounding box center [280, 194] width 7 height 7
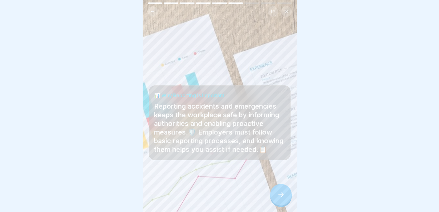
click at [279, 196] on icon at bounding box center [280, 194] width 7 height 7
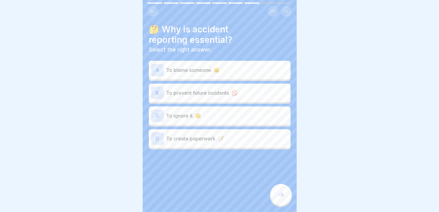
click at [264, 89] on p "To prevent future incidents. 🚫" at bounding box center [227, 92] width 122 height 7
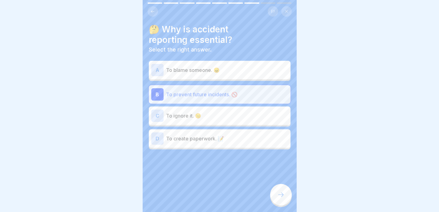
click at [249, 136] on p "To create paperwork. 📝" at bounding box center [227, 138] width 122 height 7
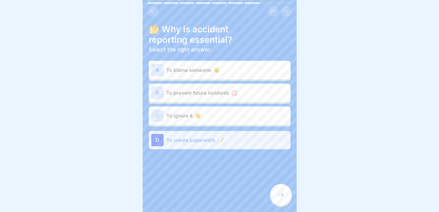
click at [249, 136] on p "To create paperwork. 📝" at bounding box center [227, 139] width 122 height 7
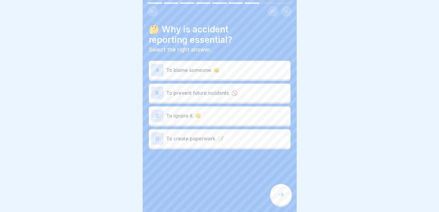
click at [267, 76] on div "A To blame someone. 😠 B To prevent future incidents. 🚫 C To ignore it. 😑 D To c…" at bounding box center [220, 105] width 142 height 87
click at [267, 89] on p "To prevent future incidents. 🚫" at bounding box center [227, 92] width 122 height 7
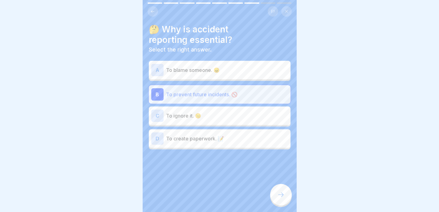
click at [279, 187] on div at bounding box center [281, 195] width 22 height 22
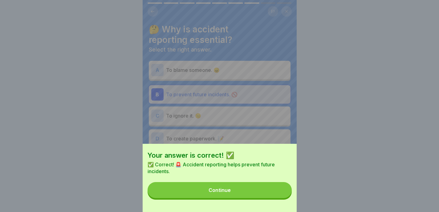
click at [282, 190] on button "Continue" at bounding box center [220, 190] width 144 height 16
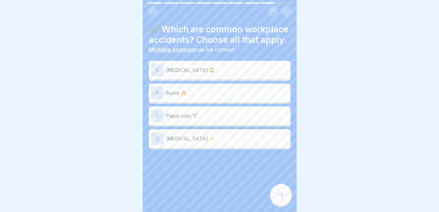
click at [258, 96] on p "Burns 🔥" at bounding box center [227, 92] width 122 height 7
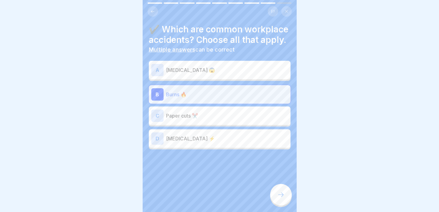
click at [264, 74] on p "[MEDICAL_DATA] 😱" at bounding box center [227, 69] width 122 height 7
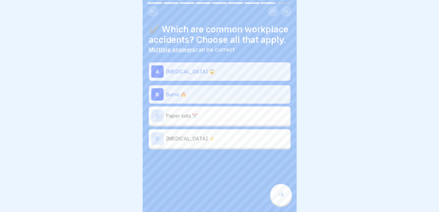
click at [239, 142] on p "[MEDICAL_DATA] ⚡" at bounding box center [227, 138] width 122 height 7
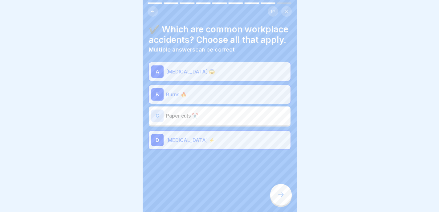
click at [287, 197] on div at bounding box center [281, 195] width 22 height 22
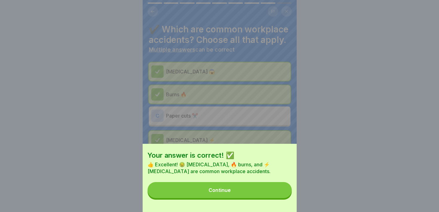
click at [287, 197] on button "Continue" at bounding box center [220, 190] width 144 height 16
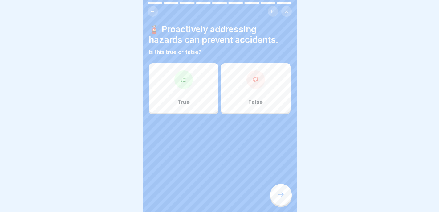
click at [205, 84] on div "True" at bounding box center [184, 87] width 70 height 49
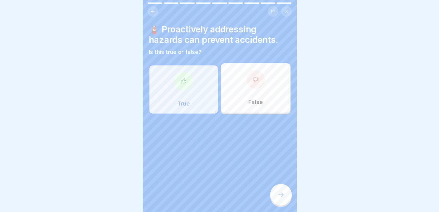
click at [275, 189] on div at bounding box center [281, 195] width 22 height 22
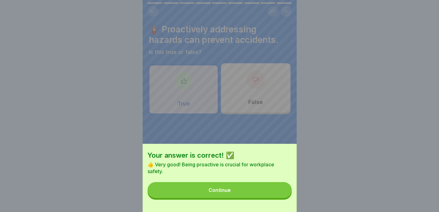
click at [275, 189] on button "Continue" at bounding box center [220, 190] width 144 height 16
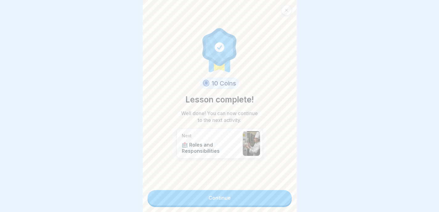
click at [275, 190] on link "Continue" at bounding box center [220, 197] width 144 height 15
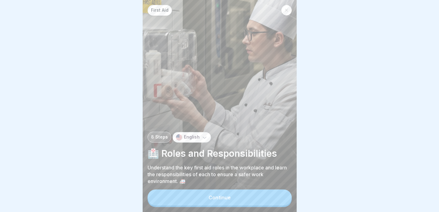
click at [275, 190] on div "Continue" at bounding box center [220, 198] width 144 height 18
click at [232, 202] on button "Continue" at bounding box center [220, 197] width 144 height 16
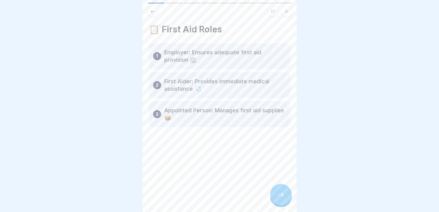
click at [283, 187] on div at bounding box center [281, 195] width 22 height 22
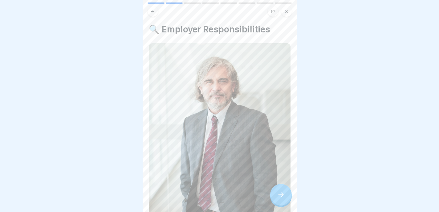
click at [283, 187] on div at bounding box center [281, 195] width 22 height 22
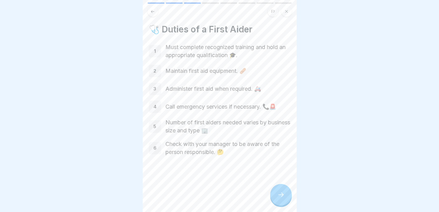
click at [283, 187] on div at bounding box center [281, 195] width 22 height 22
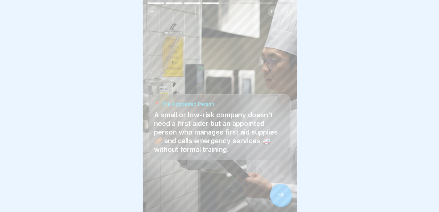
click at [283, 187] on div at bounding box center [281, 195] width 22 height 22
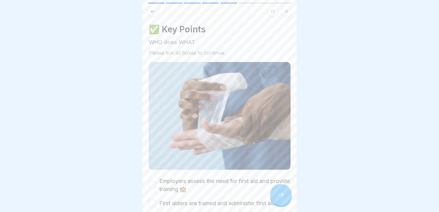
click at [283, 187] on div at bounding box center [281, 195] width 22 height 22
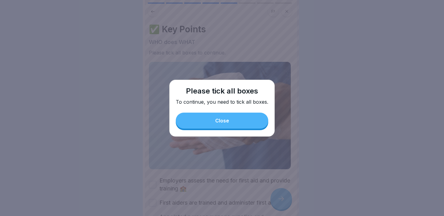
click at [224, 118] on div "Close" at bounding box center [222, 121] width 14 height 6
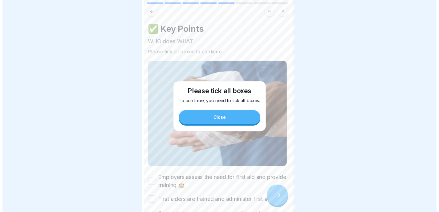
scroll to position [5, 0]
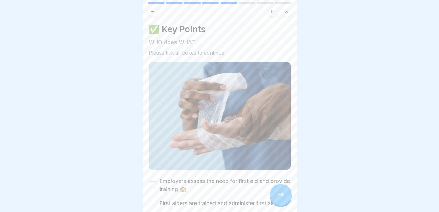
click at [186, 177] on label "Employers assess the need for first aid and provide training 🏫" at bounding box center [224, 185] width 131 height 16
click at [156, 181] on button "Employers assess the need for first aid and provide training 🏫" at bounding box center [152, 184] width 7 height 7
click at [180, 199] on label "First aiders are trained and administer first aid ⛑️" at bounding box center [221, 203] width 125 height 8
click at [156, 199] on button "First aiders are trained and administer first aid ⛑️" at bounding box center [152, 202] width 7 height 7
click at [278, 194] on icon at bounding box center [280, 194] width 7 height 7
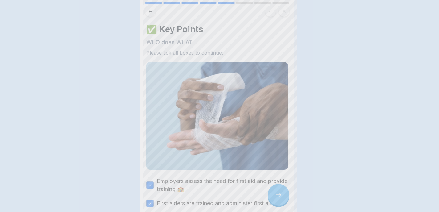
scroll to position [0, 0]
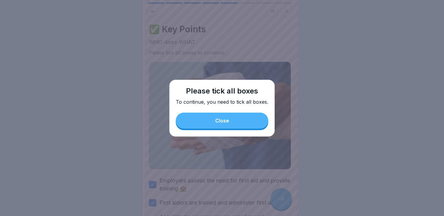
click at [249, 116] on button "Close" at bounding box center [222, 121] width 92 height 16
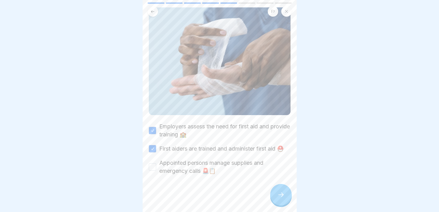
scroll to position [5, 0]
click at [212, 145] on label "First aiders are trained and administer first aid ⛑️" at bounding box center [221, 149] width 125 height 8
click at [156, 145] on button "First aiders are trained and administer first aid ⛑️" at bounding box center [152, 148] width 7 height 7
click at [212, 161] on label "Appointed persons manage supplies and emergency calls 🚨📋" at bounding box center [224, 167] width 131 height 16
click at [156, 163] on button "Appointed persons manage supplies and emergency calls 🚨📋" at bounding box center [152, 166] width 7 height 7
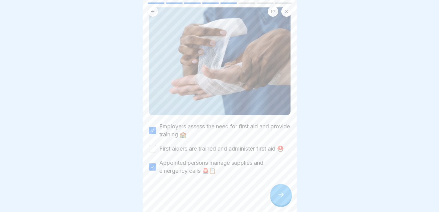
click at [211, 145] on label "First aiders are trained and administer first aid ⛑️" at bounding box center [221, 149] width 125 height 8
click at [156, 145] on button "First aiders are trained and administer first aid ⛑️" at bounding box center [152, 148] width 7 height 7
click at [284, 188] on div at bounding box center [281, 195] width 22 height 22
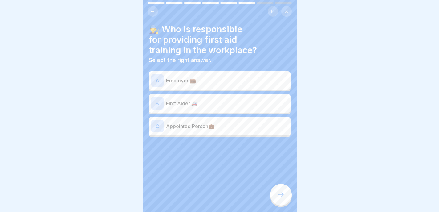
click at [237, 100] on p "First Aider 🚑" at bounding box center [227, 103] width 122 height 7
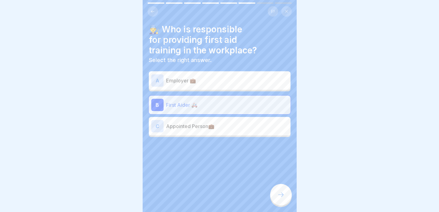
click at [281, 203] on div at bounding box center [281, 195] width 22 height 22
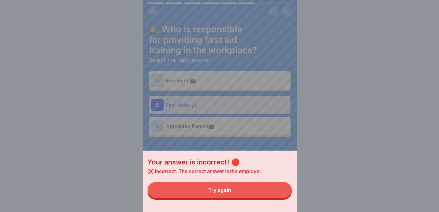
click at [281, 196] on button "Try again" at bounding box center [220, 190] width 144 height 16
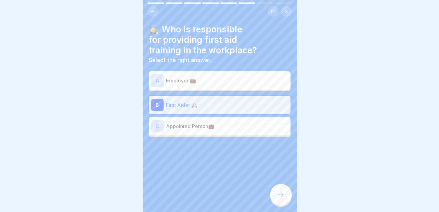
click at [242, 137] on div at bounding box center [220, 155] width 142 height 37
click at [240, 129] on div "C Appointed Person💼" at bounding box center [220, 126] width 142 height 18
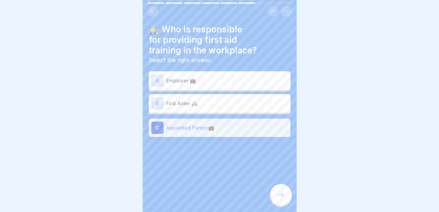
click at [287, 198] on div at bounding box center [281, 195] width 22 height 22
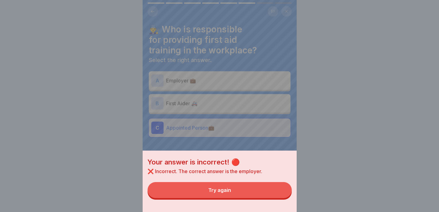
click at [287, 198] on button "Try again" at bounding box center [220, 190] width 144 height 16
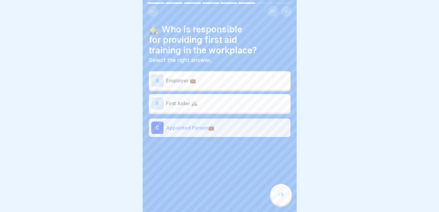
click at [248, 78] on p "Employer 💼" at bounding box center [227, 80] width 122 height 7
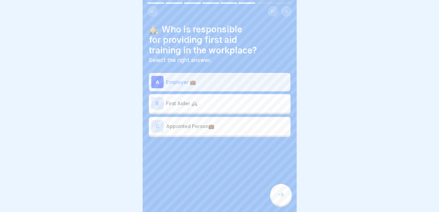
click at [283, 185] on div at bounding box center [281, 195] width 22 height 22
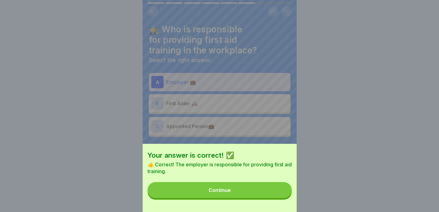
click at [281, 195] on button "Continue" at bounding box center [220, 190] width 144 height 16
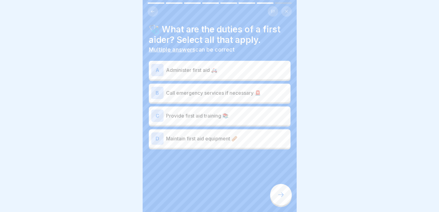
click at [265, 66] on p "Administer first aid 🚑" at bounding box center [227, 69] width 122 height 7
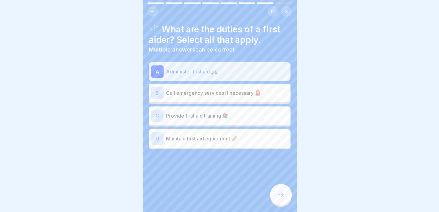
click at [262, 89] on p "Call emergency services if necessary 🚨" at bounding box center [227, 92] width 122 height 7
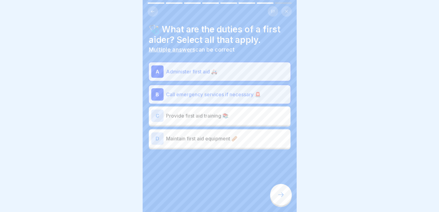
click at [256, 112] on p "Provide first aid training 📚" at bounding box center [227, 115] width 122 height 7
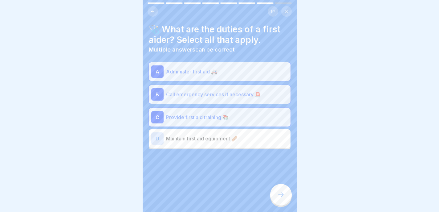
click at [254, 141] on div "D Maintain first aid equipment 🩹" at bounding box center [220, 138] width 142 height 18
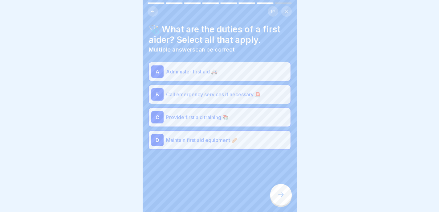
click at [274, 196] on div at bounding box center [281, 195] width 22 height 22
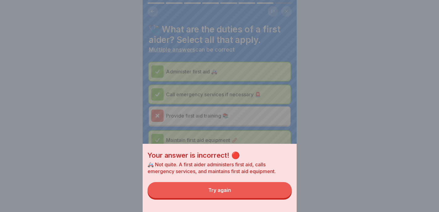
click at [274, 197] on button "Try again" at bounding box center [220, 190] width 144 height 16
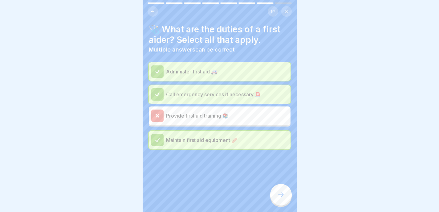
click at [279, 192] on icon at bounding box center [280, 194] width 7 height 7
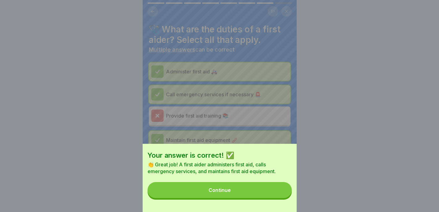
click at [279, 192] on button "Continue" at bounding box center [220, 190] width 144 height 16
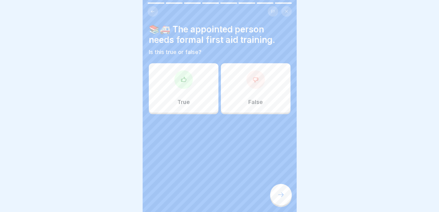
click at [190, 95] on div "True" at bounding box center [184, 87] width 70 height 49
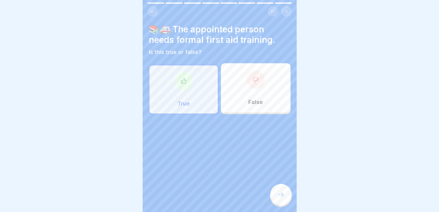
click at [281, 193] on icon at bounding box center [280, 194] width 7 height 7
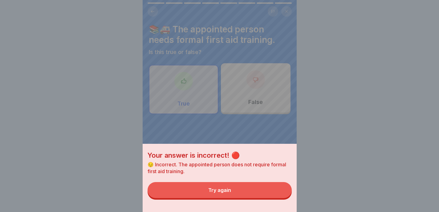
click at [282, 193] on button "Try again" at bounding box center [220, 190] width 144 height 16
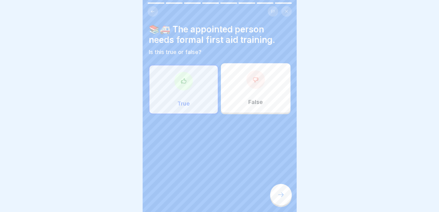
click at [268, 114] on div at bounding box center [220, 132] width 142 height 37
click at [268, 101] on div "False" at bounding box center [256, 87] width 70 height 49
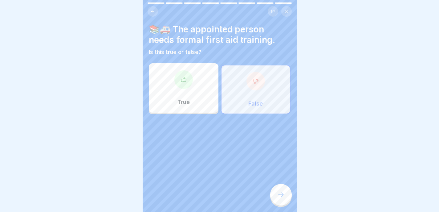
click at [282, 187] on div at bounding box center [281, 195] width 22 height 22
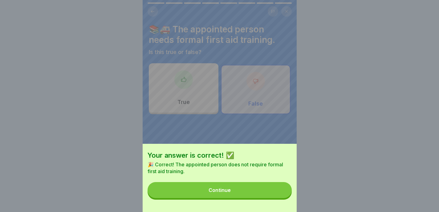
click at [280, 189] on button "Continue" at bounding box center [220, 190] width 144 height 16
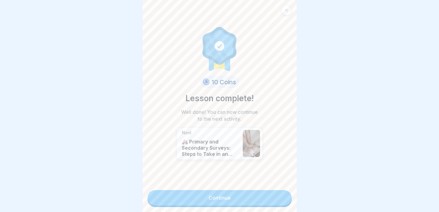
click at [276, 197] on link "Continue" at bounding box center [220, 197] width 144 height 15
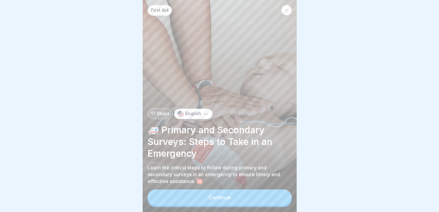
click at [276, 197] on button "Continue" at bounding box center [220, 197] width 144 height 16
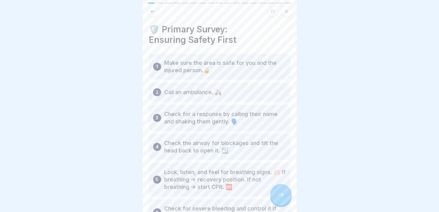
scroll to position [23, 0]
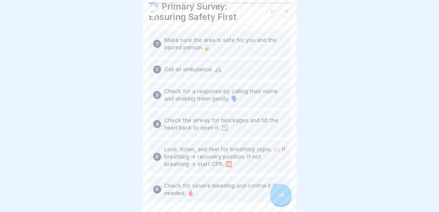
click at [284, 197] on icon at bounding box center [280, 194] width 7 height 7
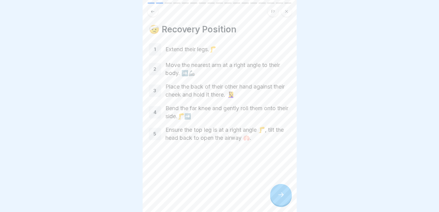
click at [284, 197] on icon at bounding box center [280, 194] width 7 height 7
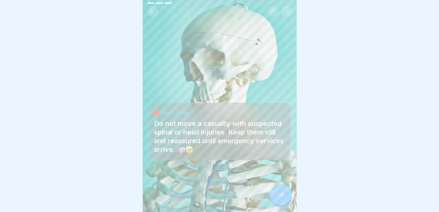
click at [284, 197] on icon at bounding box center [280, 194] width 7 height 7
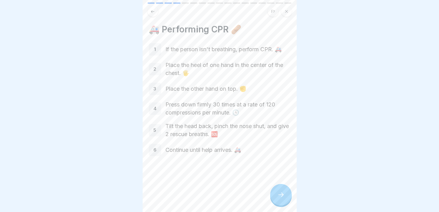
click at [284, 197] on icon at bounding box center [280, 194] width 7 height 7
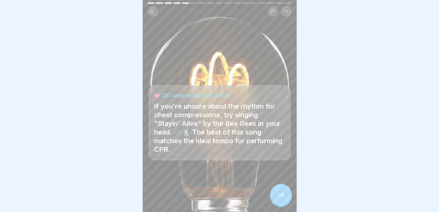
click at [284, 197] on icon at bounding box center [280, 194] width 7 height 7
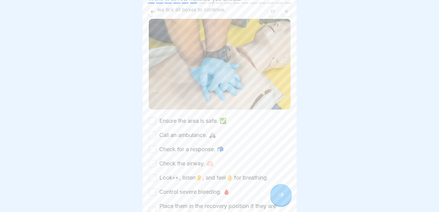
scroll to position [48, 0]
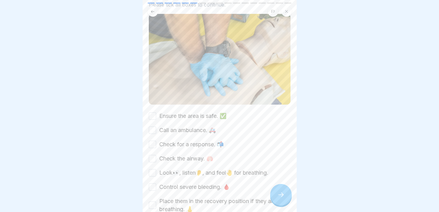
click at [205, 112] on label "Ensure the area is safe. ✅" at bounding box center [192, 116] width 67 height 8
click at [156, 112] on button "Ensure the area is safe. ✅" at bounding box center [152, 115] width 7 height 7
click at [199, 126] on label "Call an ambulance. 🚑" at bounding box center [187, 130] width 56 height 8
click at [156, 126] on button "Call an ambulance. 🚑" at bounding box center [152, 129] width 7 height 7
click at [199, 140] on label "Check for a response. 📬" at bounding box center [191, 144] width 64 height 8
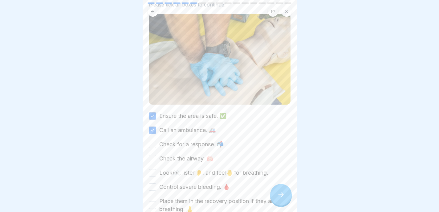
click at [156, 141] on button "Check for a response. 📬" at bounding box center [152, 144] width 7 height 7
click at [199, 154] on label "Check the airway. 🫁" at bounding box center [186, 158] width 54 height 8
click at [156, 155] on button "Check the airway. 🫁" at bounding box center [152, 158] width 7 height 7
click at [198, 169] on label "Look👀, listen👂, and feel🤚 for breathing." at bounding box center [213, 173] width 109 height 8
click at [156, 169] on button "Look👀, listen👂, and feel🤚 for breathing." at bounding box center [152, 172] width 7 height 7
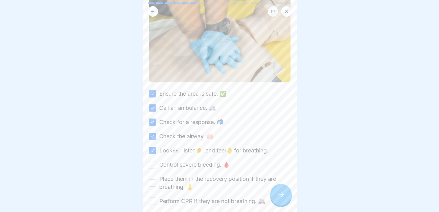
scroll to position [97, 0]
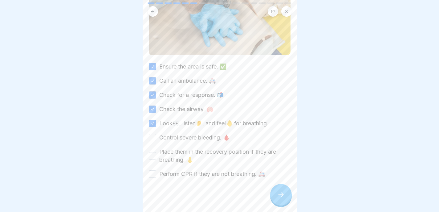
click at [212, 133] on label "Control severe bleeding. 🩸" at bounding box center [194, 137] width 71 height 8
click at [156, 134] on button "Control severe bleeding. 🩸" at bounding box center [152, 137] width 7 height 7
click at [210, 148] on label "Place them in the recovery position if they are breathing. 👃" at bounding box center [224, 156] width 131 height 16
click at [156, 152] on button "Place them in the recovery position if they are breathing. 👃" at bounding box center [152, 155] width 7 height 7
click at [203, 170] on label "Perform CPR if they are not breathing. 🚑" at bounding box center [212, 174] width 106 height 8
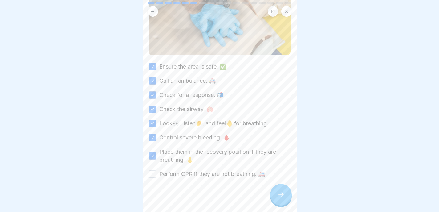
click at [156, 170] on button "Perform CPR if they are not breathing. 🚑" at bounding box center [152, 173] width 7 height 7
click at [283, 187] on div at bounding box center [281, 195] width 22 height 22
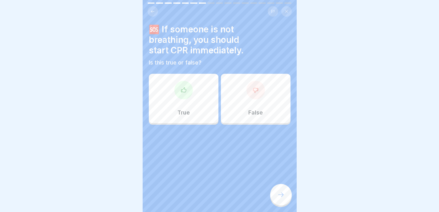
click at [154, 9] on icon at bounding box center [152, 11] width 5 height 5
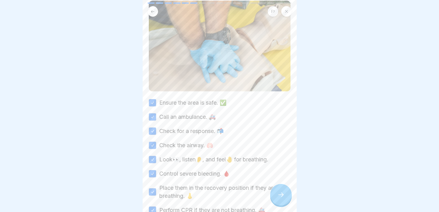
scroll to position [0, 0]
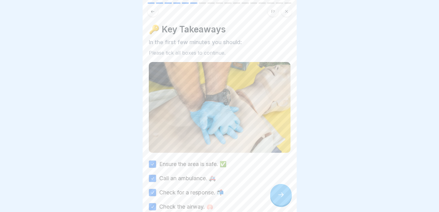
click at [280, 193] on icon at bounding box center [280, 194] width 7 height 7
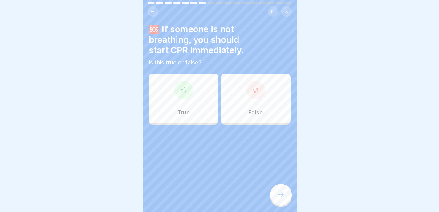
click at [174, 89] on div at bounding box center [183, 90] width 18 height 18
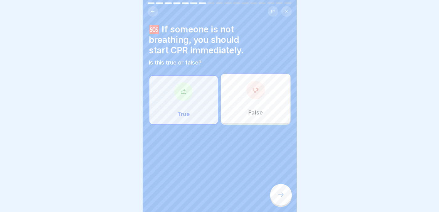
click at [285, 193] on div at bounding box center [281, 195] width 22 height 22
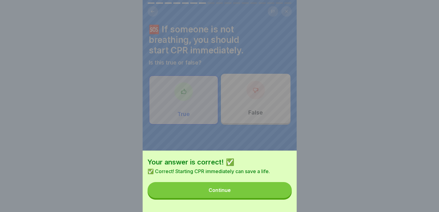
click at [281, 195] on button "Continue" at bounding box center [220, 190] width 144 height 16
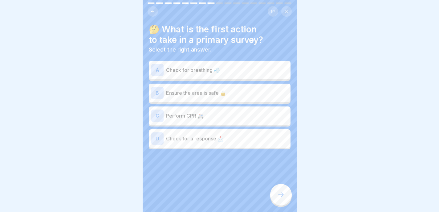
click at [243, 89] on p "Ensure the area is safe 🔒" at bounding box center [227, 92] width 122 height 7
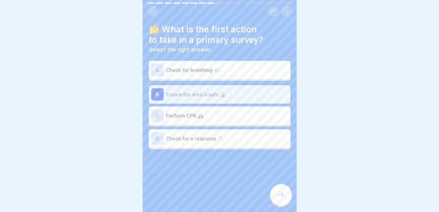
click at [276, 192] on div at bounding box center [281, 195] width 22 height 22
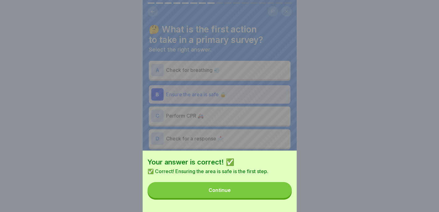
click at [277, 193] on button "Continue" at bounding box center [220, 190] width 144 height 16
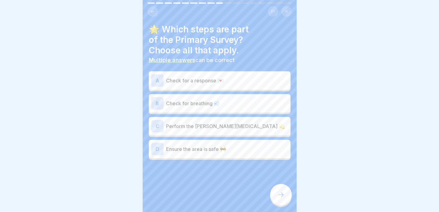
click at [235, 77] on p "Check for a response 💌" at bounding box center [227, 80] width 122 height 7
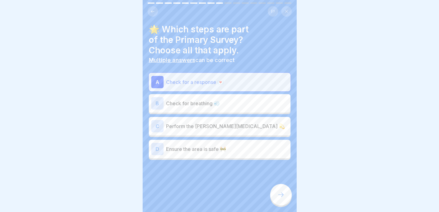
click at [235, 94] on div "B Check for breathing 💨" at bounding box center [220, 103] width 142 height 18
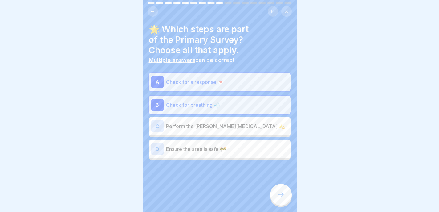
click at [228, 146] on p "Ensure the area is safe 🚧" at bounding box center [227, 148] width 122 height 7
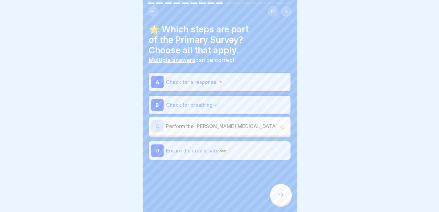
click at [276, 193] on div at bounding box center [281, 195] width 22 height 22
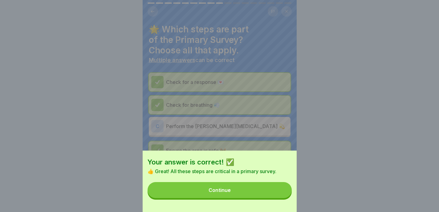
click at [276, 193] on button "Continue" at bounding box center [220, 190] width 144 height 16
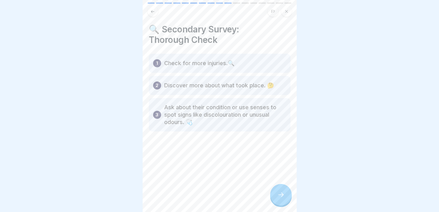
click at [276, 193] on div at bounding box center [281, 195] width 22 height 22
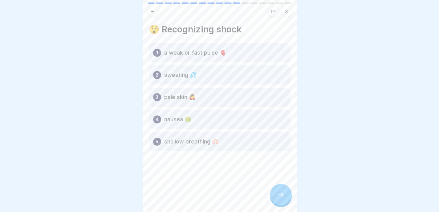
click at [276, 193] on div at bounding box center [281, 195] width 22 height 22
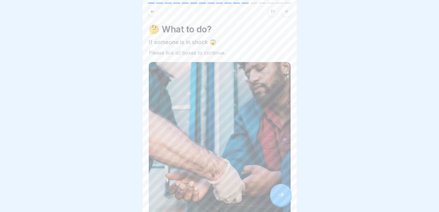
click at [276, 194] on div at bounding box center [281, 195] width 22 height 22
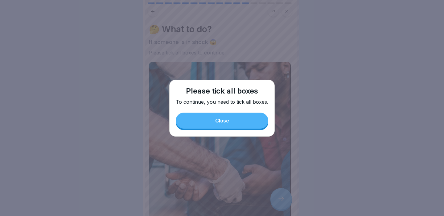
click at [229, 117] on button "Close" at bounding box center [222, 121] width 92 height 16
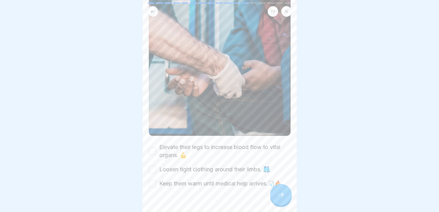
scroll to position [112, 0]
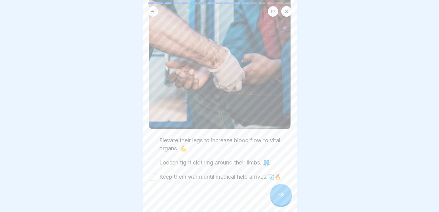
click at [172, 136] on label "Elevate their legs to increase blood flow to vital organs. 💪" at bounding box center [224, 144] width 131 height 16
click at [156, 141] on button "Elevate their legs to increase blood flow to vital organs. 💪" at bounding box center [152, 144] width 7 height 7
click at [162, 158] on label "Loosen tight clothing around their limbs. 🩳" at bounding box center [214, 162] width 111 height 8
click at [156, 159] on button "Loosen tight clothing around their limbs. 🩳" at bounding box center [152, 162] width 7 height 7
click at [168, 173] on label "Keep them warm until medical help arrives.🩺🔥" at bounding box center [220, 177] width 122 height 8
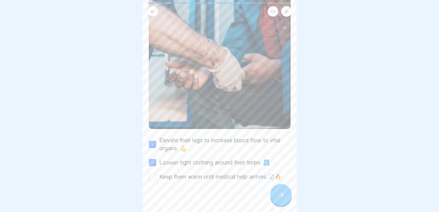
click at [156, 173] on button "Keep them warm until medical help arrives.🩺🔥" at bounding box center [152, 176] width 7 height 7
click at [274, 185] on div at bounding box center [220, 199] width 142 height 37
click at [275, 189] on div at bounding box center [220, 199] width 142 height 37
click at [278, 193] on div at bounding box center [281, 195] width 22 height 22
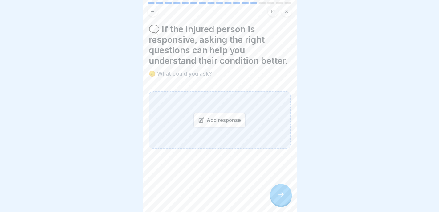
click at [215, 127] on div "Add response" at bounding box center [220, 120] width 52 height 15
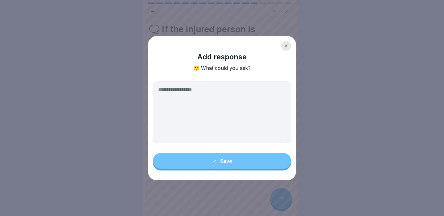
click at [221, 110] on textarea at bounding box center [222, 113] width 138 height 62
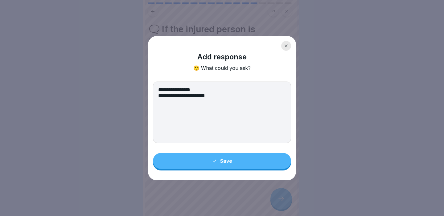
click at [222, 99] on textarea "**********" at bounding box center [222, 113] width 138 height 62
click at [195, 102] on textarea "**********" at bounding box center [222, 113] width 138 height 62
drag, startPoint x: 203, startPoint y: 102, endPoint x: 158, endPoint y: 101, distance: 45.6
click at [158, 101] on textarea "**********" at bounding box center [222, 113] width 138 height 62
click at [230, 103] on textarea "**********" at bounding box center [222, 113] width 138 height 62
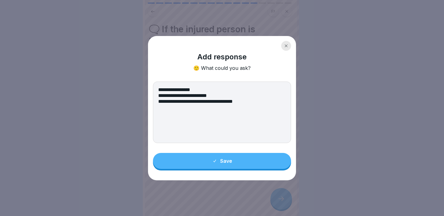
type textarea "**********"
click at [242, 161] on button "Save" at bounding box center [222, 161] width 138 height 16
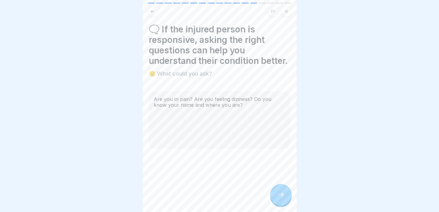
click at [280, 194] on div at bounding box center [281, 195] width 22 height 22
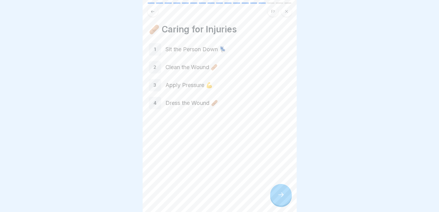
click at [278, 192] on div at bounding box center [281, 195] width 22 height 22
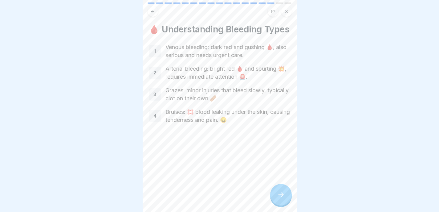
click at [279, 195] on div at bounding box center [281, 195] width 22 height 22
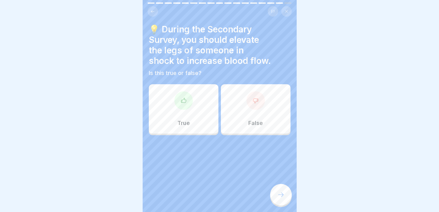
click at [206, 112] on div "True" at bounding box center [184, 108] width 70 height 49
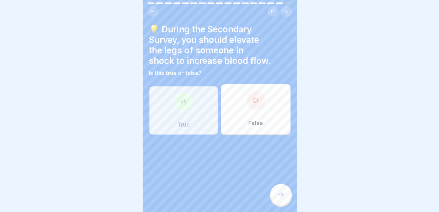
click at [279, 190] on div at bounding box center [281, 195] width 22 height 22
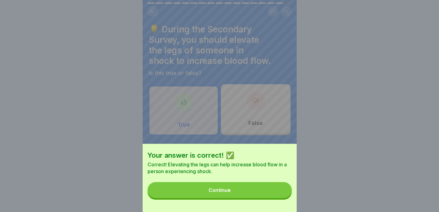
click at [278, 198] on button "Continue" at bounding box center [220, 190] width 144 height 16
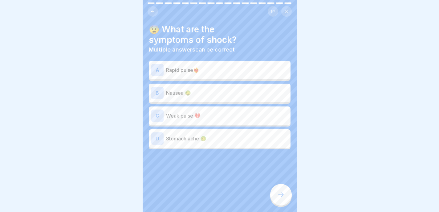
click at [270, 71] on p "Rapid pulse❤️‍🔥" at bounding box center [227, 69] width 122 height 7
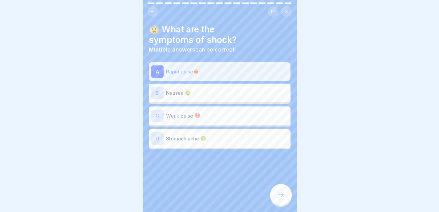
click at [258, 93] on p "Nausea 🤢" at bounding box center [227, 92] width 122 height 7
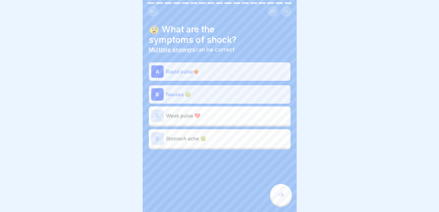
click at [281, 205] on div at bounding box center [281, 195] width 22 height 22
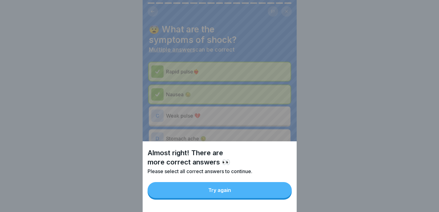
click at [284, 198] on button "Try again" at bounding box center [220, 190] width 144 height 16
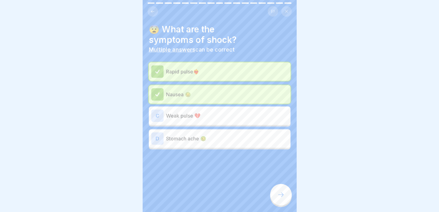
click at [278, 133] on div "D Stomach ache 🤢" at bounding box center [219, 138] width 137 height 12
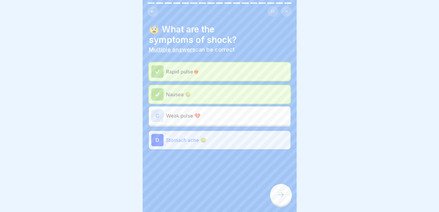
click at [287, 203] on div at bounding box center [281, 195] width 22 height 22
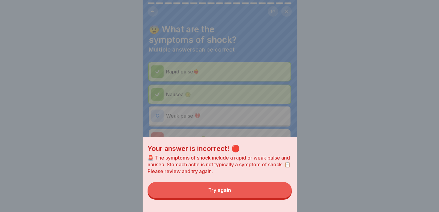
click at [280, 196] on button "Try again" at bounding box center [220, 190] width 144 height 16
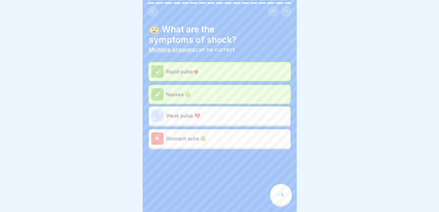
click at [278, 114] on p "Weak pulse 💔" at bounding box center [227, 115] width 122 height 7
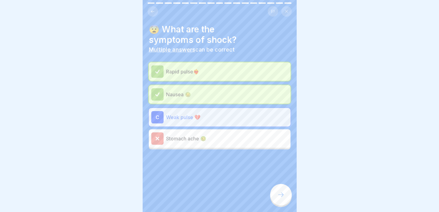
click at [288, 190] on div "😨 What are the symptoms of shock? Multiple answers can be correct Rapid pulse❤️…" at bounding box center [220, 106] width 154 height 212
click at [287, 195] on div at bounding box center [281, 195] width 22 height 22
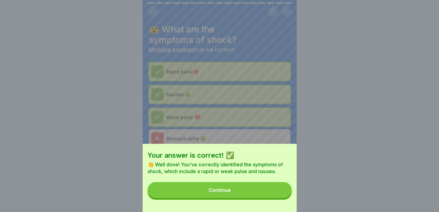
click at [280, 194] on button "Continue" at bounding box center [220, 190] width 144 height 16
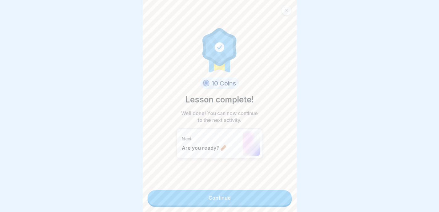
click at [279, 197] on link "Continue" at bounding box center [220, 197] width 144 height 15
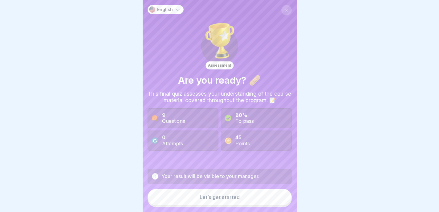
click at [275, 204] on button "Let’s get started" at bounding box center [220, 197] width 144 height 17
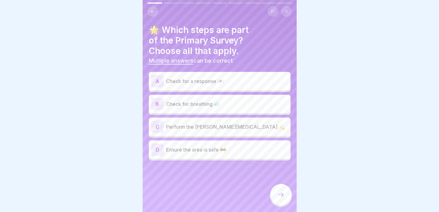
click at [233, 151] on p "Ensure the area is safe 🚧" at bounding box center [227, 149] width 122 height 7
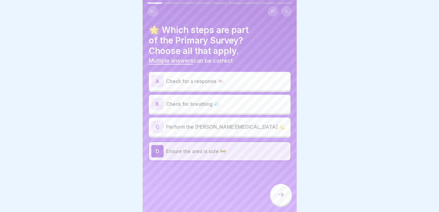
click at [254, 79] on p "Check for a response 💌" at bounding box center [227, 80] width 122 height 7
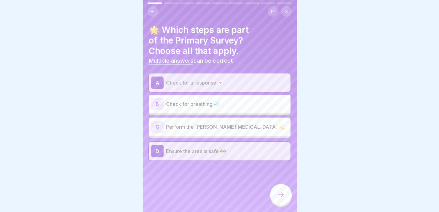
click at [250, 105] on p "Check for breathing 💨" at bounding box center [227, 103] width 122 height 7
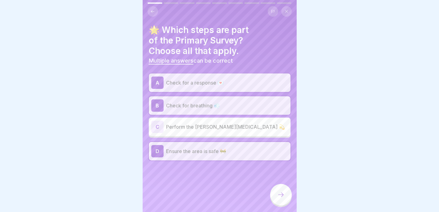
click at [288, 193] on div at bounding box center [281, 195] width 22 height 22
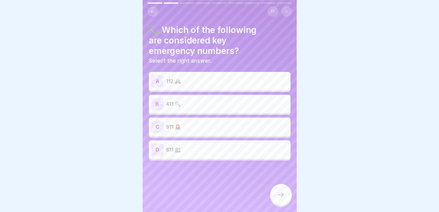
click at [253, 82] on p "112 🚑" at bounding box center [227, 80] width 122 height 7
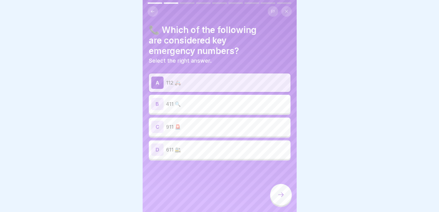
click at [282, 203] on div at bounding box center [281, 195] width 22 height 22
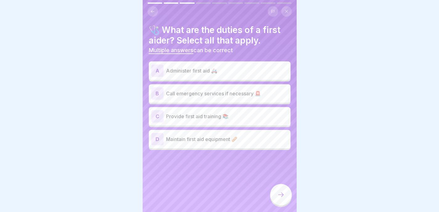
click at [253, 70] on p "Administer first aid 🚑" at bounding box center [227, 70] width 122 height 7
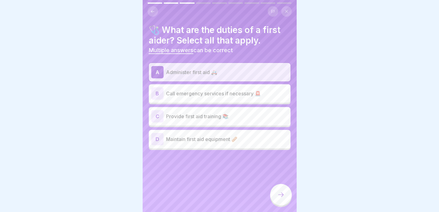
click at [246, 96] on p "Call emergency services if necessary 🚨" at bounding box center [227, 93] width 122 height 7
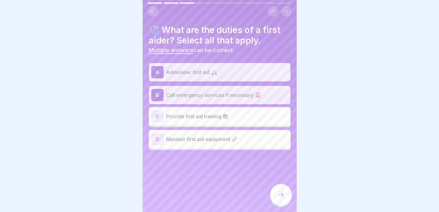
click at [223, 145] on div "D Maintain first aid equipment 🩹" at bounding box center [219, 139] width 137 height 12
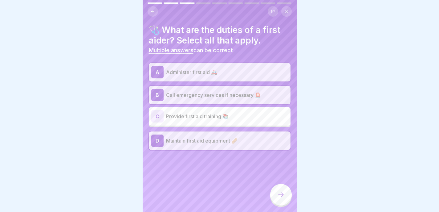
click at [287, 194] on div at bounding box center [281, 195] width 22 height 22
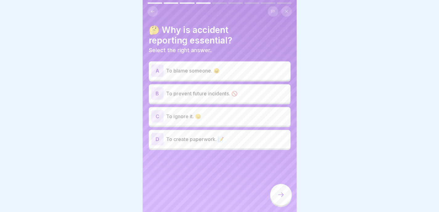
click at [243, 99] on div "B To prevent future incidents. 🚫" at bounding box center [219, 93] width 137 height 12
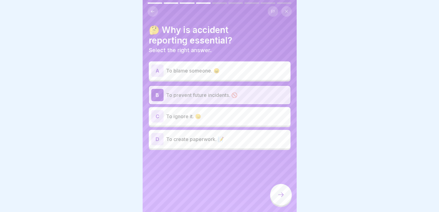
click at [281, 198] on icon at bounding box center [280, 194] width 7 height 7
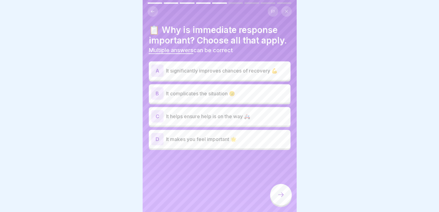
click at [279, 77] on div "A It significantly improves chances of recovery 💪" at bounding box center [219, 70] width 137 height 12
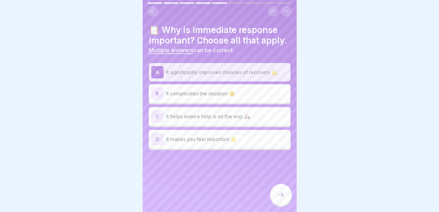
click at [263, 120] on p "It helps ensure help is on the way 🚑" at bounding box center [227, 116] width 122 height 7
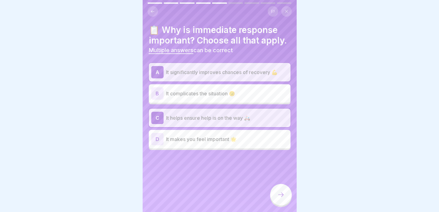
click at [277, 194] on div at bounding box center [281, 195] width 22 height 22
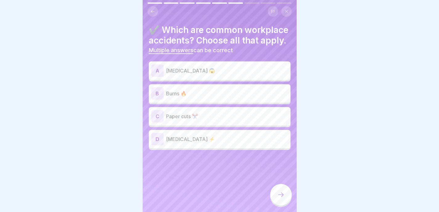
click at [251, 76] on div "A [MEDICAL_DATA] 😱" at bounding box center [219, 70] width 137 height 12
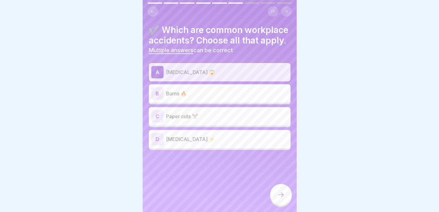
click at [235, 97] on p "Burns 🔥" at bounding box center [227, 93] width 122 height 7
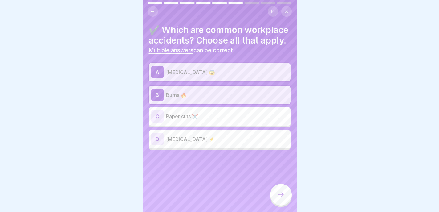
click at [225, 143] on p "[MEDICAL_DATA] ⚡" at bounding box center [227, 138] width 122 height 7
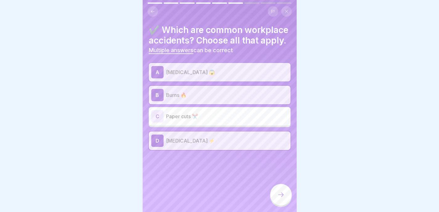
click at [281, 198] on icon at bounding box center [280, 194] width 7 height 7
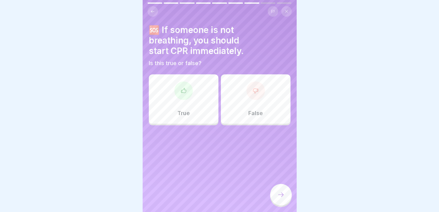
click at [195, 105] on div "True" at bounding box center [184, 98] width 70 height 49
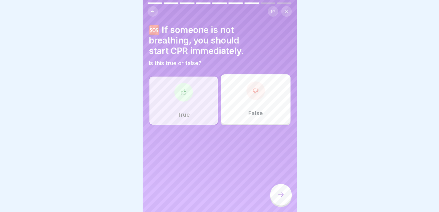
click at [282, 198] on icon at bounding box center [280, 194] width 7 height 7
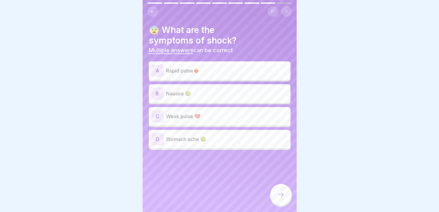
click at [229, 64] on div "A Rapid pulse❤️‍🔥" at bounding box center [219, 70] width 137 height 12
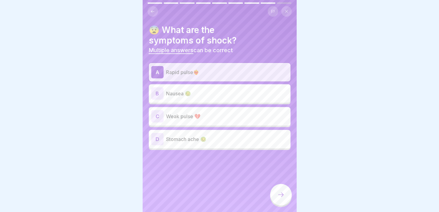
click at [206, 110] on div "C Weak pulse 💔" at bounding box center [220, 116] width 142 height 18
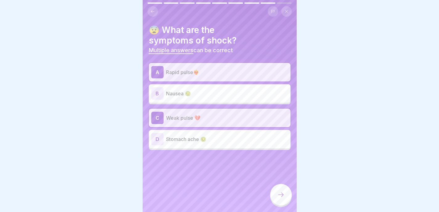
click at [211, 89] on div "B Nausea 🤢" at bounding box center [219, 93] width 137 height 12
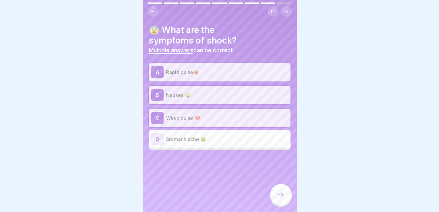
click at [284, 194] on div at bounding box center [281, 195] width 22 height 22
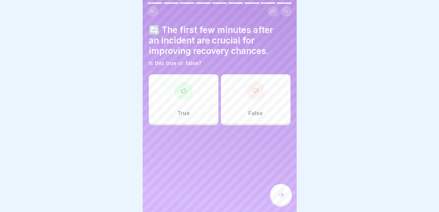
click at [187, 91] on div at bounding box center [183, 90] width 18 height 18
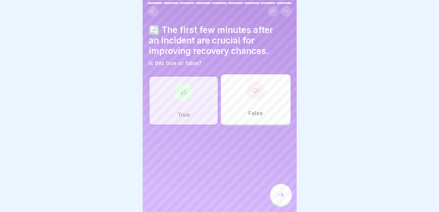
click at [280, 198] on icon at bounding box center [280, 194] width 7 height 7
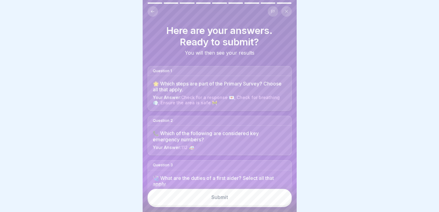
click at [261, 199] on button "Submit" at bounding box center [220, 197] width 144 height 17
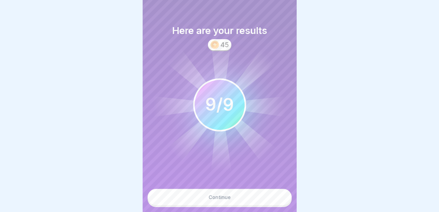
click at [239, 199] on button "Continue" at bounding box center [220, 197] width 144 height 17
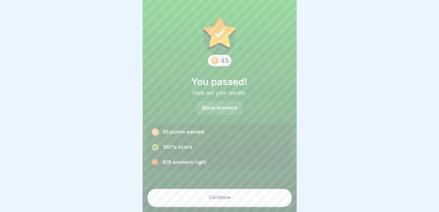
click at [229, 203] on button "Continue" at bounding box center [220, 197] width 144 height 17
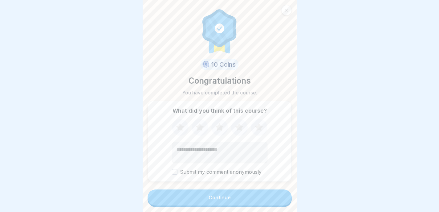
click at [232, 202] on button "Continue" at bounding box center [220, 197] width 144 height 16
click at [236, 202] on button "Continue" at bounding box center [220, 197] width 144 height 16
click at [238, 199] on button "Continue" at bounding box center [220, 197] width 144 height 16
click at [240, 199] on button "Continue" at bounding box center [220, 197] width 144 height 16
click at [206, 201] on button "Continue" at bounding box center [220, 197] width 144 height 16
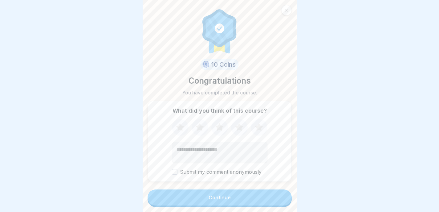
click at [206, 201] on button "Continue" at bounding box center [220, 197] width 144 height 16
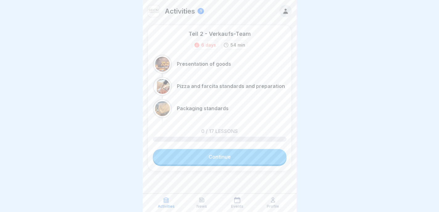
click at [192, 10] on p "Activities" at bounding box center [180, 11] width 30 height 8
click at [285, 13] on icon at bounding box center [285, 11] width 5 height 5
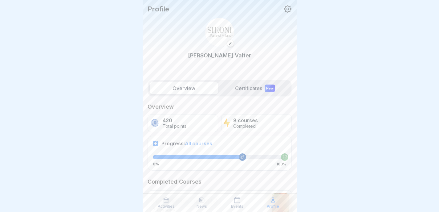
click at [170, 204] on p "Activities" at bounding box center [166, 206] width 17 height 4
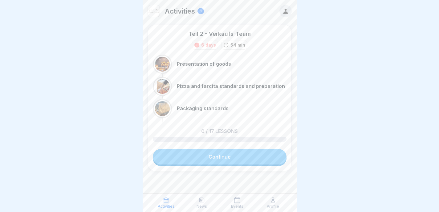
click at [199, 204] on p "News" at bounding box center [202, 206] width 10 height 4
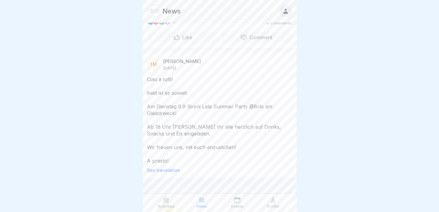
scroll to position [181, 0]
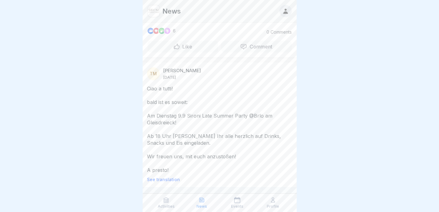
click at [171, 182] on p "See translation" at bounding box center [219, 179] width 145 height 5
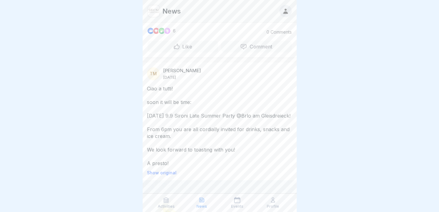
scroll to position [177, 0]
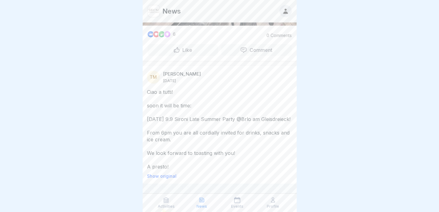
click at [235, 196] on div "Activities News Events Profile" at bounding box center [220, 202] width 154 height 18
click at [236, 204] on div "Events" at bounding box center [237, 203] width 33 height 12
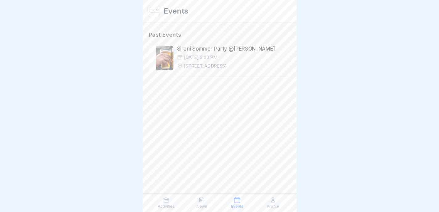
click at [168, 198] on icon at bounding box center [166, 200] width 5 height 5
